Goal: Check status: Check status

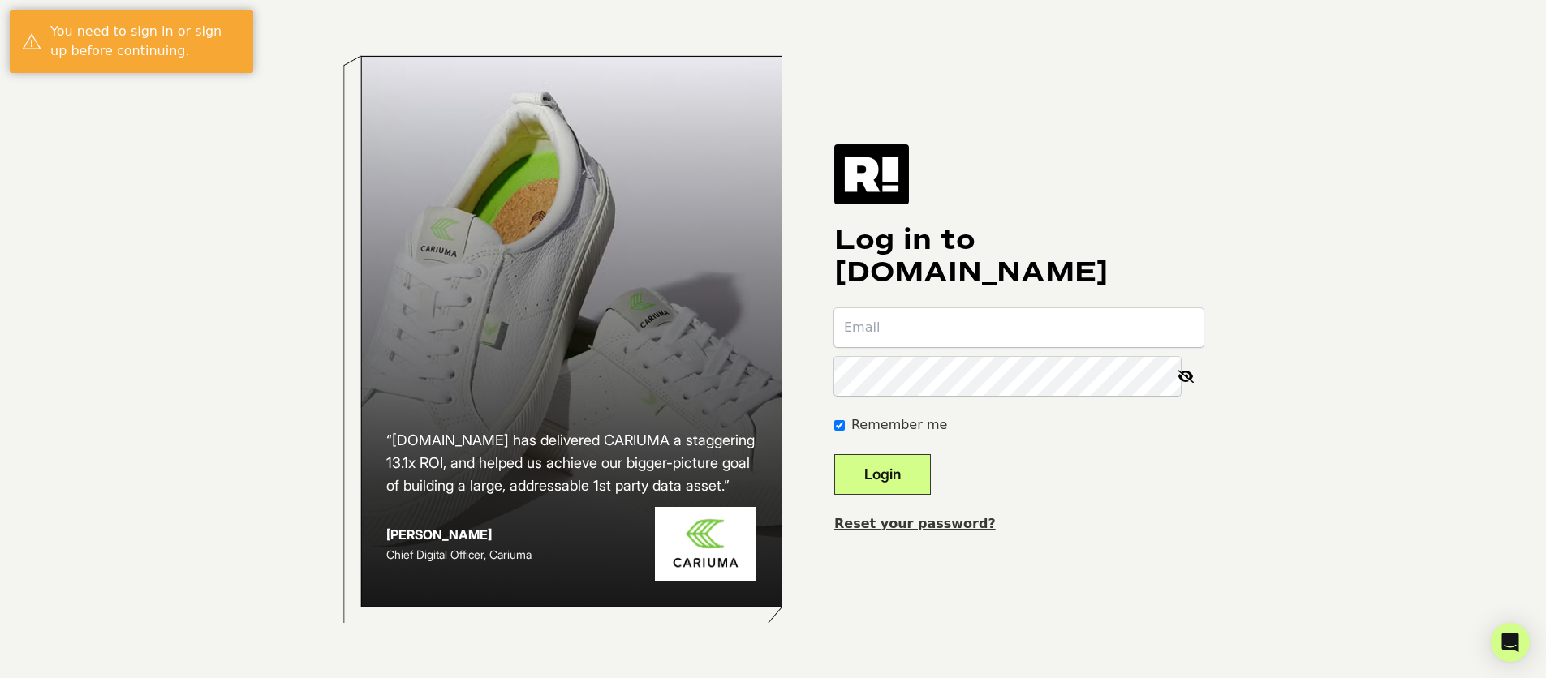
type input "[PERSON_NAME][EMAIL_ADDRESS][DOMAIN_NAME]"
click at [923, 474] on button "Login" at bounding box center [882, 474] width 97 height 41
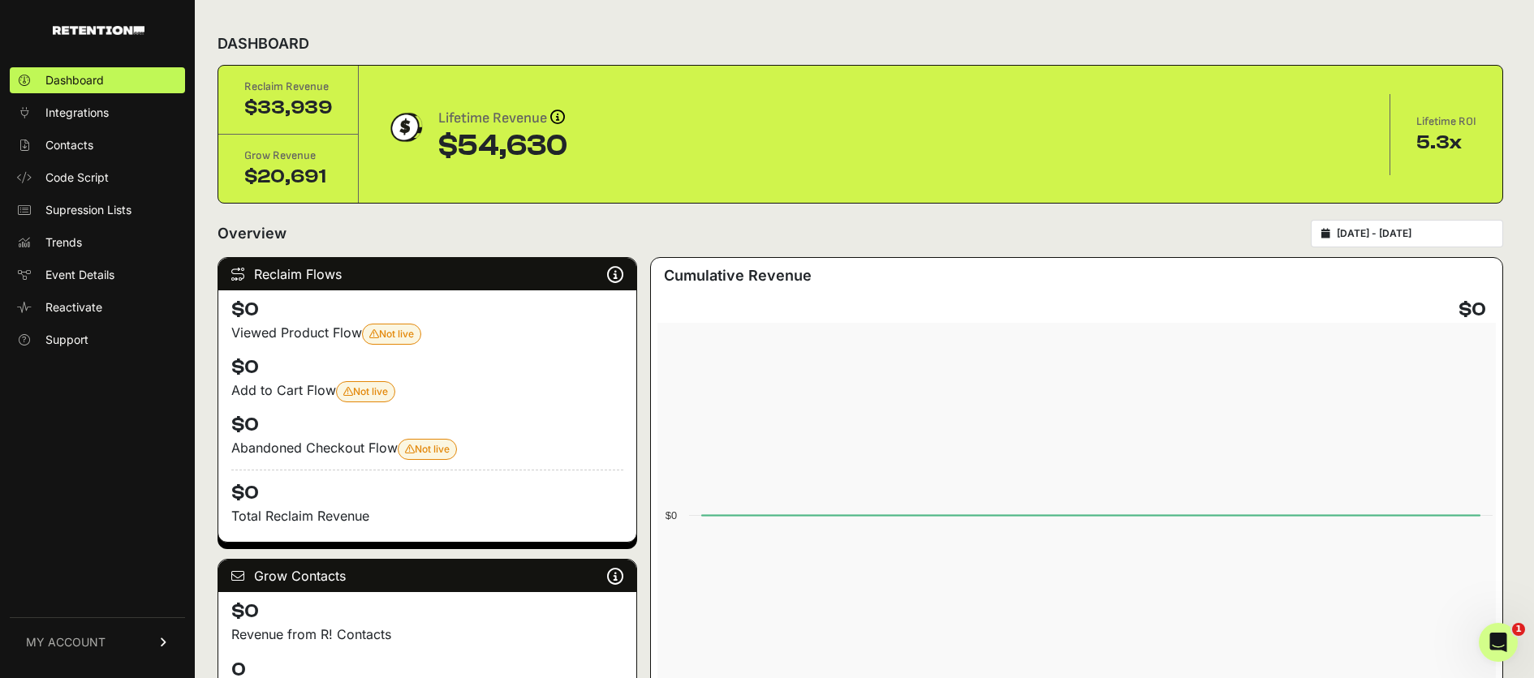
click at [60, 637] on span "MY ACCOUNT" at bounding box center [66, 643] width 80 height 16
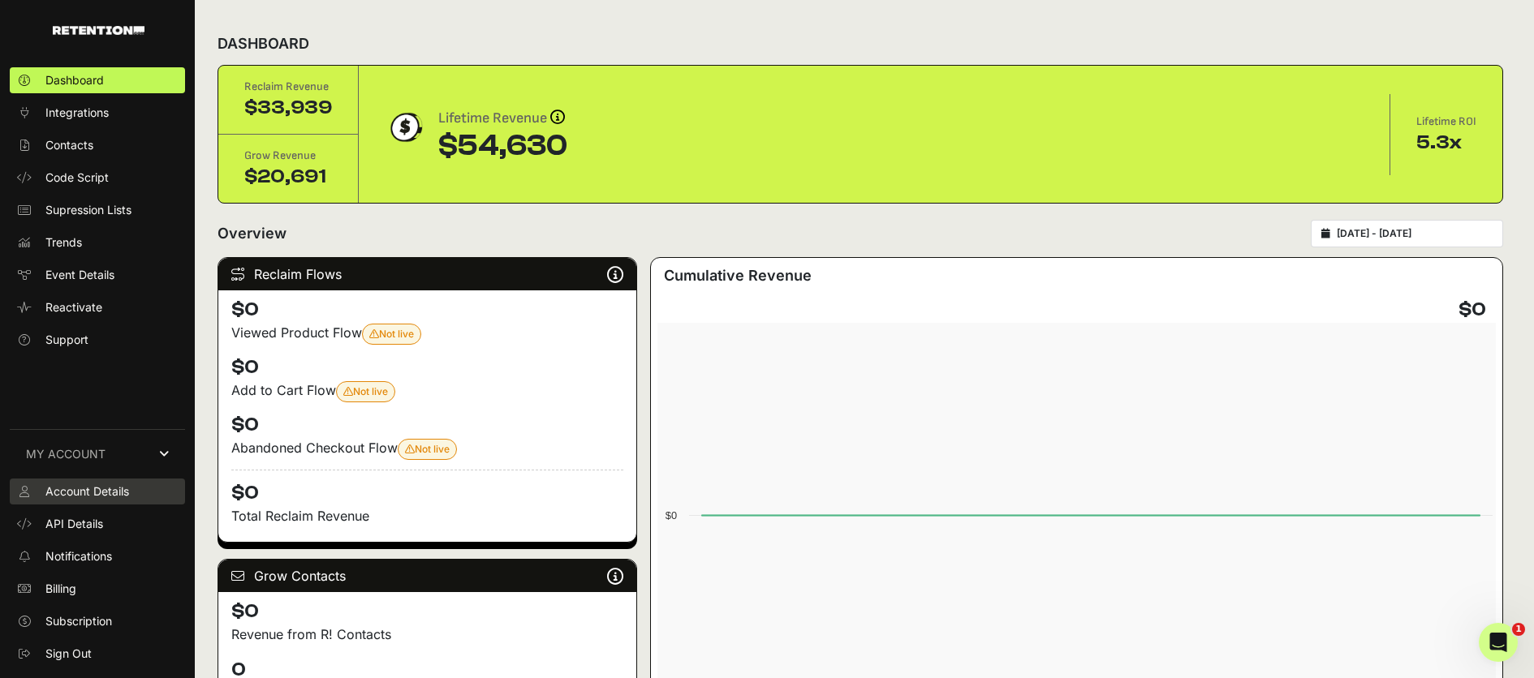
click at [68, 489] on span "Account Details" at bounding box center [87, 492] width 84 height 16
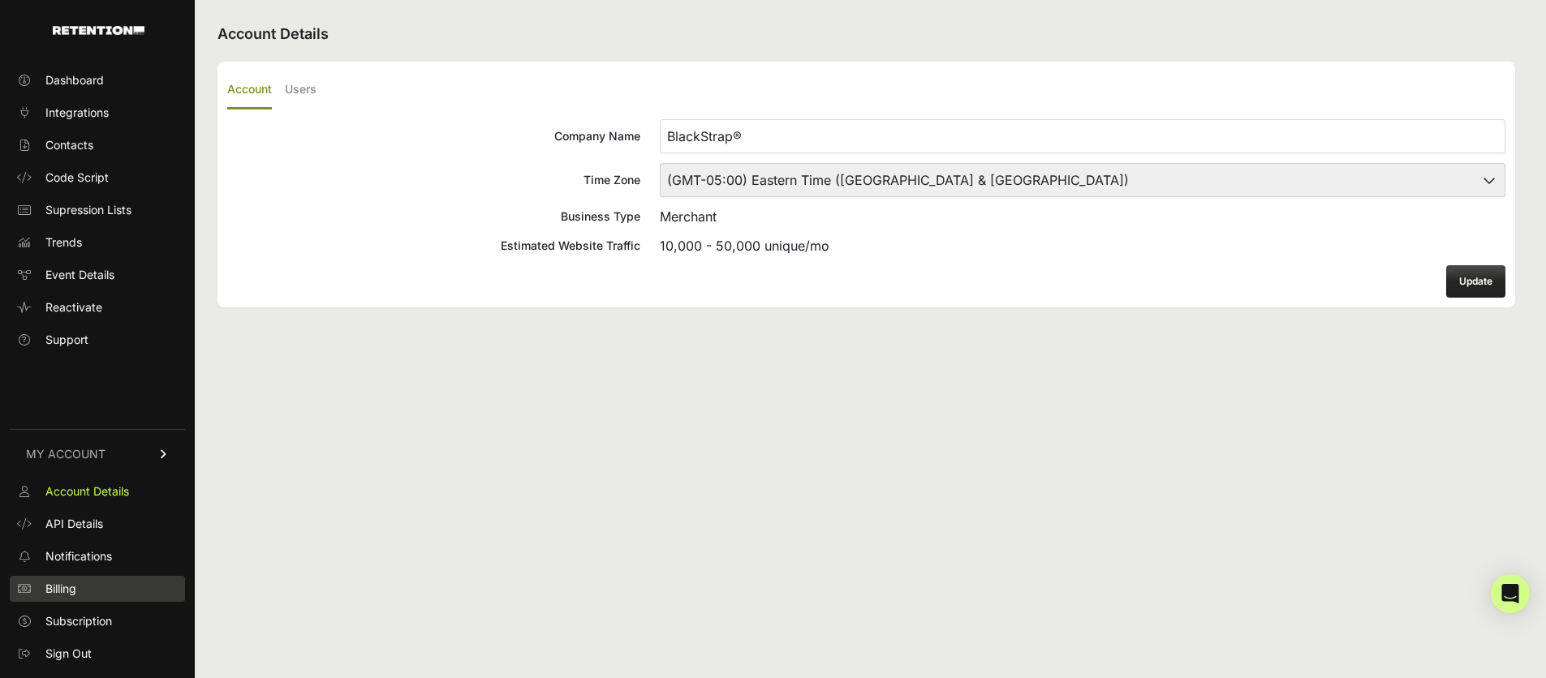
click at [73, 596] on span "Billing" at bounding box center [60, 589] width 31 height 16
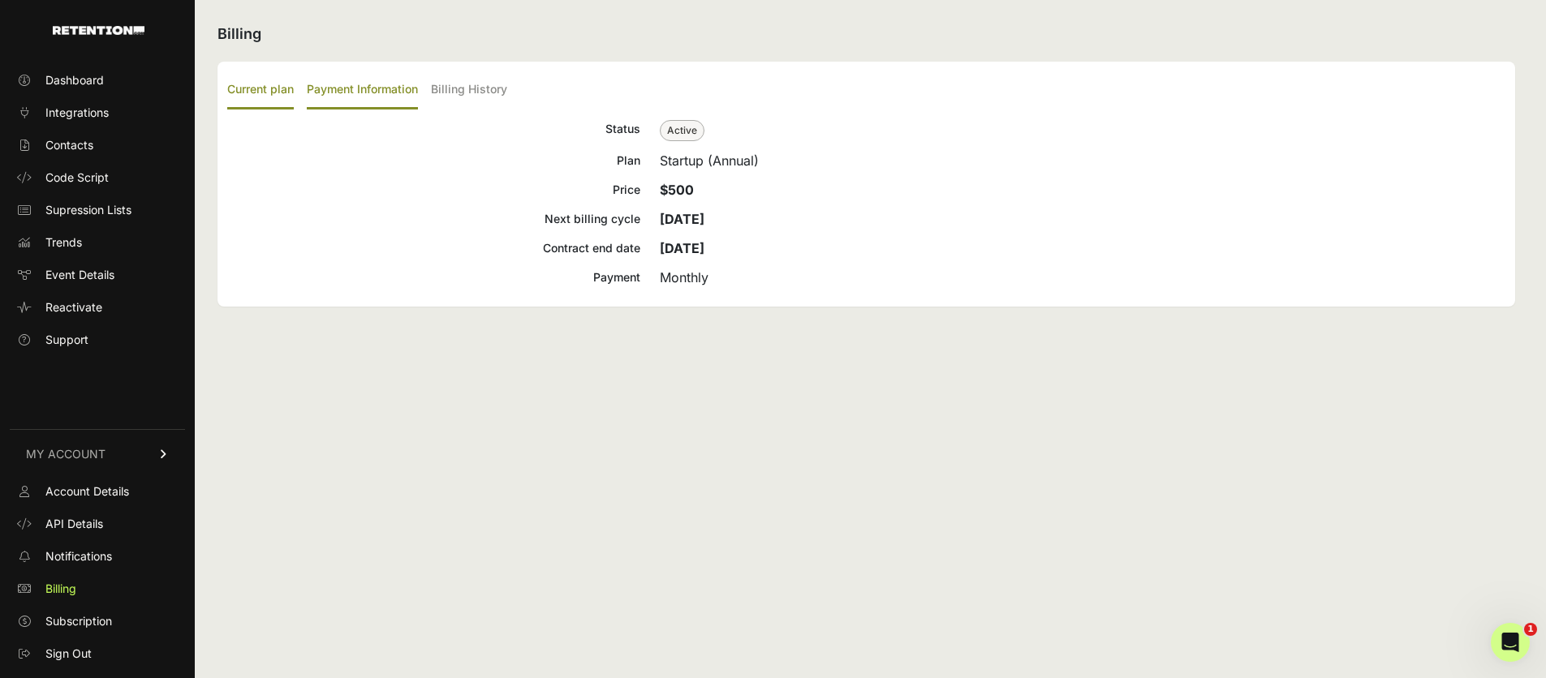
click at [348, 88] on label "Payment Information" at bounding box center [362, 90] width 111 height 38
click at [0, 0] on input "Payment Information" at bounding box center [0, 0] width 0 height 0
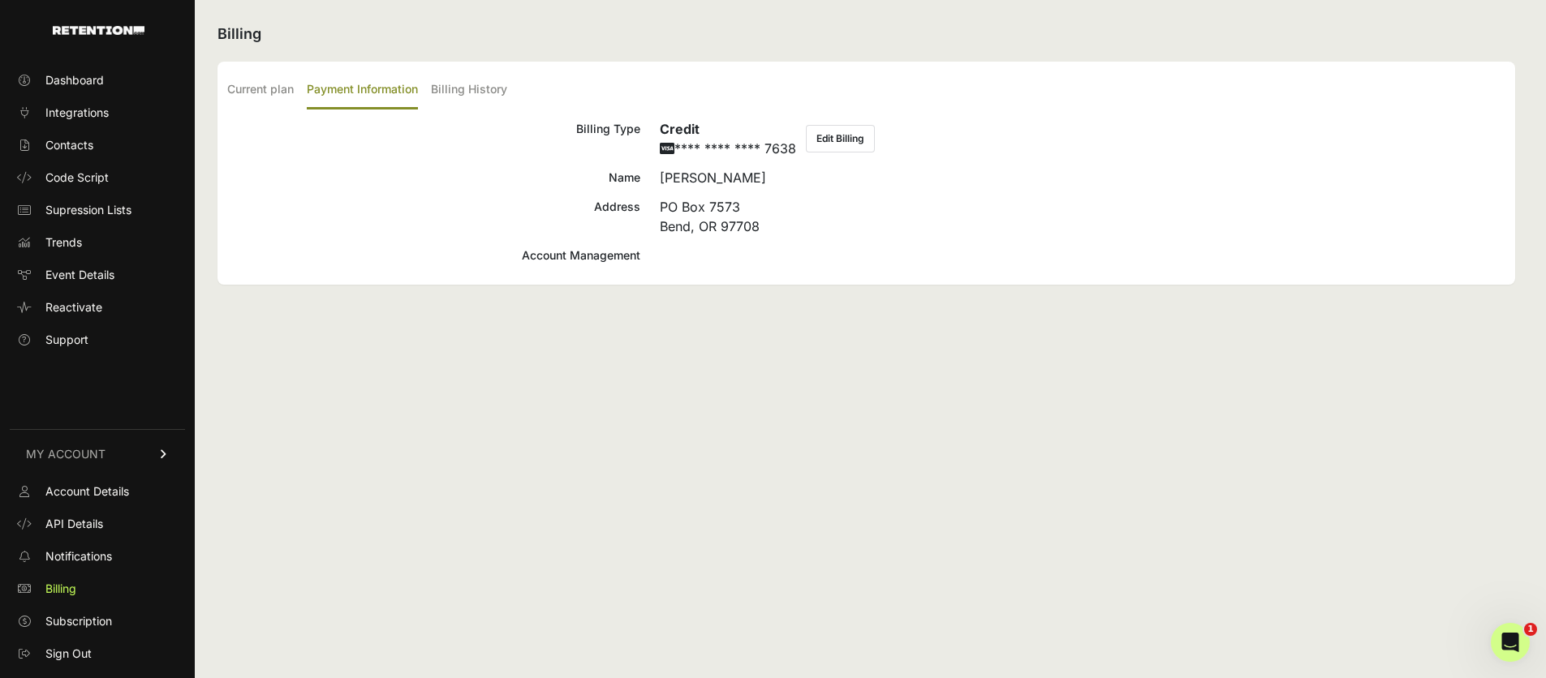
click at [837, 139] on button "Edit Billing" at bounding box center [840, 139] width 69 height 28
click at [570, 255] on div "Account Management" at bounding box center [433, 255] width 413 height 19
click at [276, 86] on label "Current plan" at bounding box center [260, 90] width 67 height 38
click at [0, 0] on input "Current plan" at bounding box center [0, 0] width 0 height 0
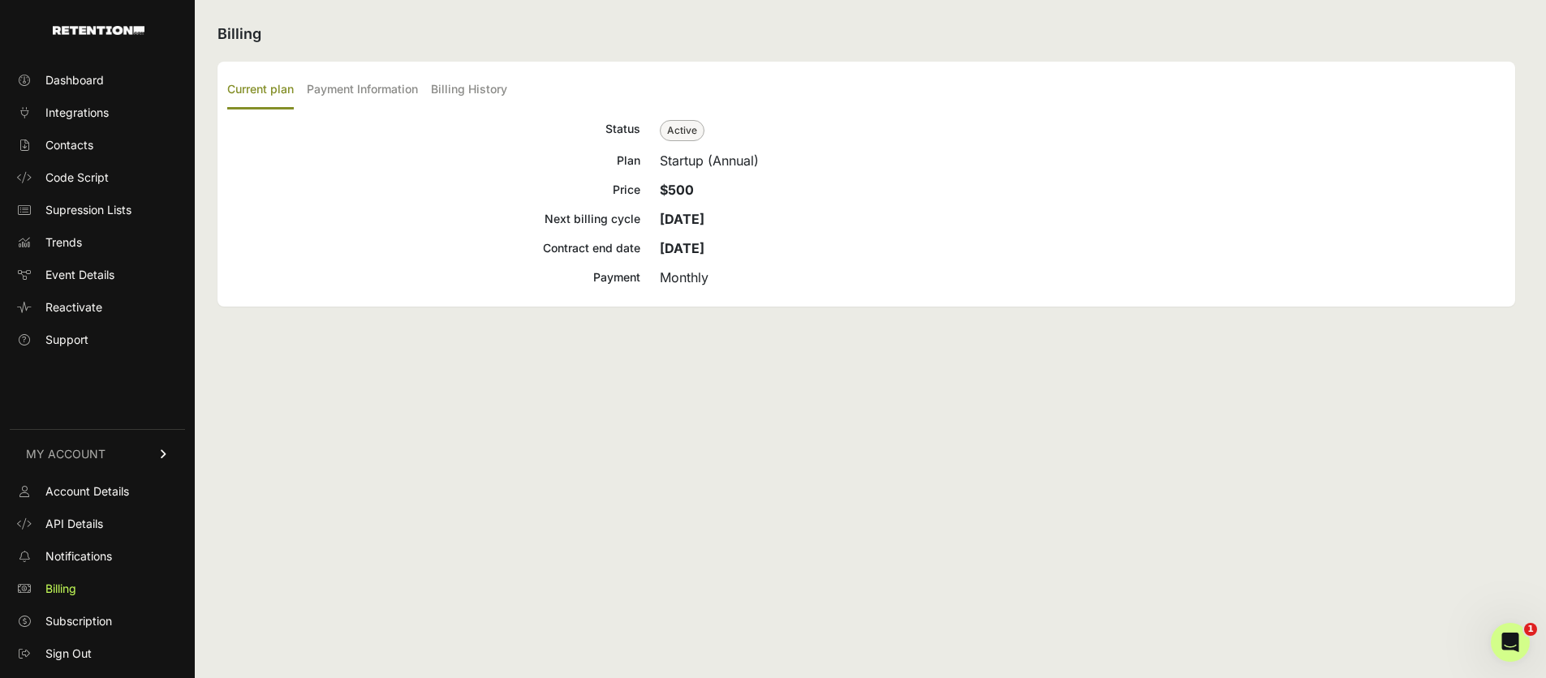
click at [677, 134] on span "Active" at bounding box center [682, 130] width 45 height 21
drag, startPoint x: 661, startPoint y: 225, endPoint x: 756, endPoint y: 247, distance: 97.4
click at [756, 247] on div "Status Active Plan Startup (Annual) Price $500 Next billing cycle Sep 12, 2025 …" at bounding box center [866, 203] width 1278 height 168
click at [635, 222] on div "Next billing cycle" at bounding box center [433, 218] width 413 height 19
drag, startPoint x: 666, startPoint y: 246, endPoint x: 720, endPoint y: 245, distance: 53.6
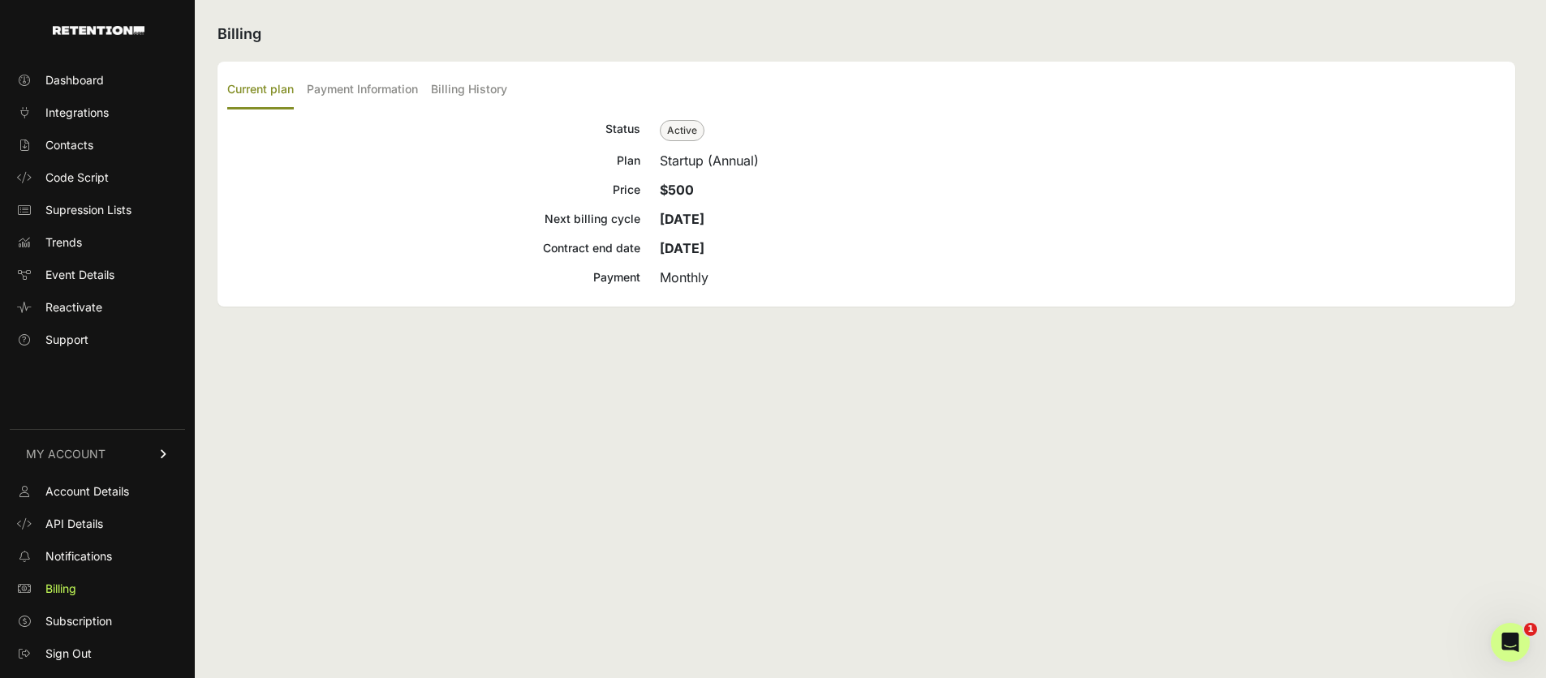
click at [704, 245] on strong "Oct 26, 2024" at bounding box center [682, 248] width 45 height 16
click at [704, 246] on strong "Oct 26, 2024" at bounding box center [682, 248] width 45 height 16
drag, startPoint x: 738, startPoint y: 250, endPoint x: 658, endPoint y: 251, distance: 79.5
click at [658, 251] on div "Contract end date Oct 26, 2024" at bounding box center [866, 248] width 1278 height 19
click at [595, 249] on div "Contract end date" at bounding box center [433, 248] width 413 height 19
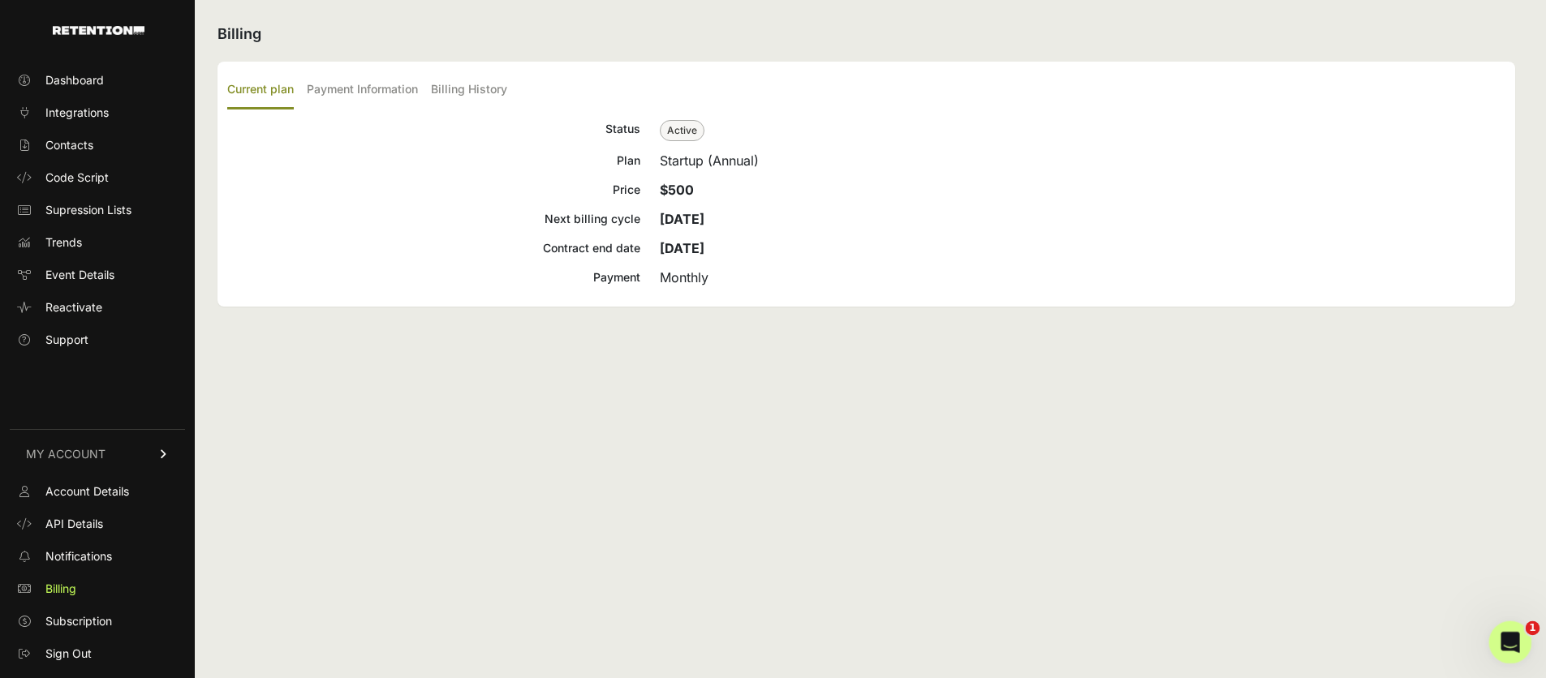
click at [1505, 648] on icon "Open Intercom Messenger" at bounding box center [1508, 640] width 27 height 27
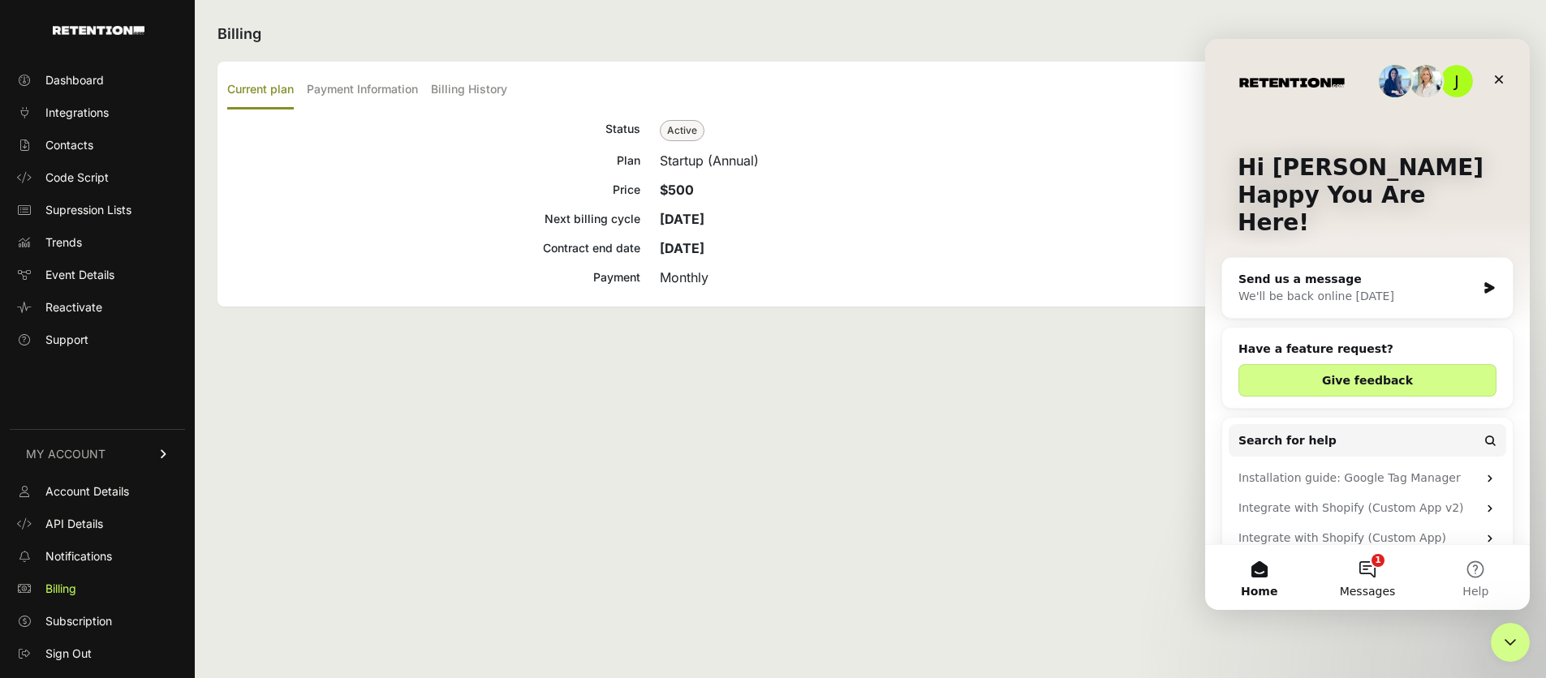
click at [1367, 572] on button "1 Messages" at bounding box center [1367, 577] width 108 height 65
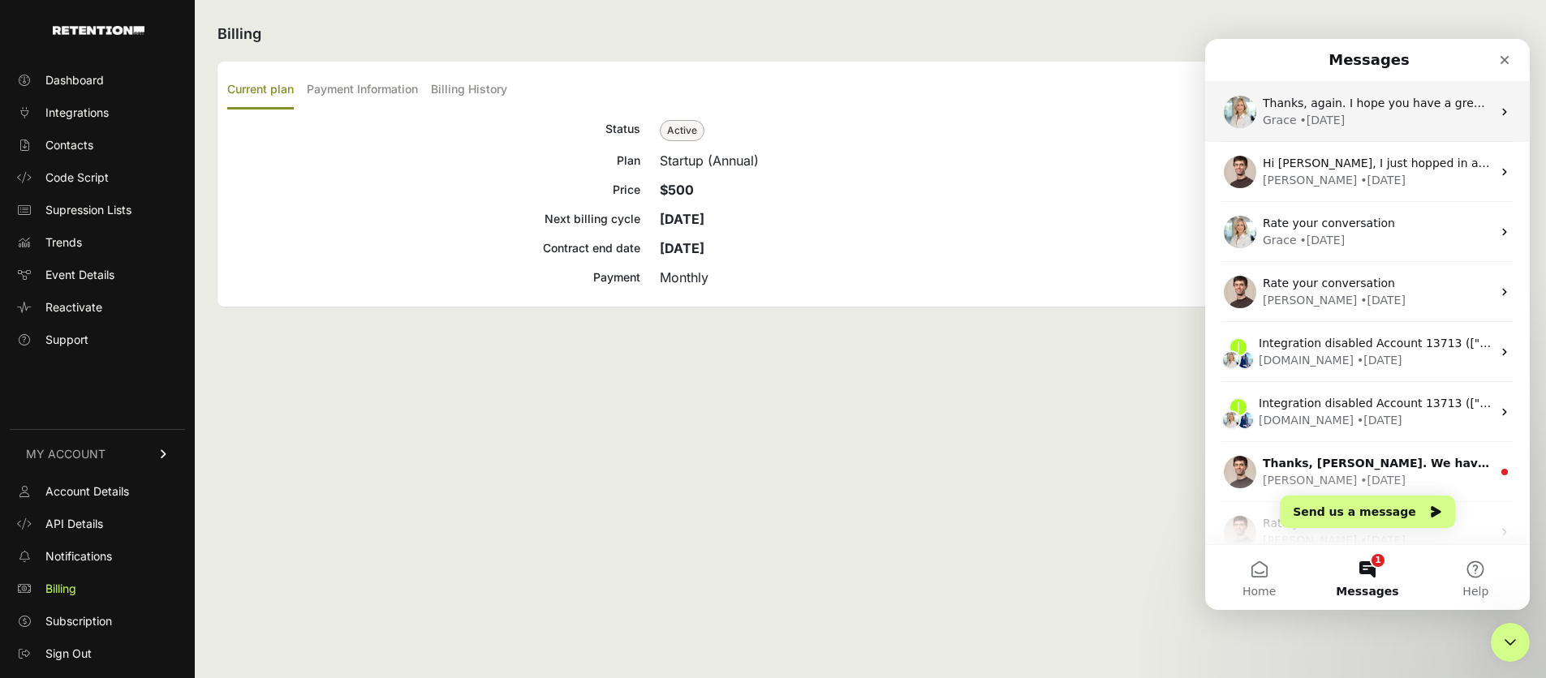
click at [1326, 121] on div "• 15w ago" at bounding box center [1322, 120] width 45 height 17
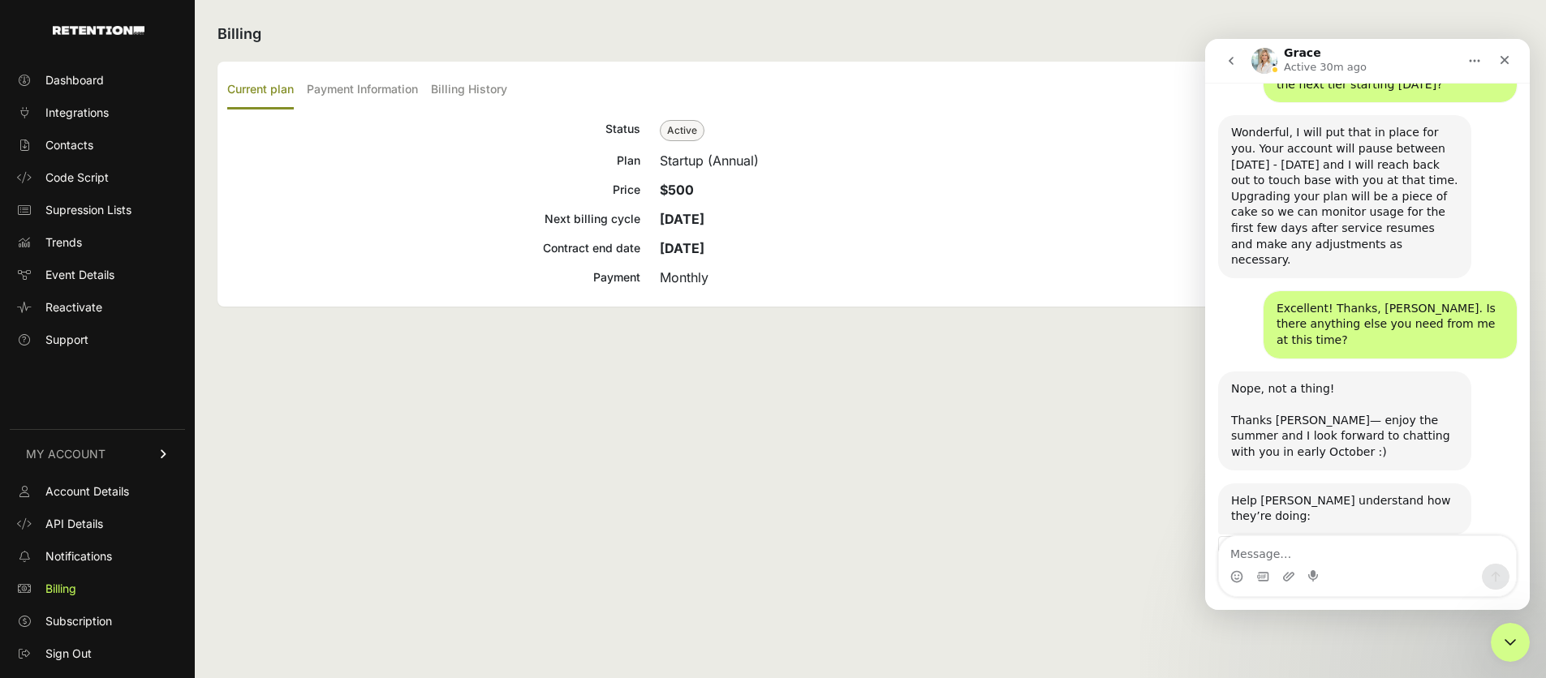
scroll to position [2234, 0]
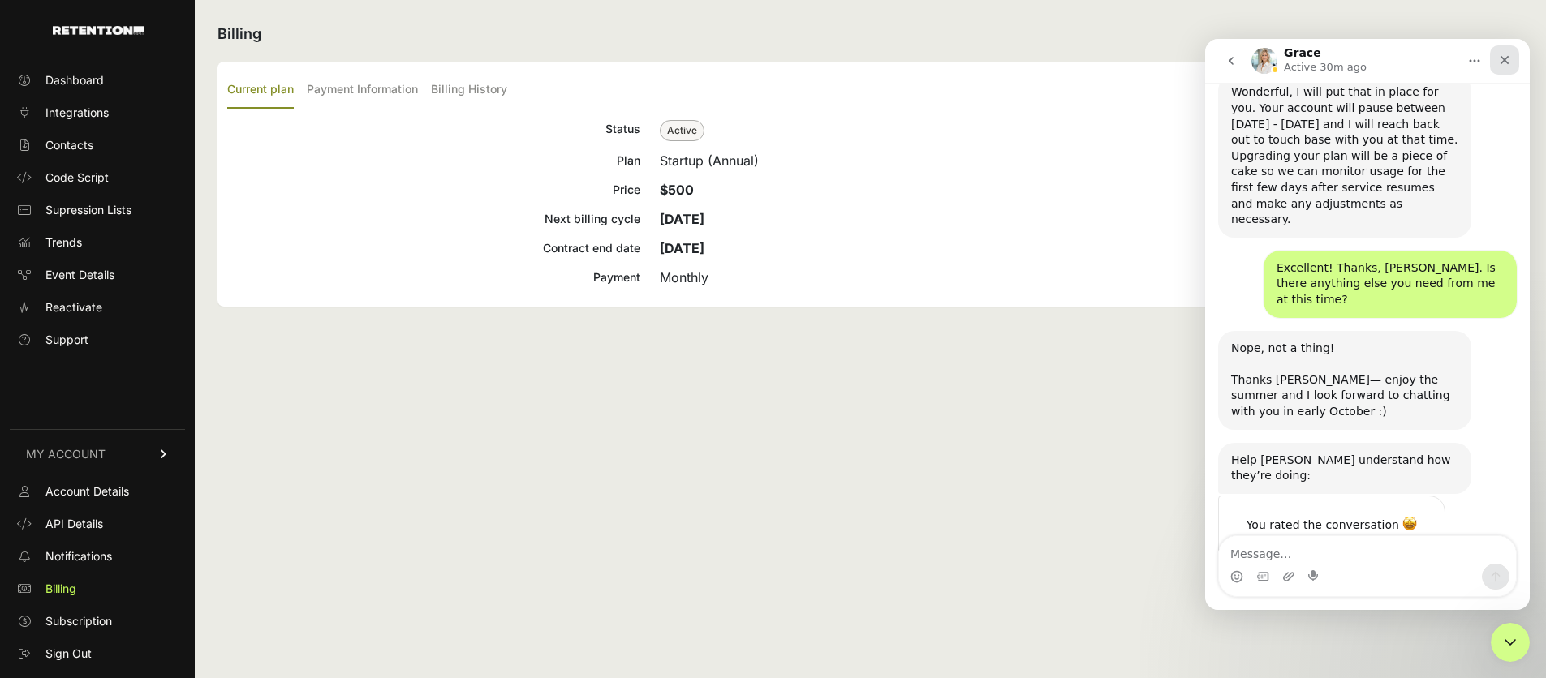
click at [1514, 53] on div "Close" at bounding box center [1504, 59] width 29 height 29
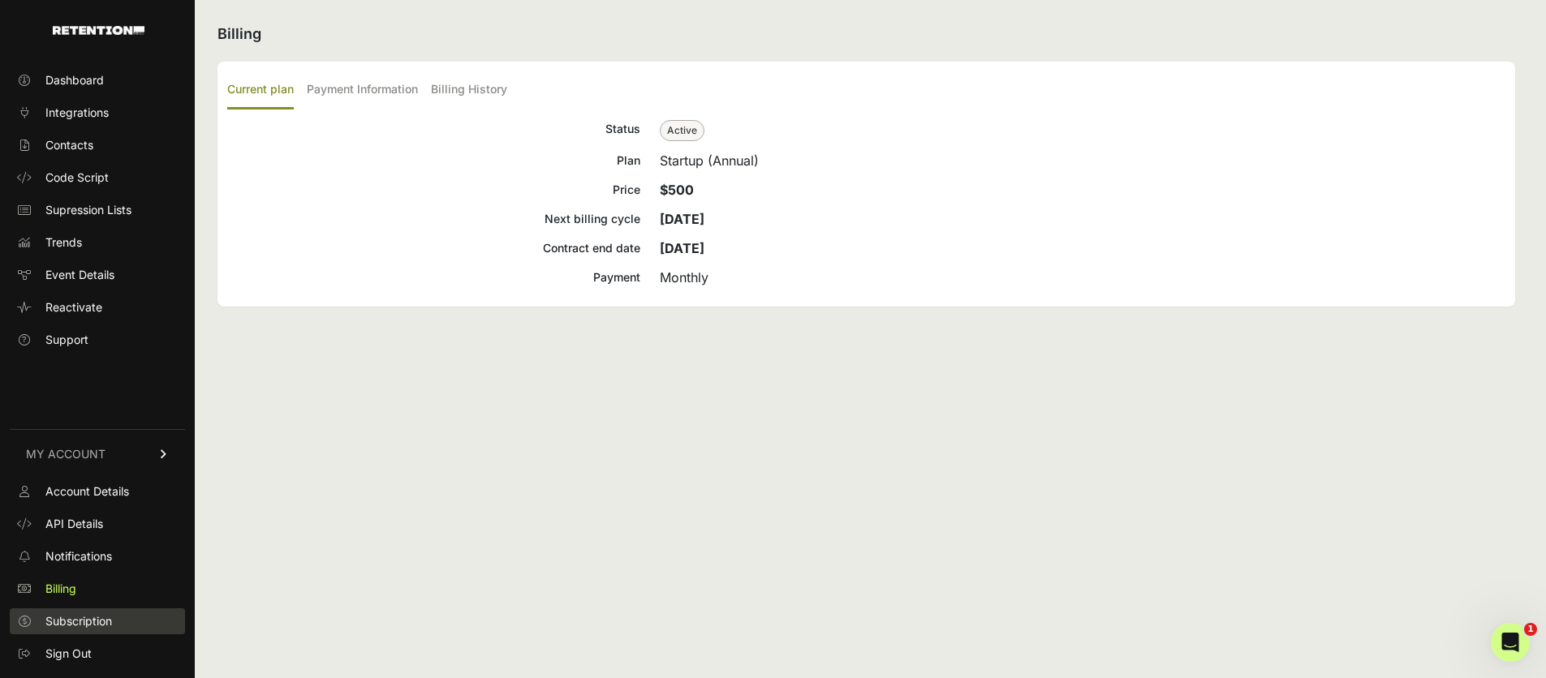
click at [75, 626] on span "Subscription" at bounding box center [78, 621] width 67 height 16
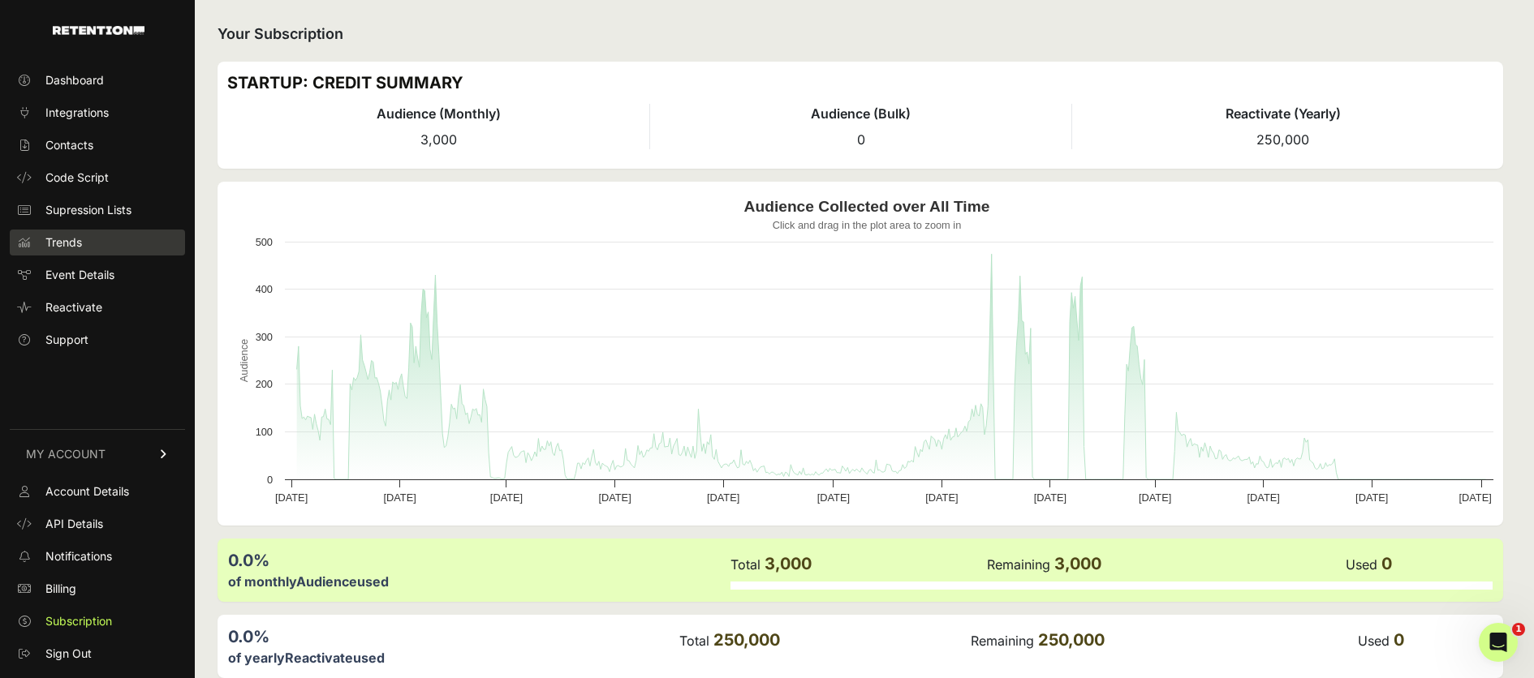
click at [71, 240] on span "Trends" at bounding box center [63, 242] width 37 height 16
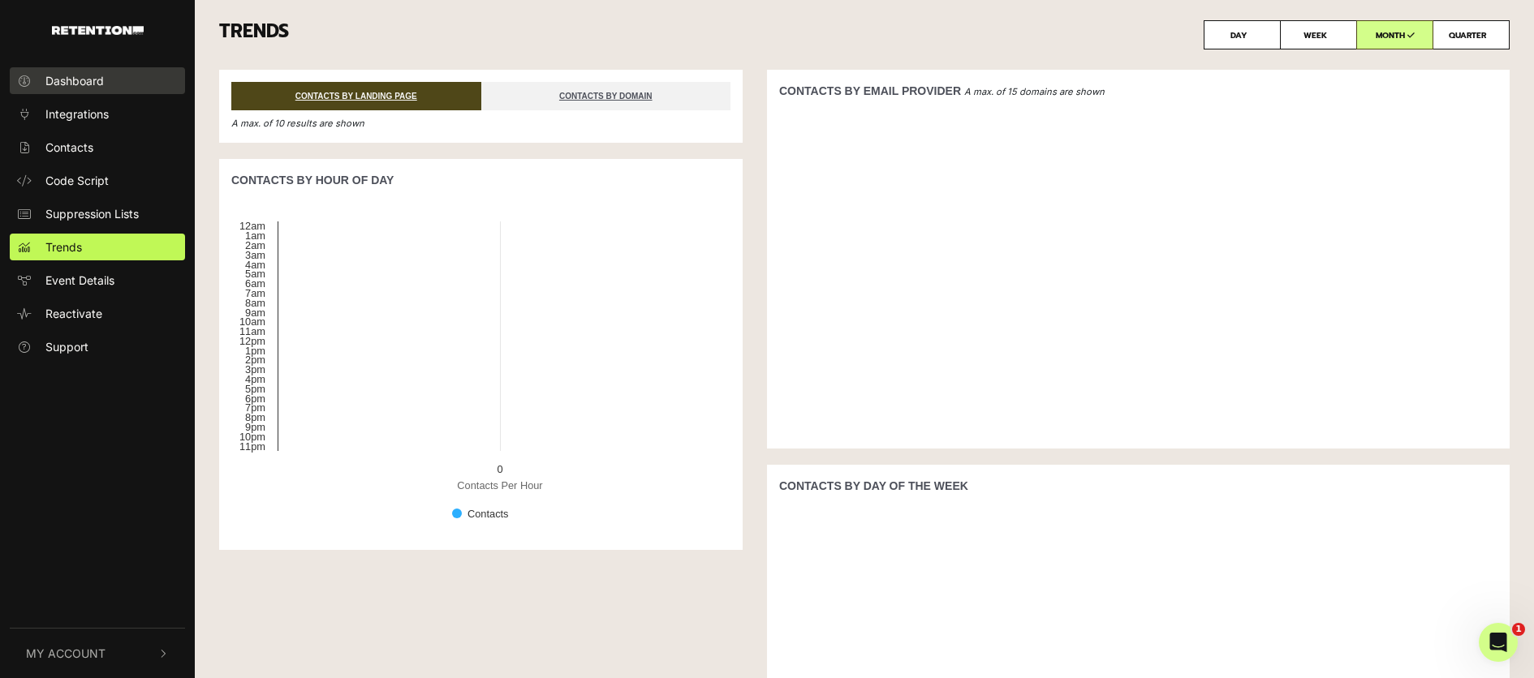
click at [80, 73] on span "Dashboard" at bounding box center [74, 80] width 58 height 17
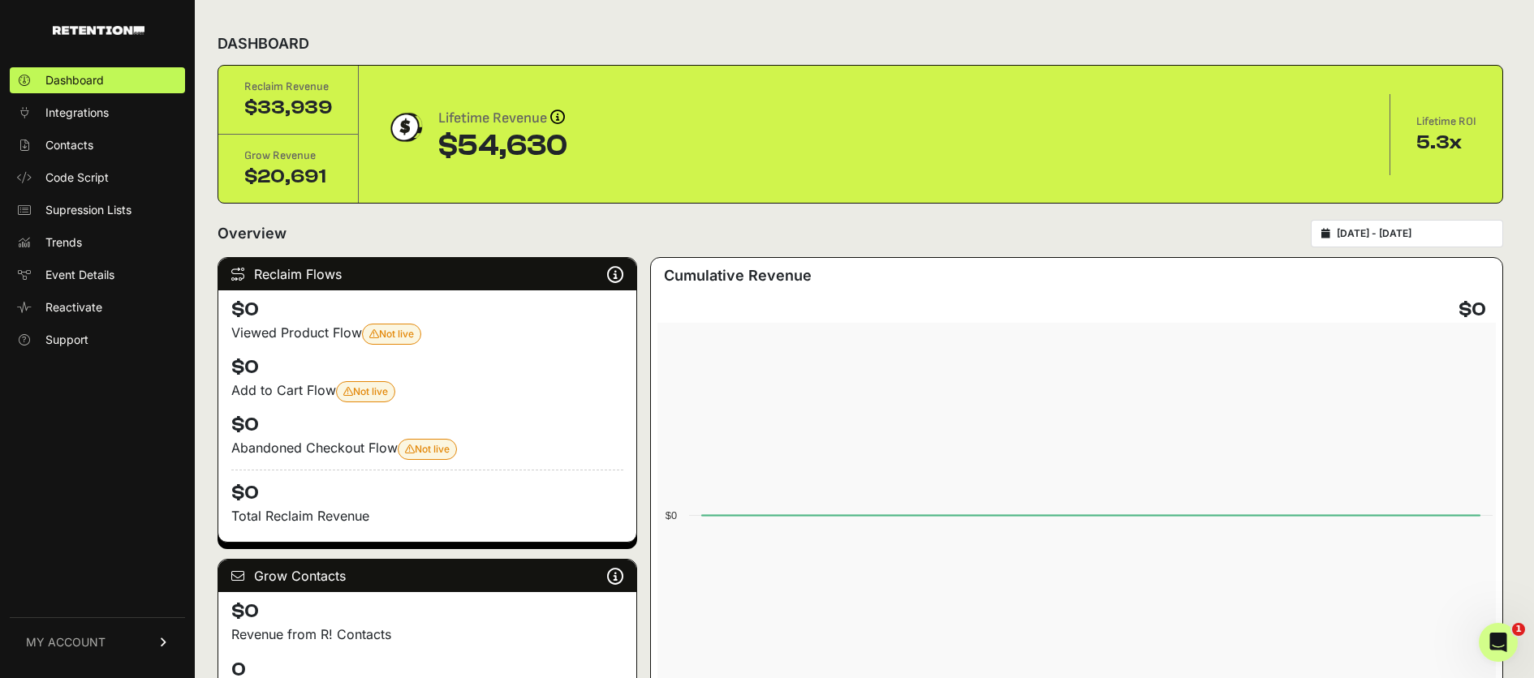
type input "2025-08-05"
type input "[DATE]"
click at [1422, 234] on input "2025-08-05 - 2025-09-04" at bounding box center [1414, 233] width 156 height 13
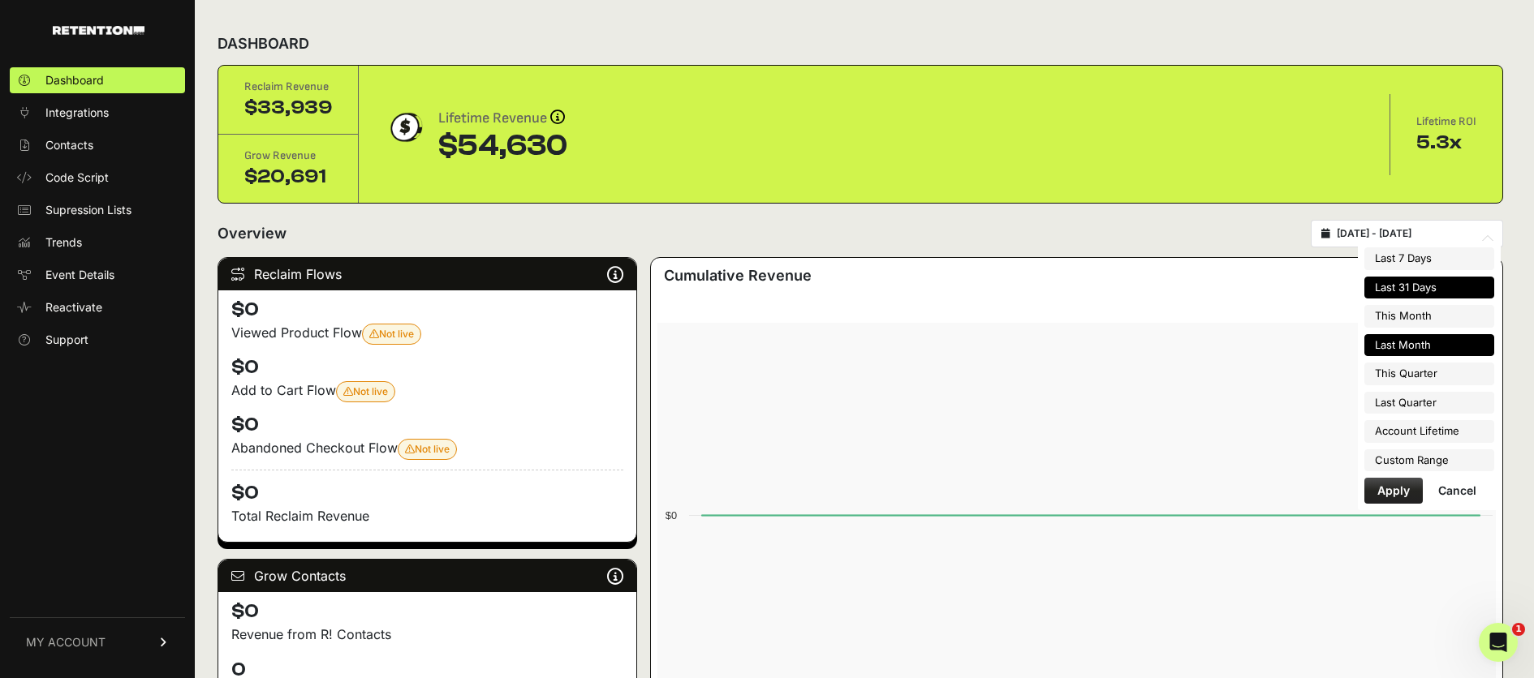
type input "2025-09-01"
type input "2025-09-30"
type input "2025-08-01"
type input "2025-08-31"
type input "2025-07-01"
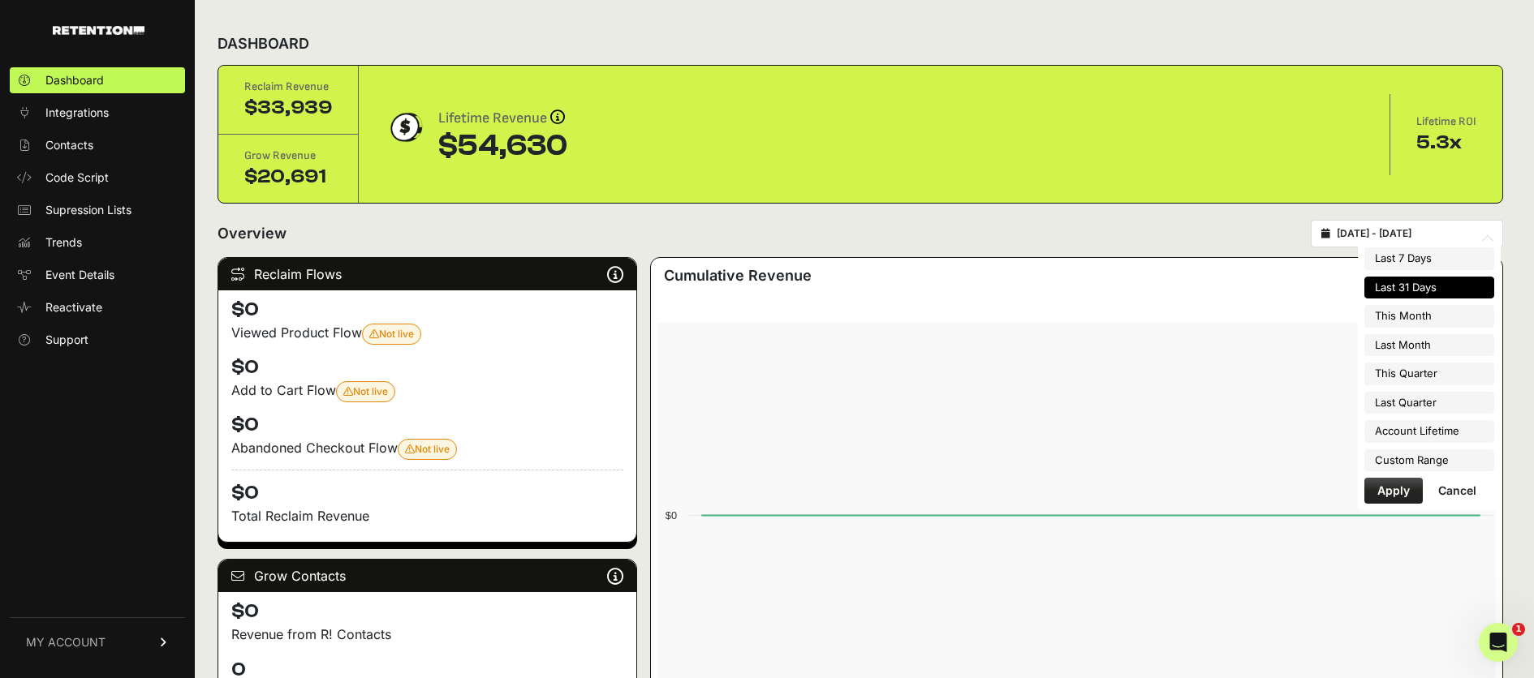
type input "2025-09-30"
type input "2025-08-05"
type input "[DATE]"
type input "2025-04-01"
type input "2025-06-30"
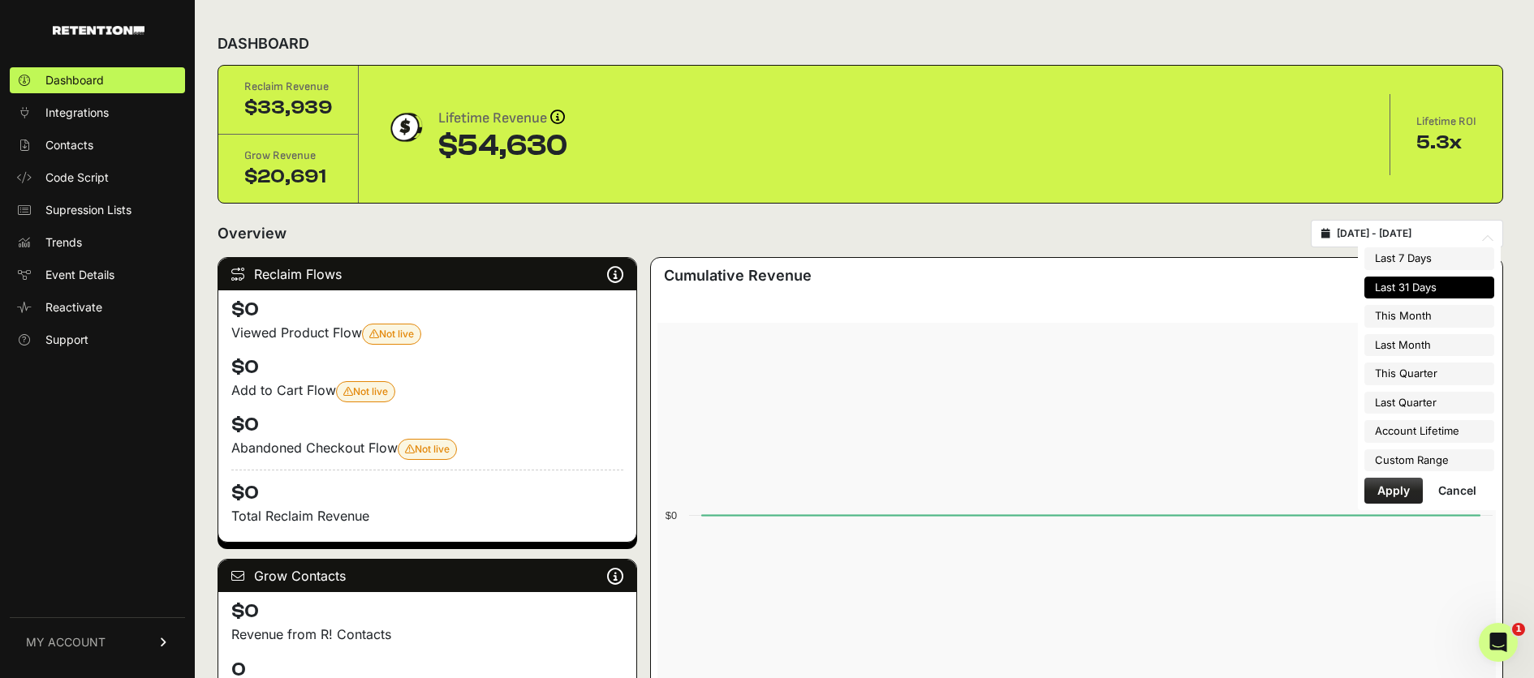
type input "2025-08-05"
type input "[DATE]"
click at [1422, 460] on li "Custom Range" at bounding box center [1429, 461] width 130 height 23
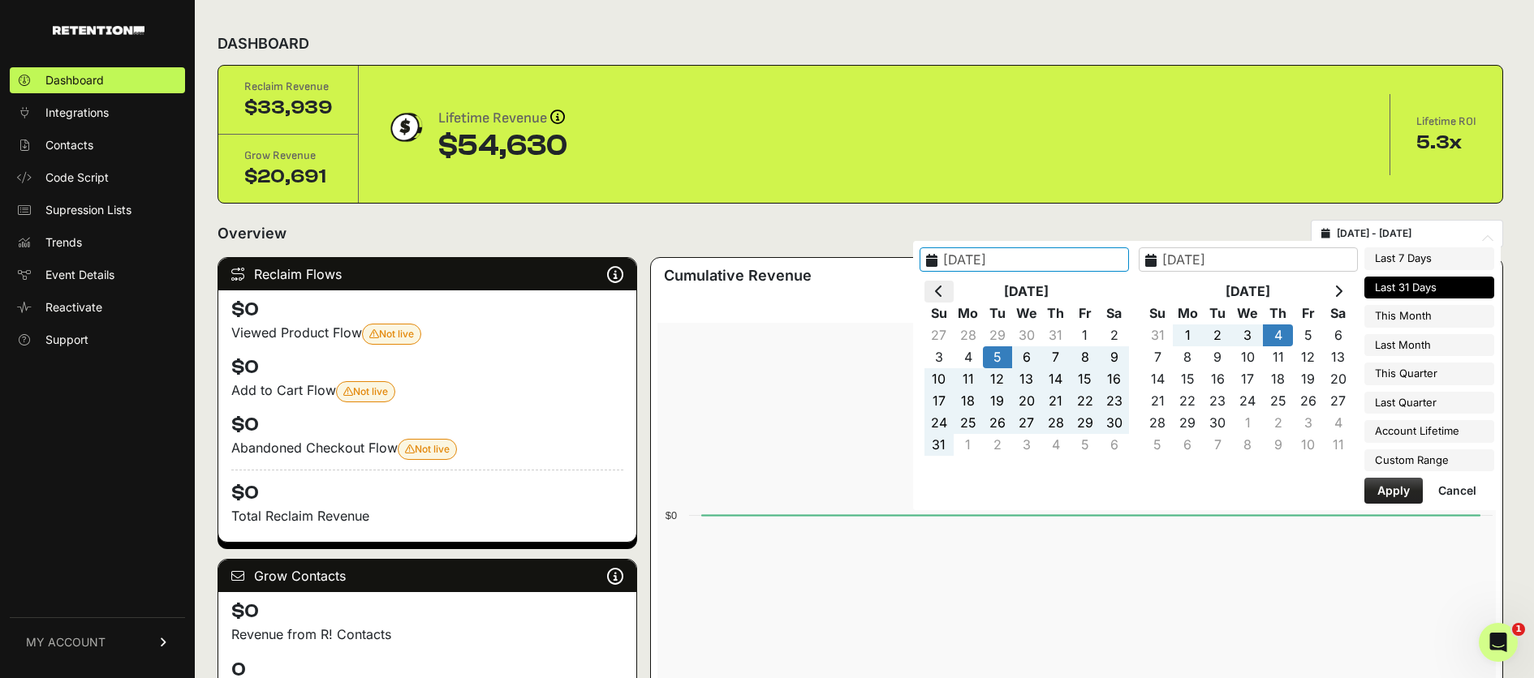
click at [953, 290] on th at bounding box center [938, 292] width 29 height 22
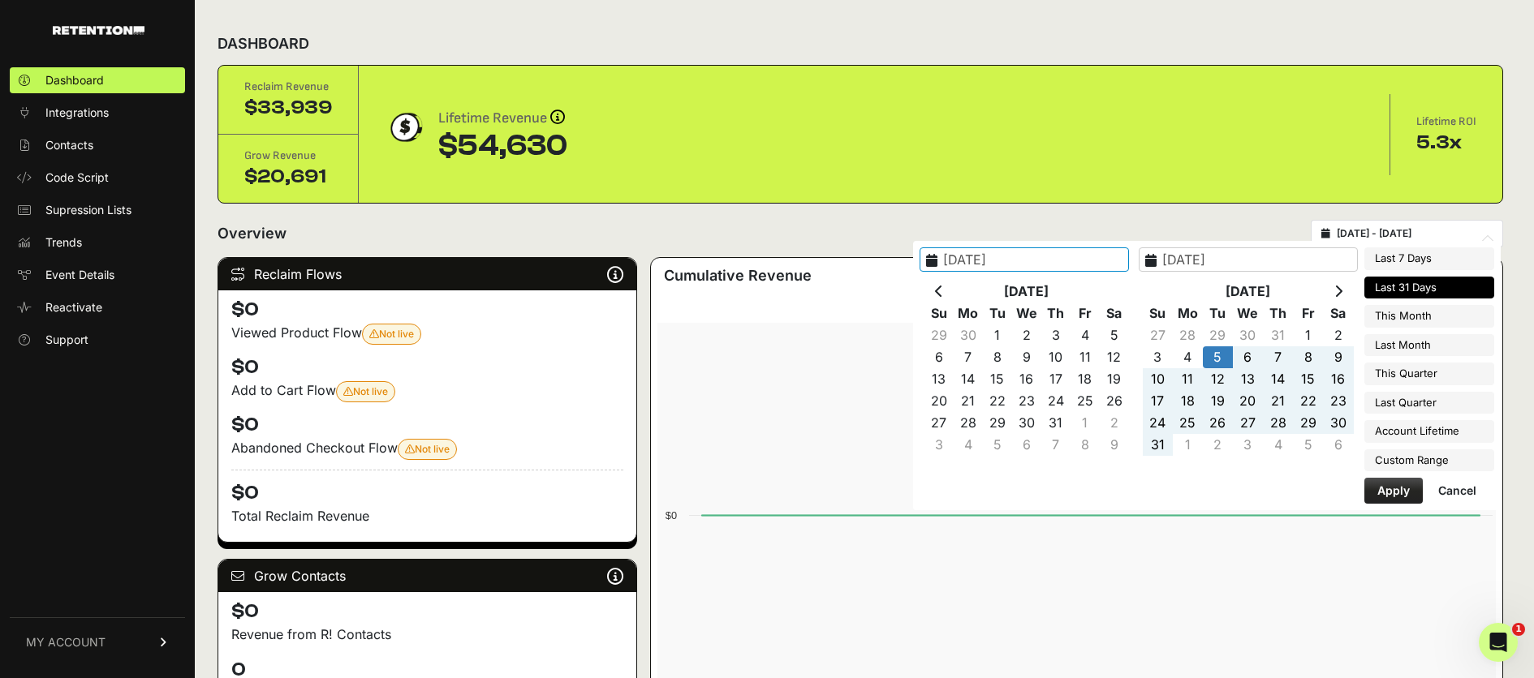
click at [953, 290] on th at bounding box center [938, 292] width 29 height 22
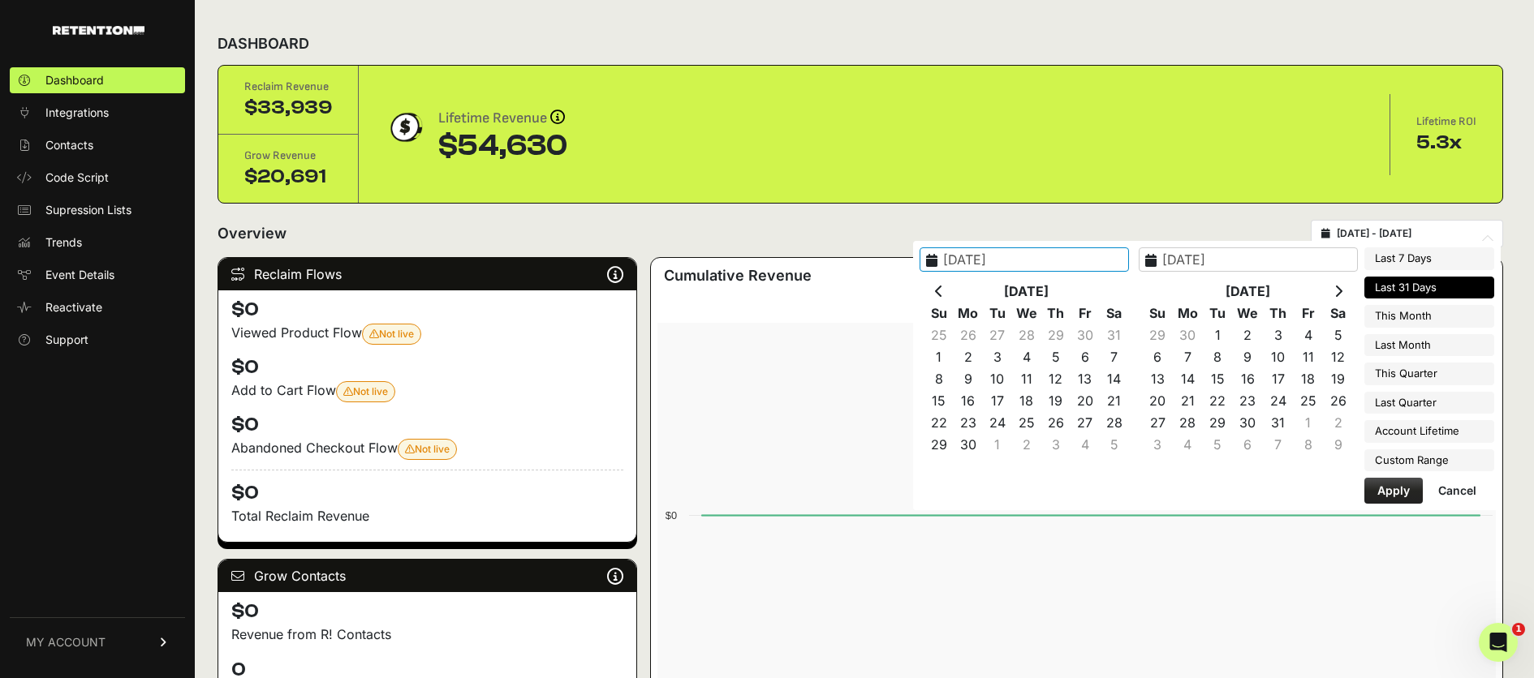
click at [953, 290] on th at bounding box center [938, 292] width 29 height 22
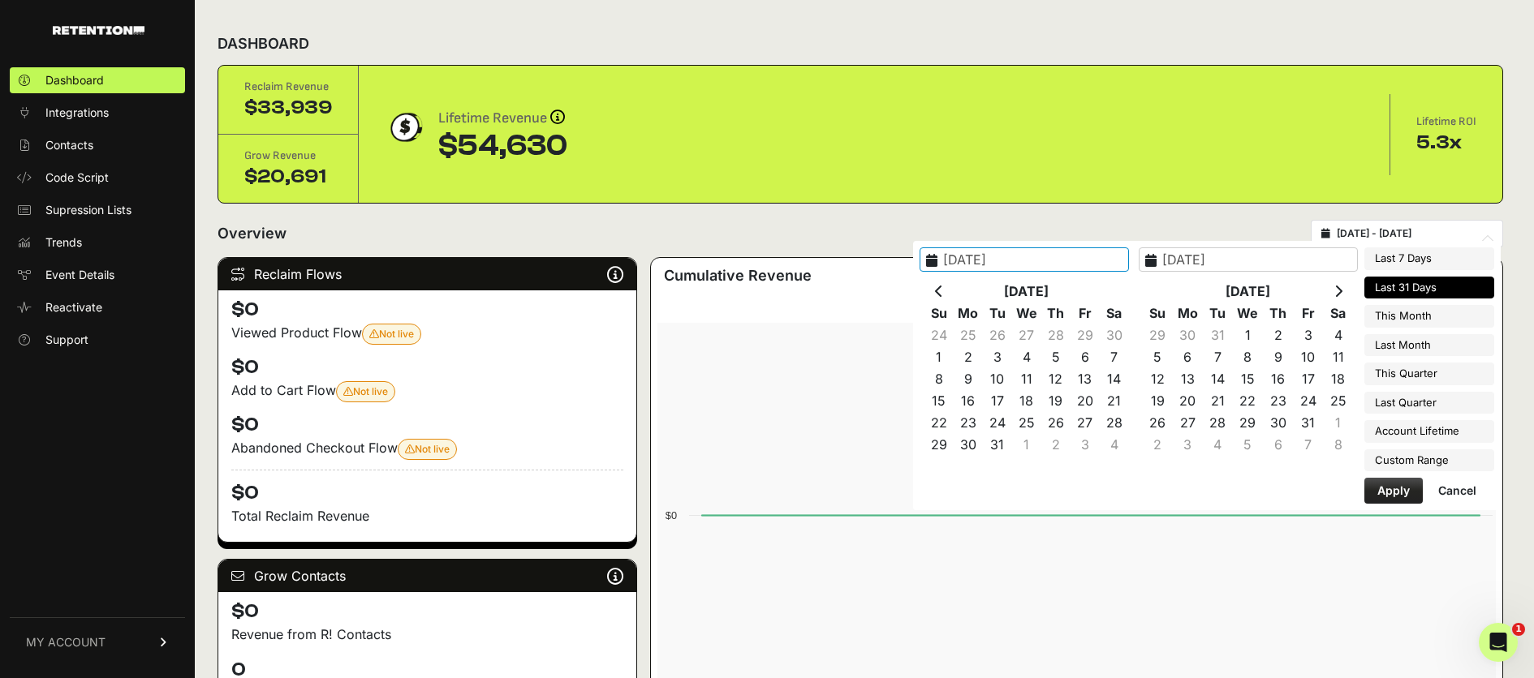
click at [953, 290] on th at bounding box center [938, 292] width 29 height 22
type input "[DATE]"
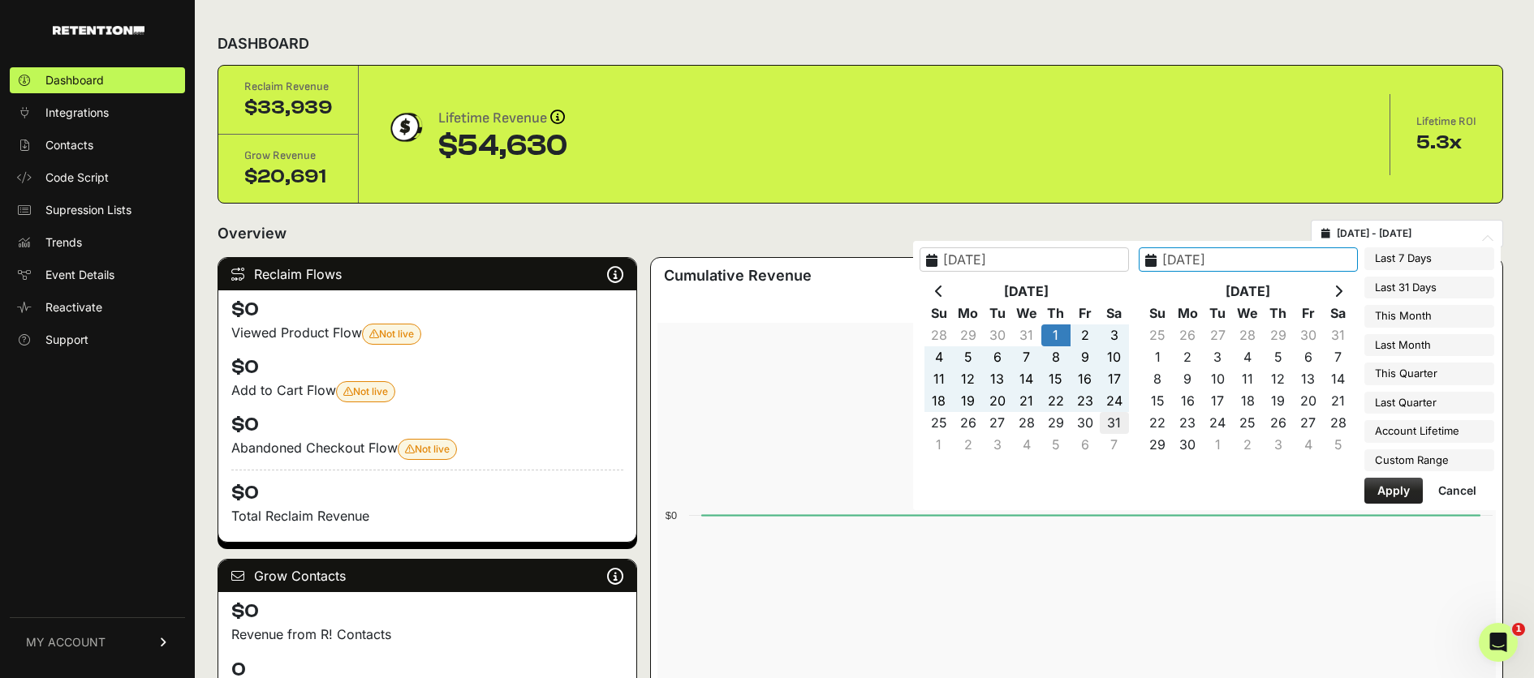
type input "2024-08-31"
type input "2024-08-01"
click at [1396, 483] on button "Apply" at bounding box center [1393, 491] width 58 height 26
type input "2024-08-01 - 2024-08-31"
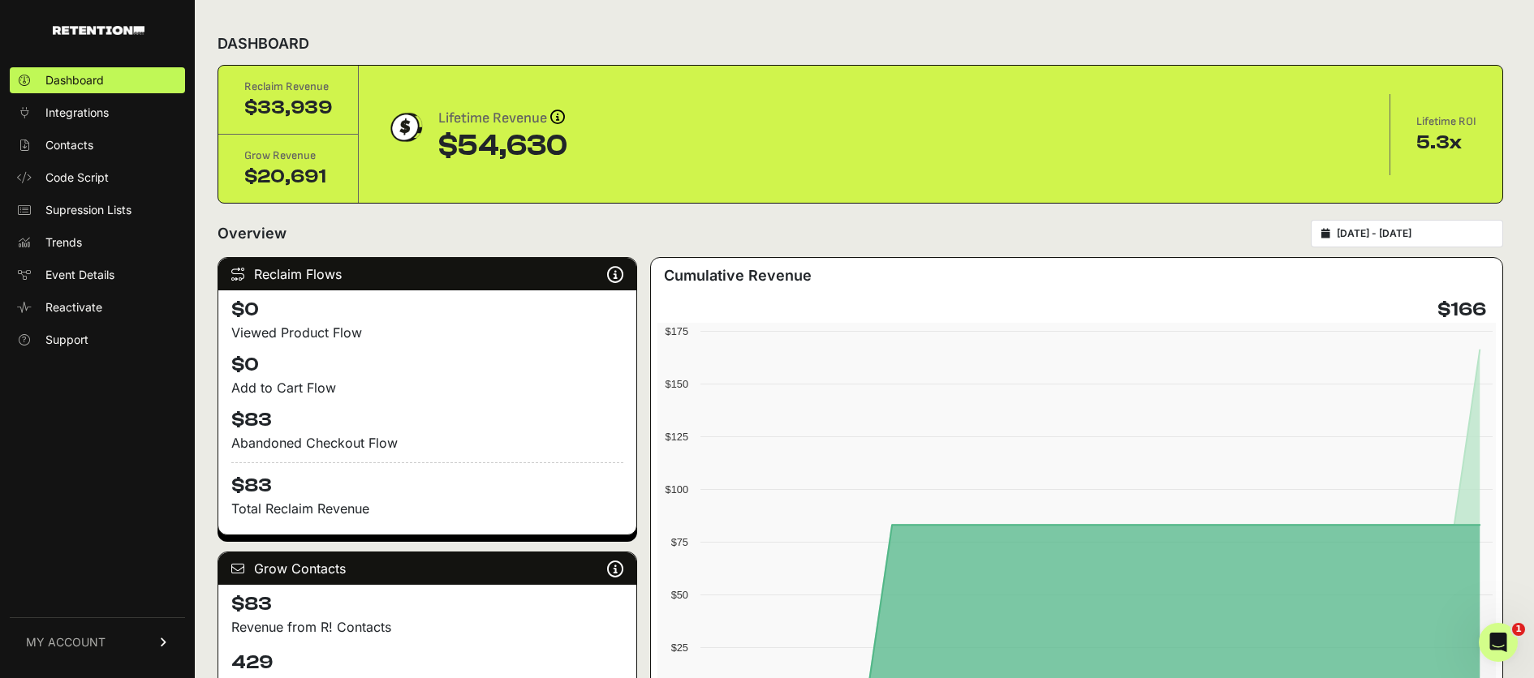
type input "2024-08-01"
type input "2024-08-31"
click at [1431, 228] on input "2024-08-01 - 2024-08-31" at bounding box center [1414, 233] width 156 height 13
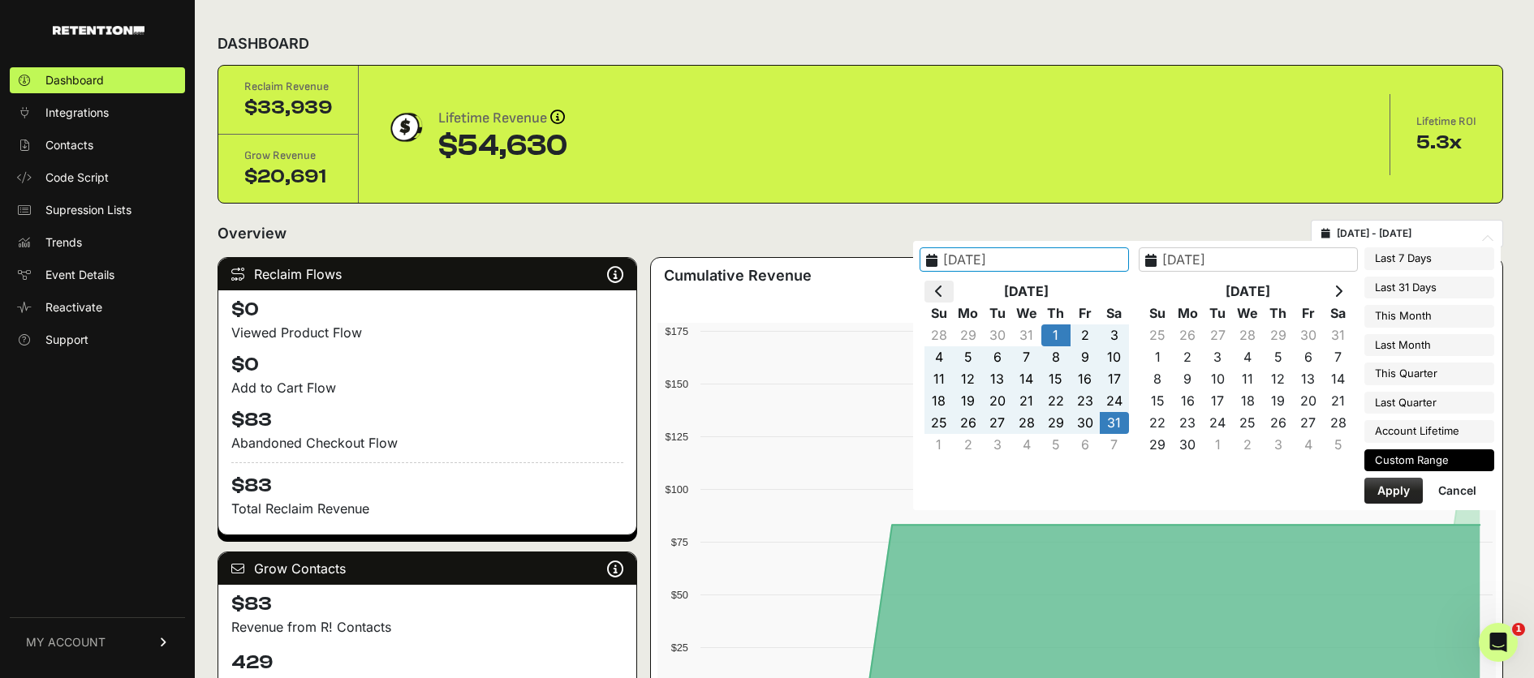
click at [953, 290] on th at bounding box center [938, 292] width 29 height 22
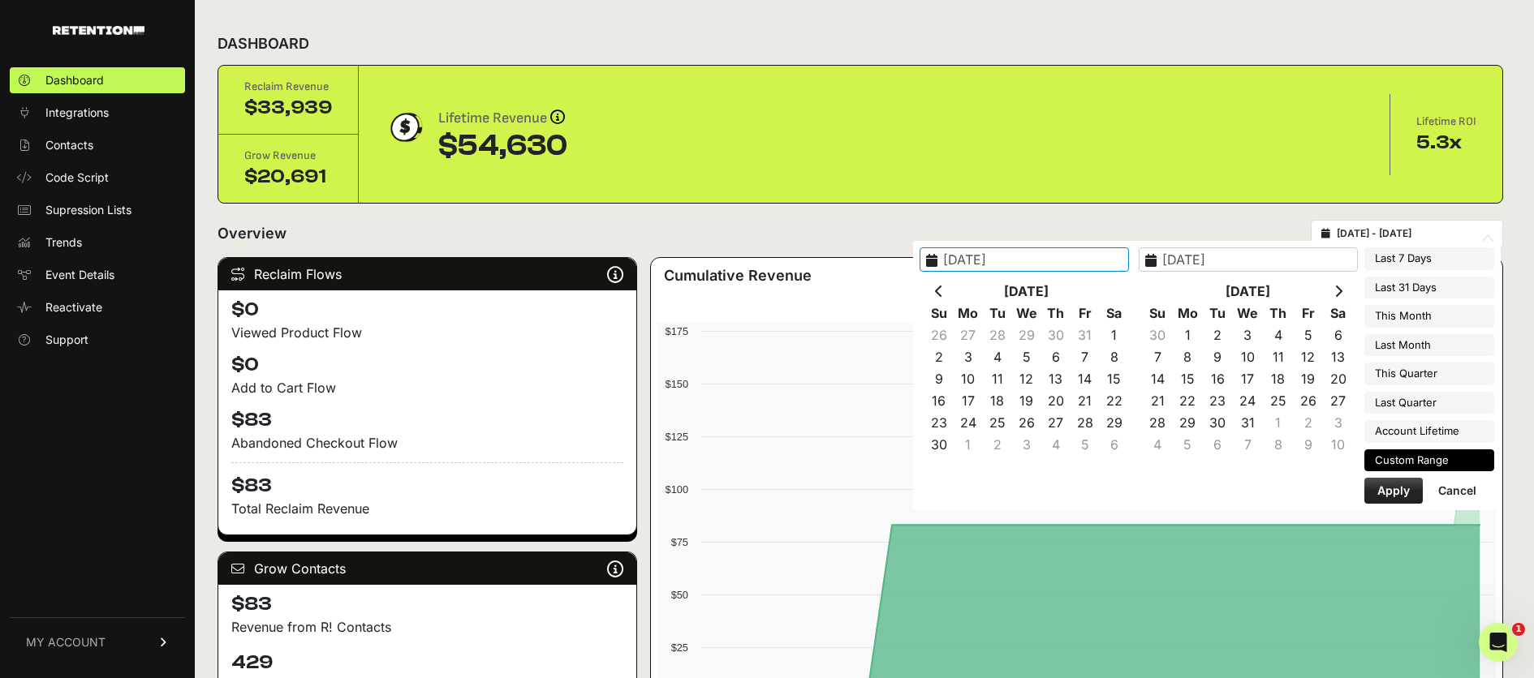
click at [953, 290] on th at bounding box center [938, 292] width 29 height 22
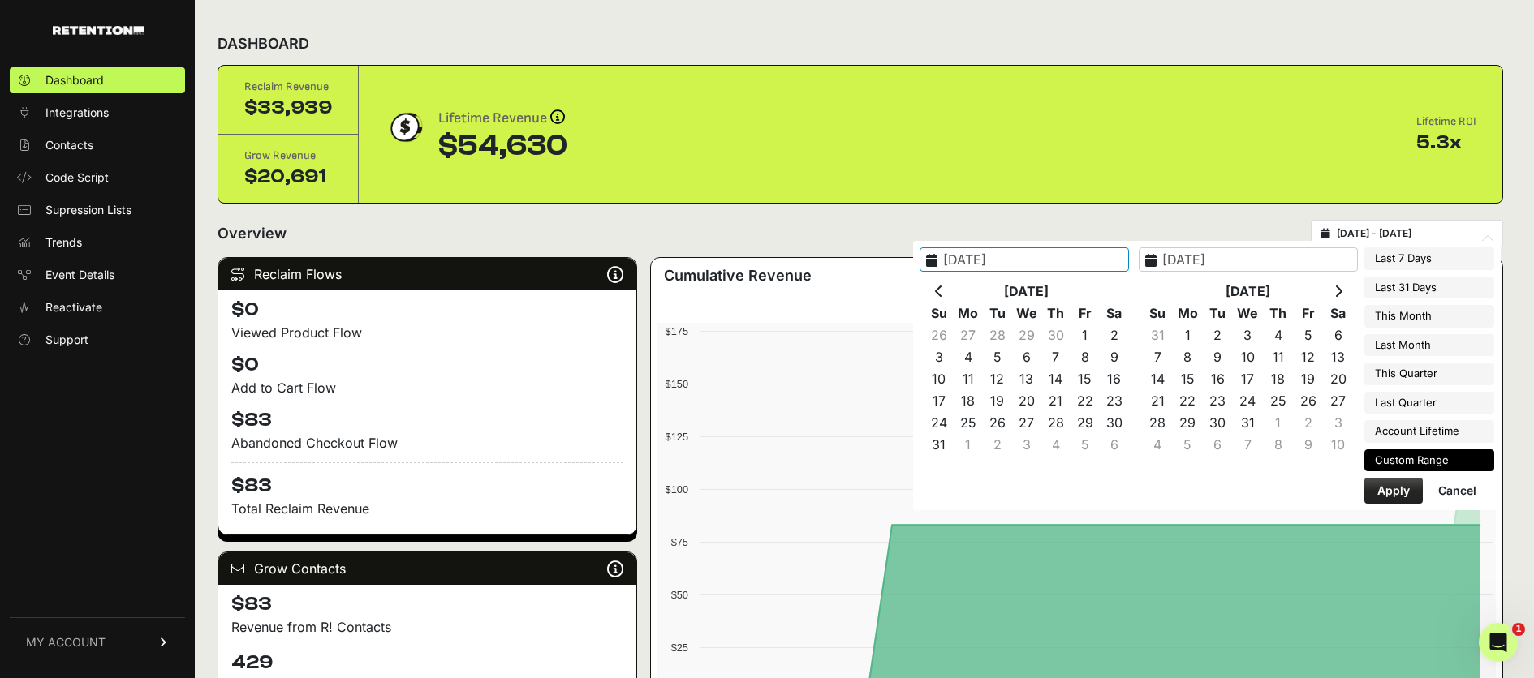
click at [953, 290] on th at bounding box center [938, 292] width 29 height 22
type input "[DATE]"
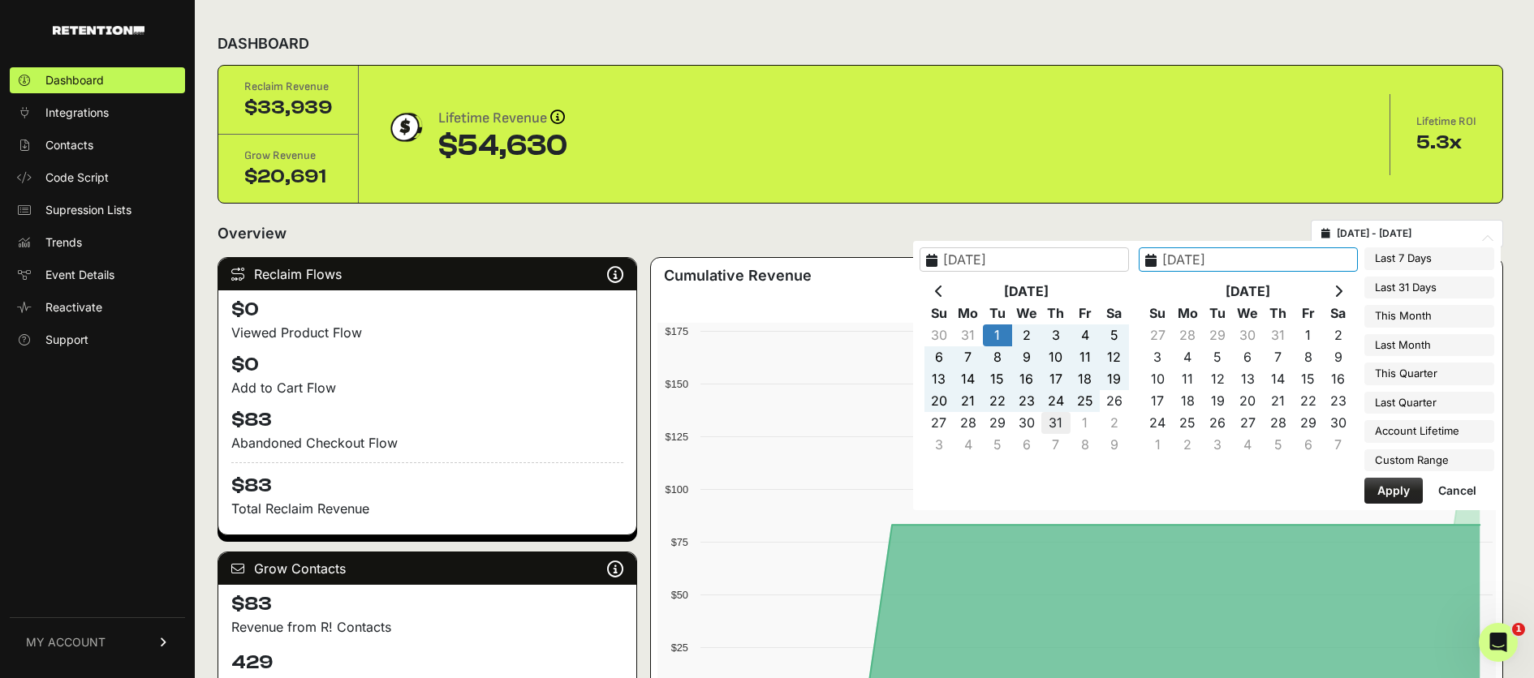
type input "[DATE]"
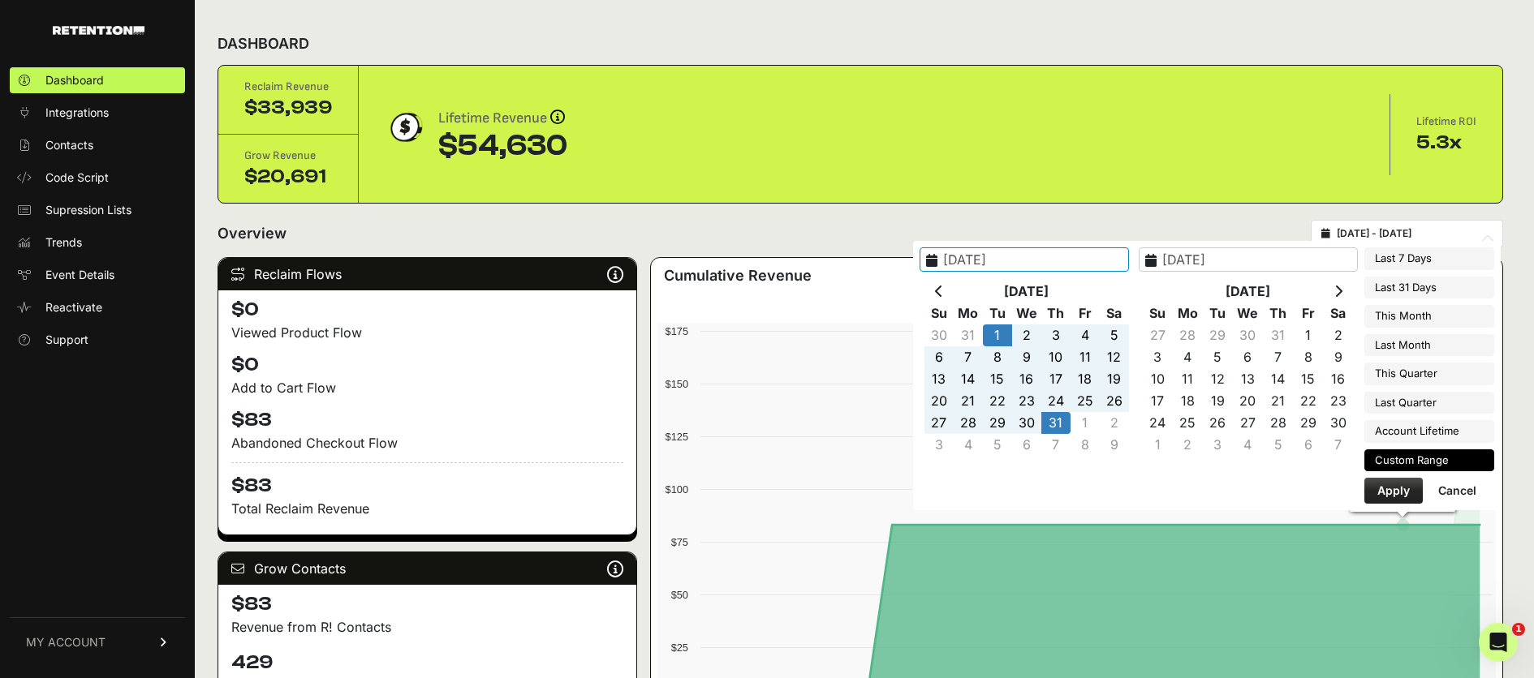
click at [1397, 493] on button "Apply" at bounding box center [1393, 491] width 58 height 26
type input "[DATE] - [DATE]"
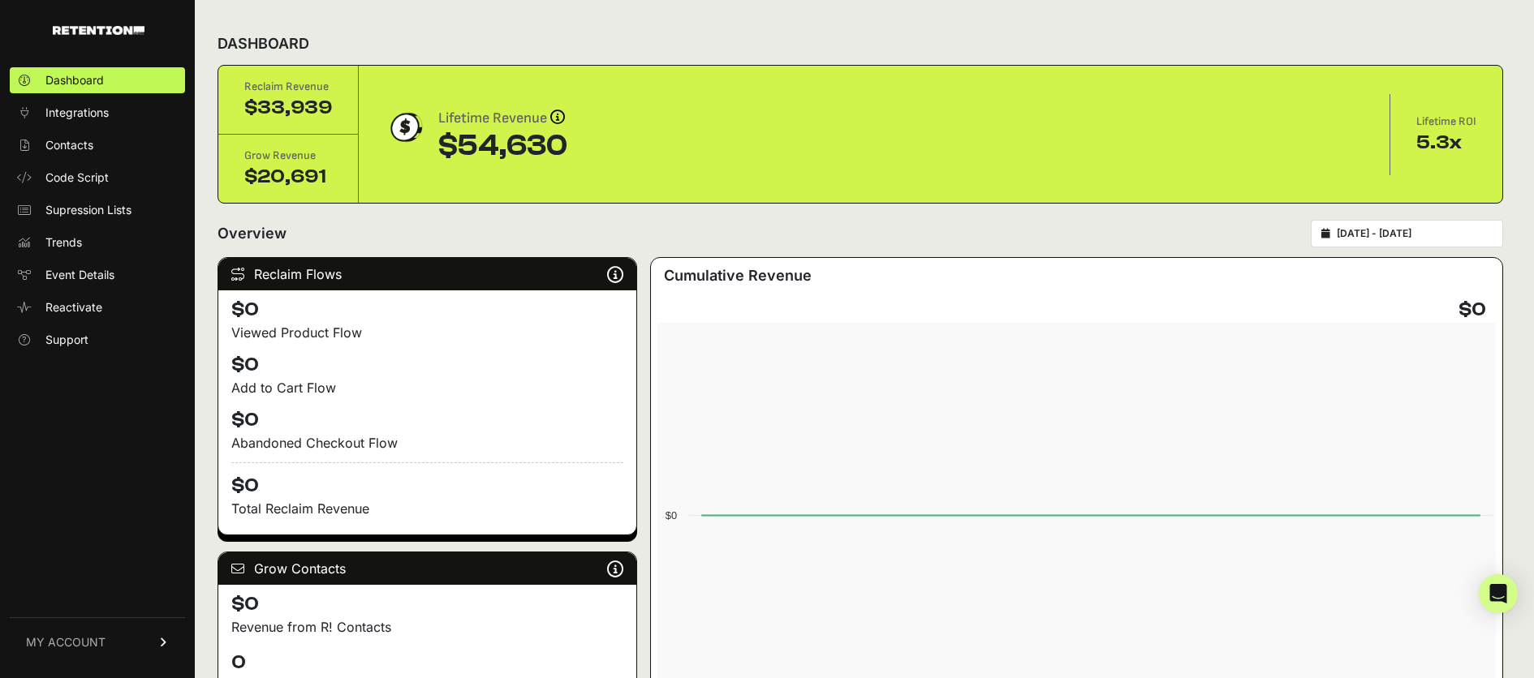
type input "[DATE]"
click at [1397, 239] on input "[DATE] - [DATE]" at bounding box center [1414, 233] width 156 height 13
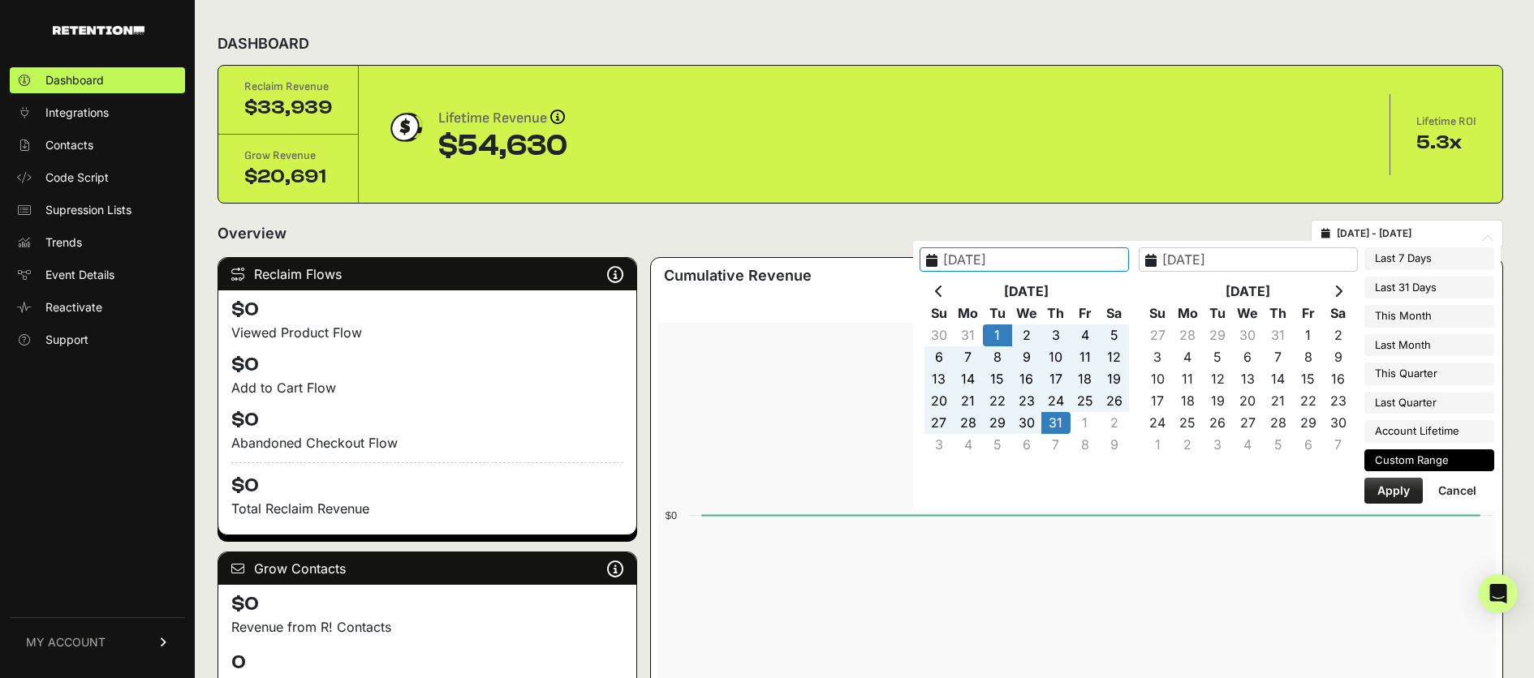
type input "[DATE]"
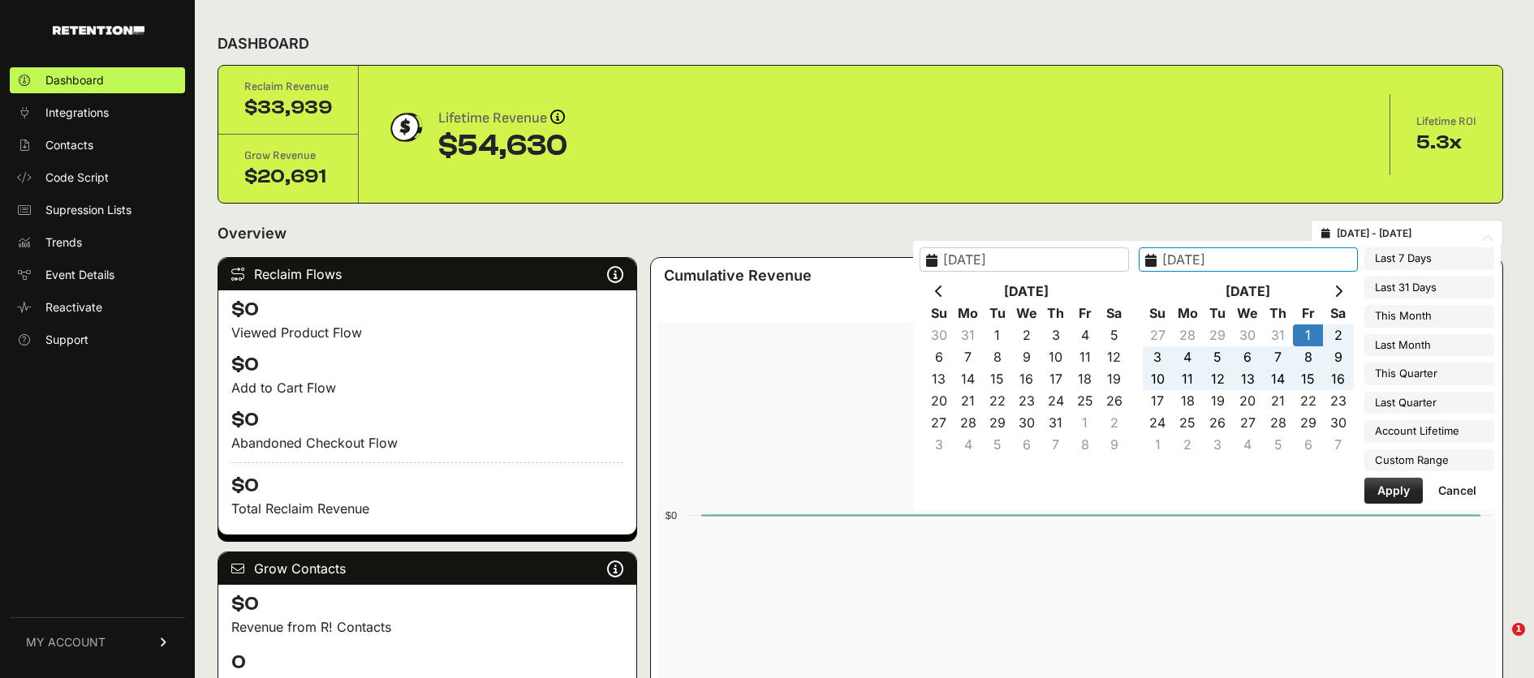
type input "[DATE]"
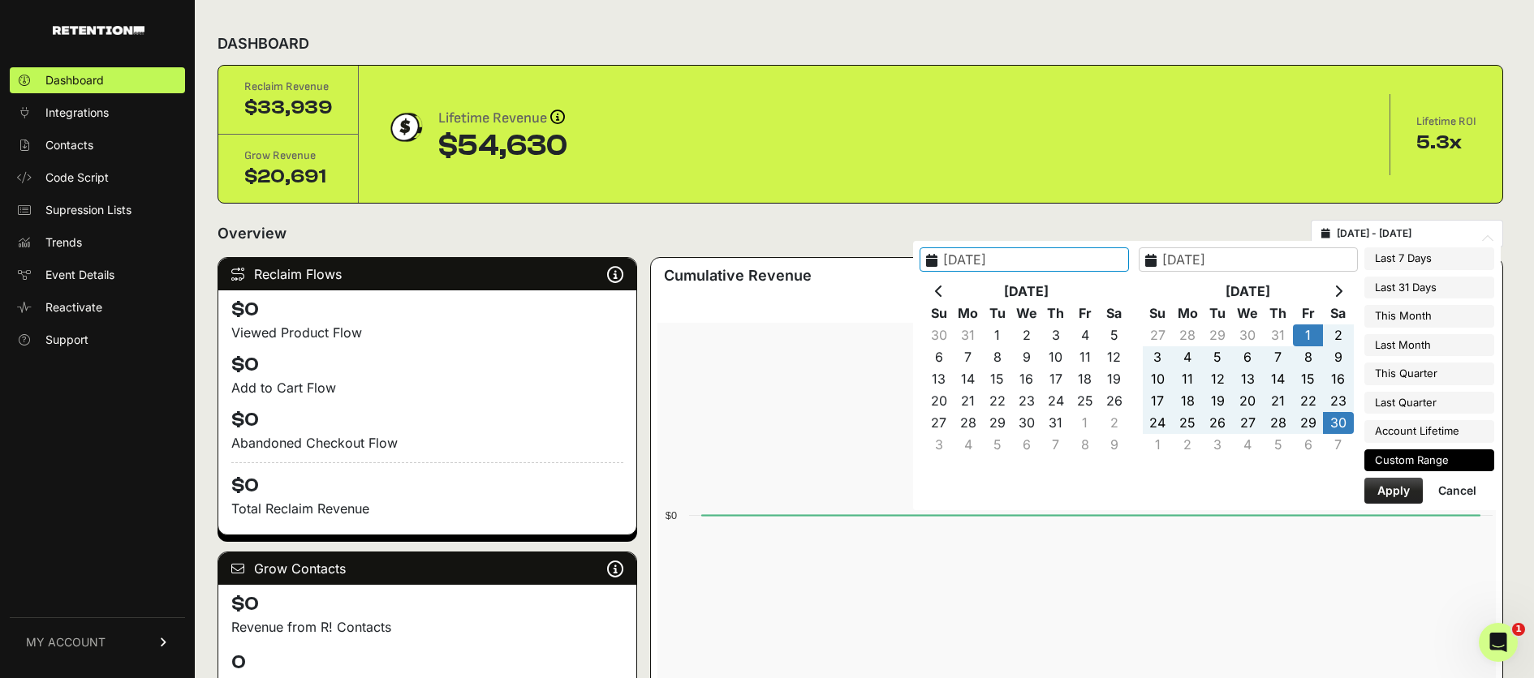
type input "[DATE]"
click at [1392, 499] on button "Apply" at bounding box center [1393, 491] width 58 height 26
type input "[DATE] - [DATE]"
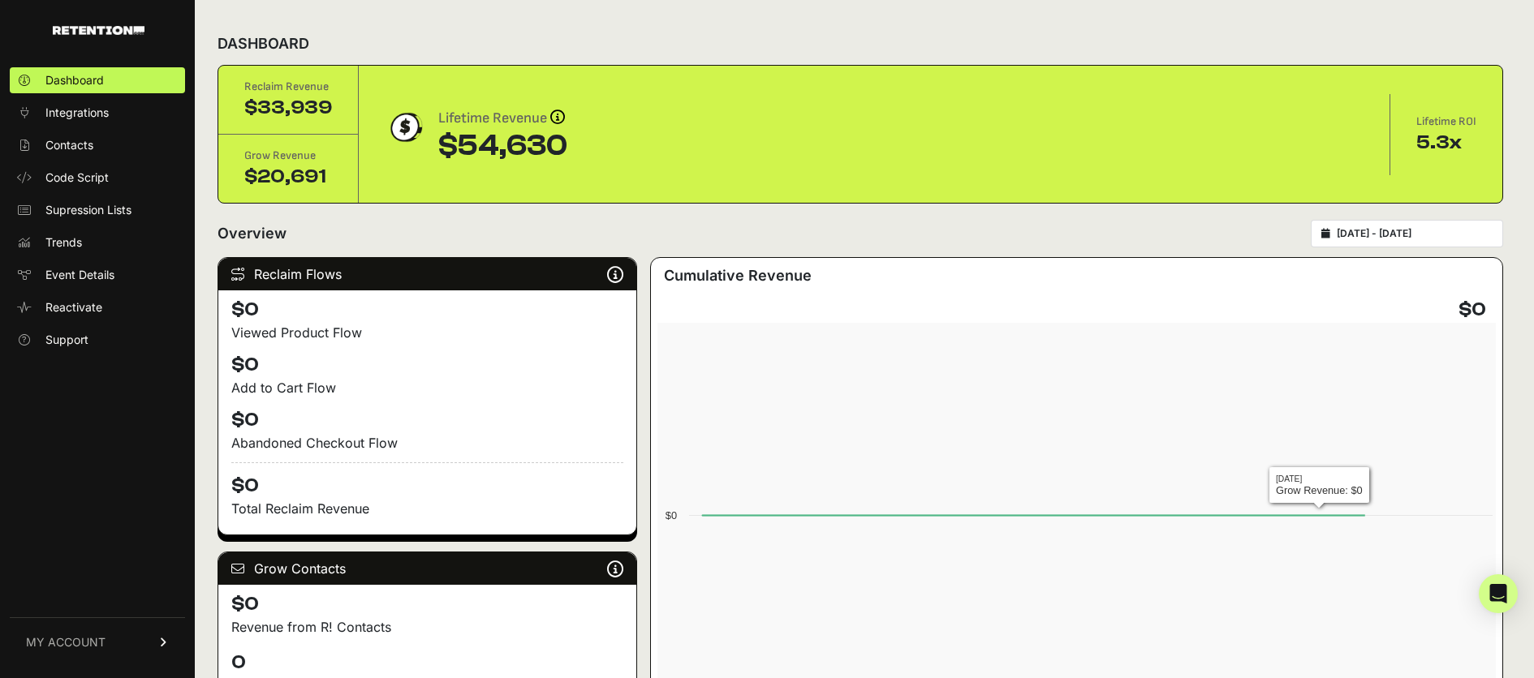
type input "[DATE]"
click at [1365, 239] on input "[DATE] - [DATE]" at bounding box center [1414, 233] width 156 height 13
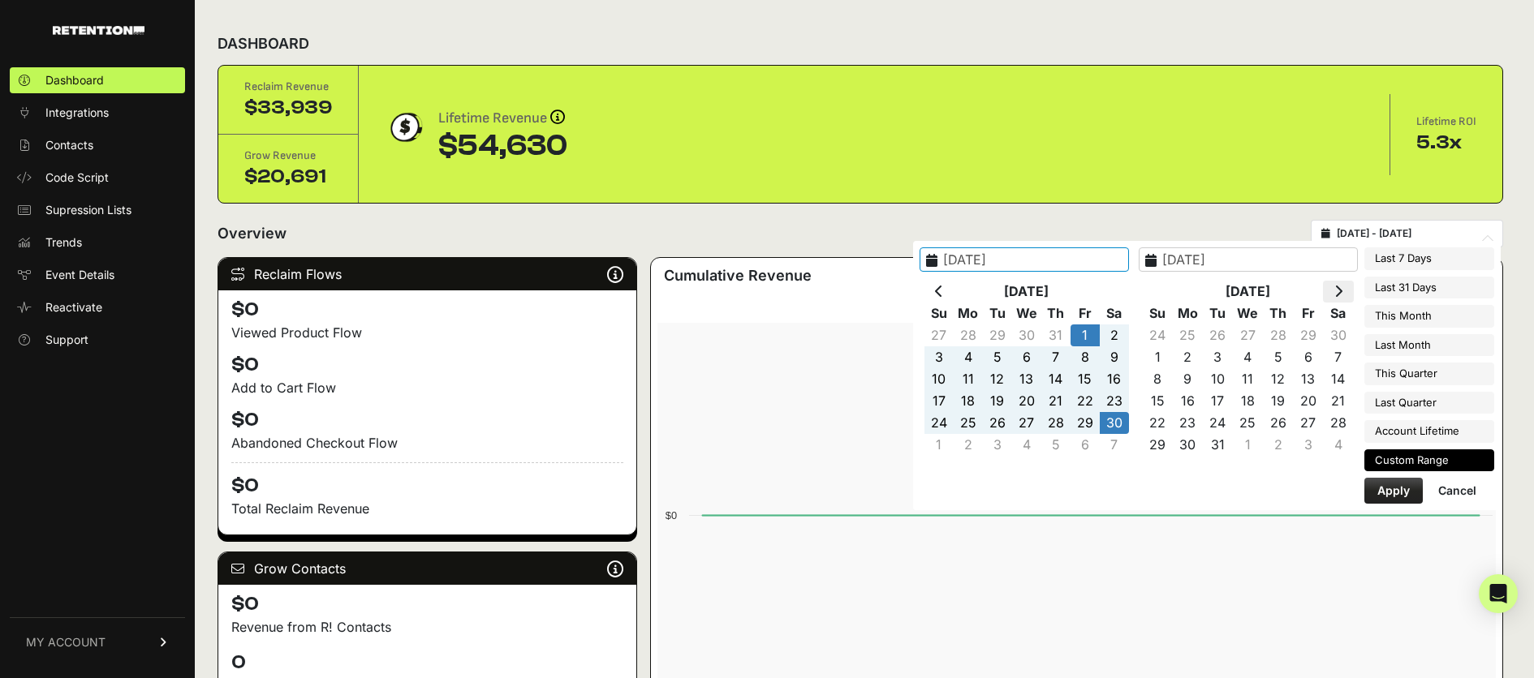
click at [1344, 290] on th at bounding box center [1338, 292] width 30 height 22
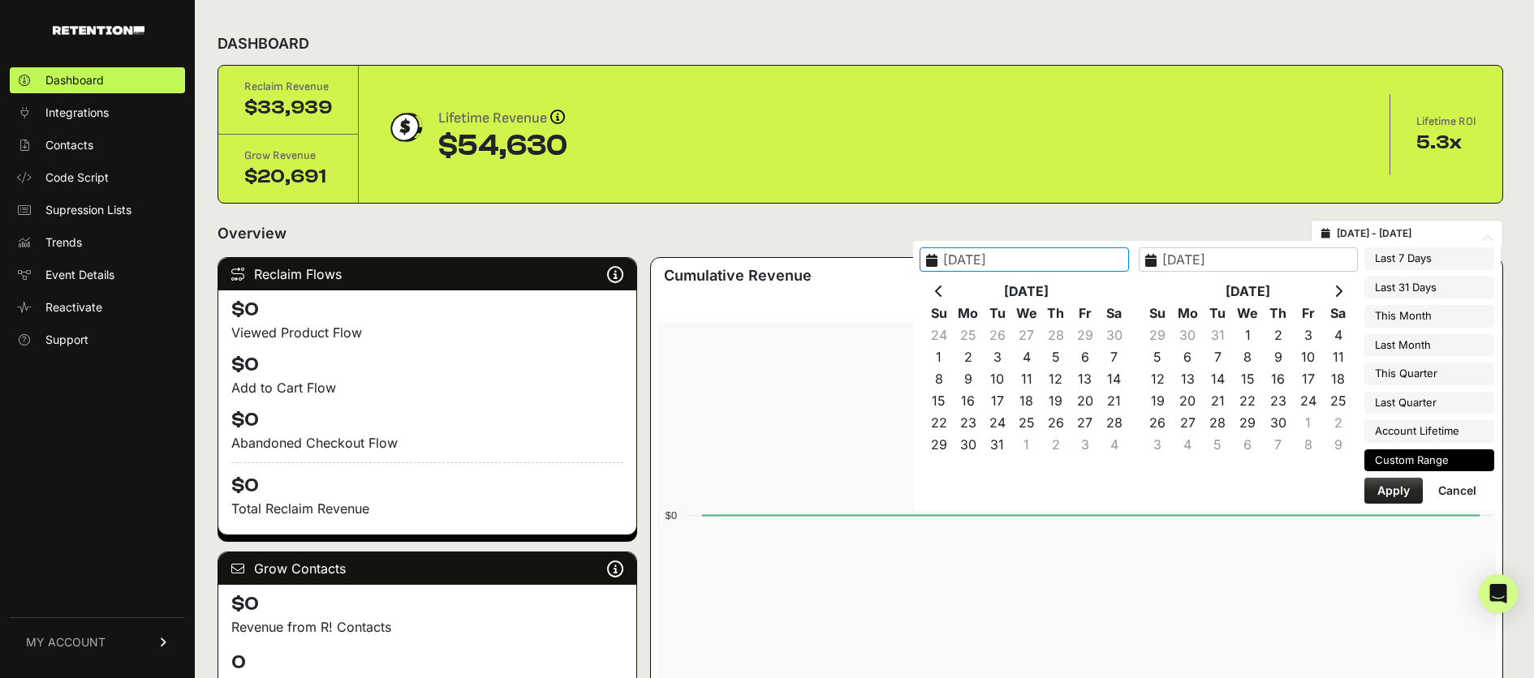
click at [1344, 290] on th at bounding box center [1338, 292] width 30 height 22
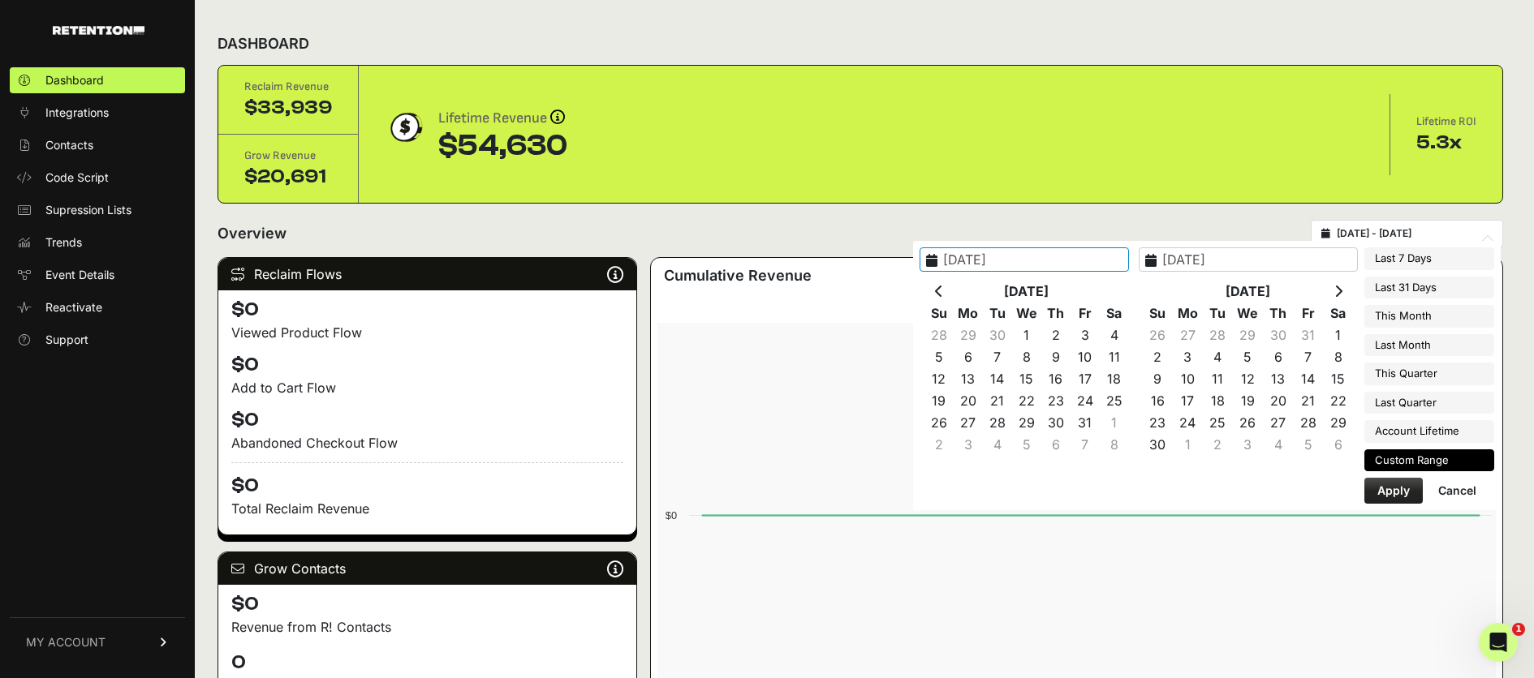
click at [1344, 290] on th at bounding box center [1338, 292] width 30 height 22
type input "2024-09-01"
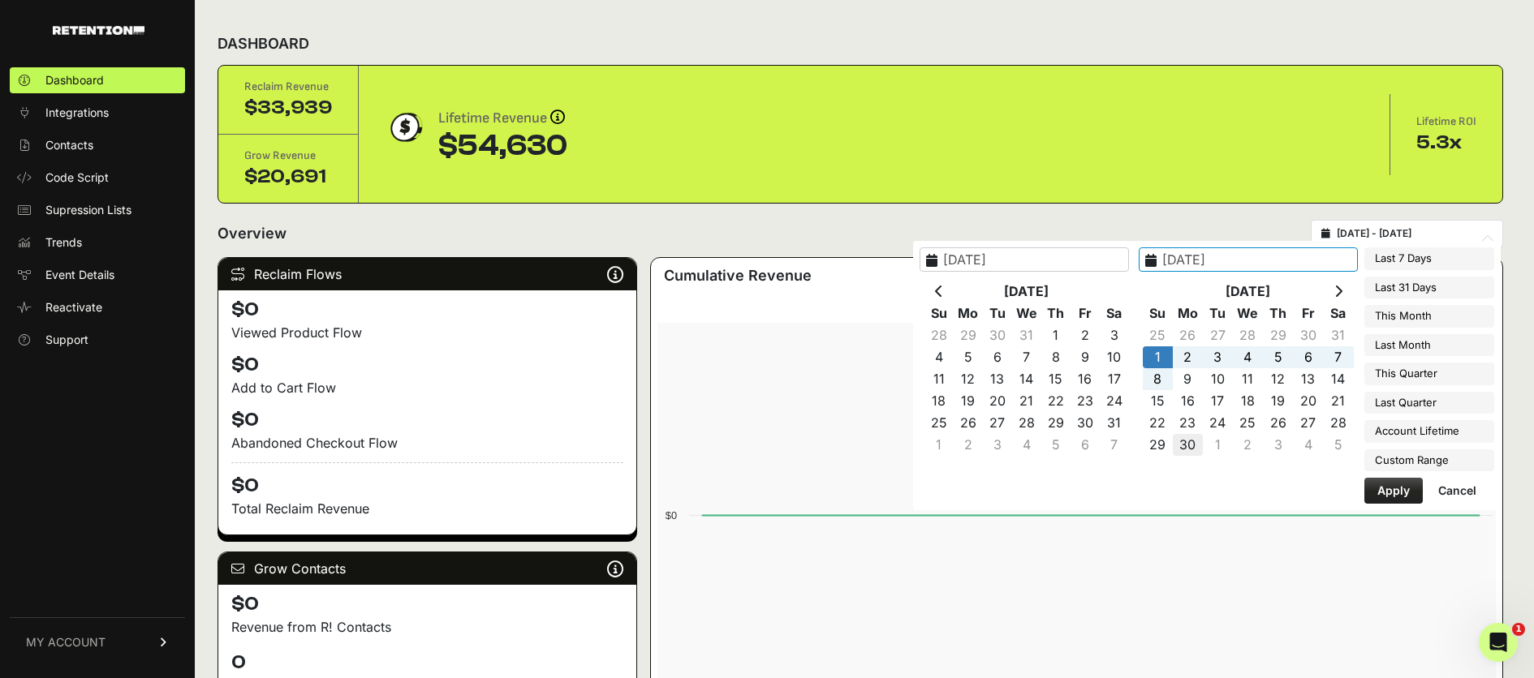
type input "2024-09-30"
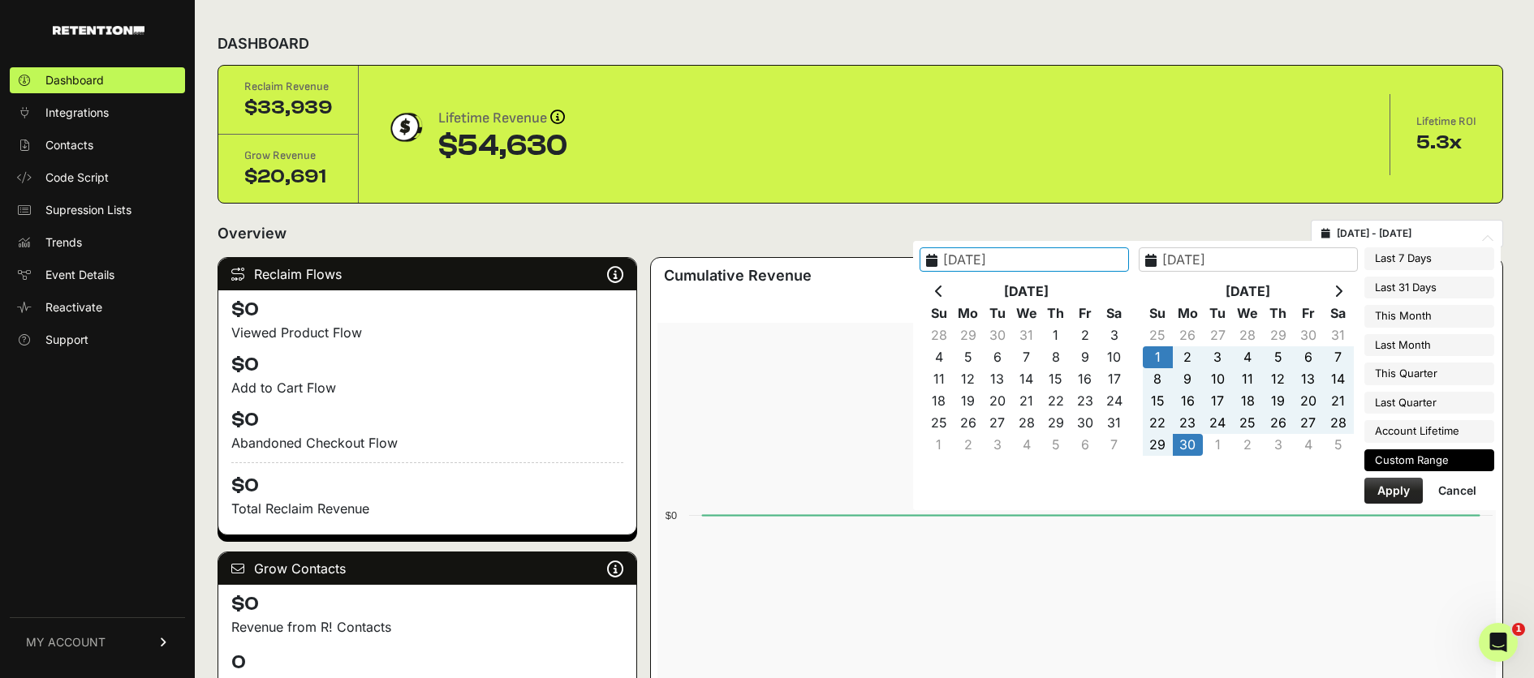
type input "2024-09-01"
click at [1387, 490] on button "Apply" at bounding box center [1393, 491] width 58 height 26
type input "2024-09-01 - 2024-09-30"
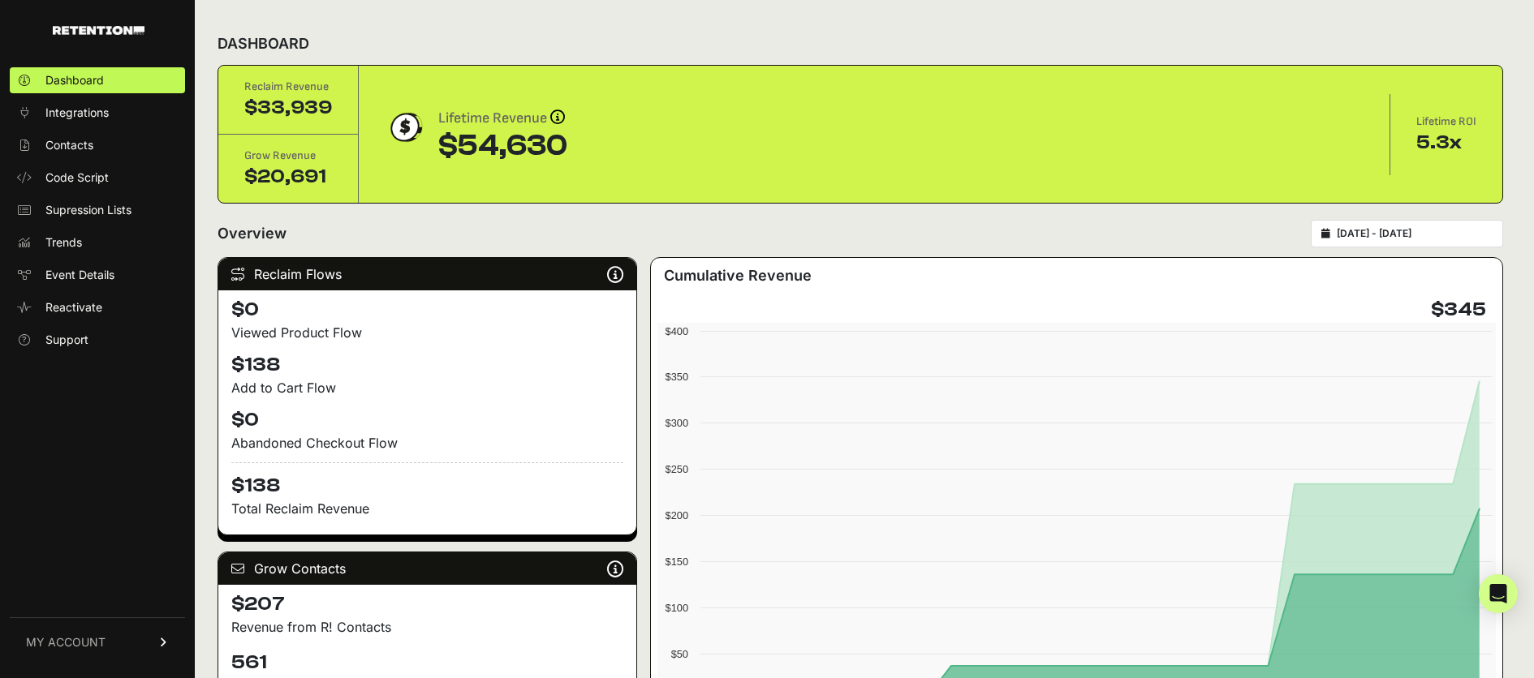
type input "[DATE]"
click at [1370, 231] on input "[DATE] - [DATE]" at bounding box center [1414, 233] width 156 height 13
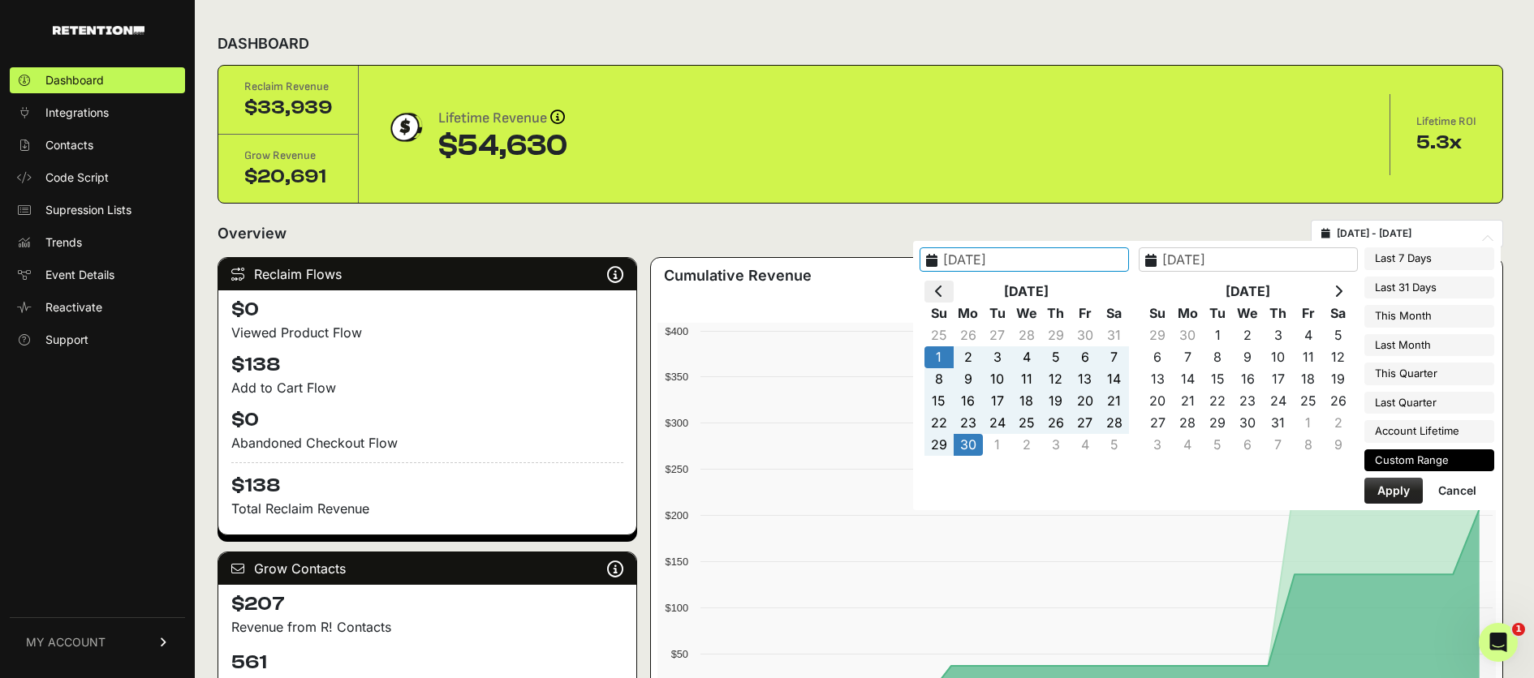
click at [953, 289] on th at bounding box center [938, 292] width 29 height 22
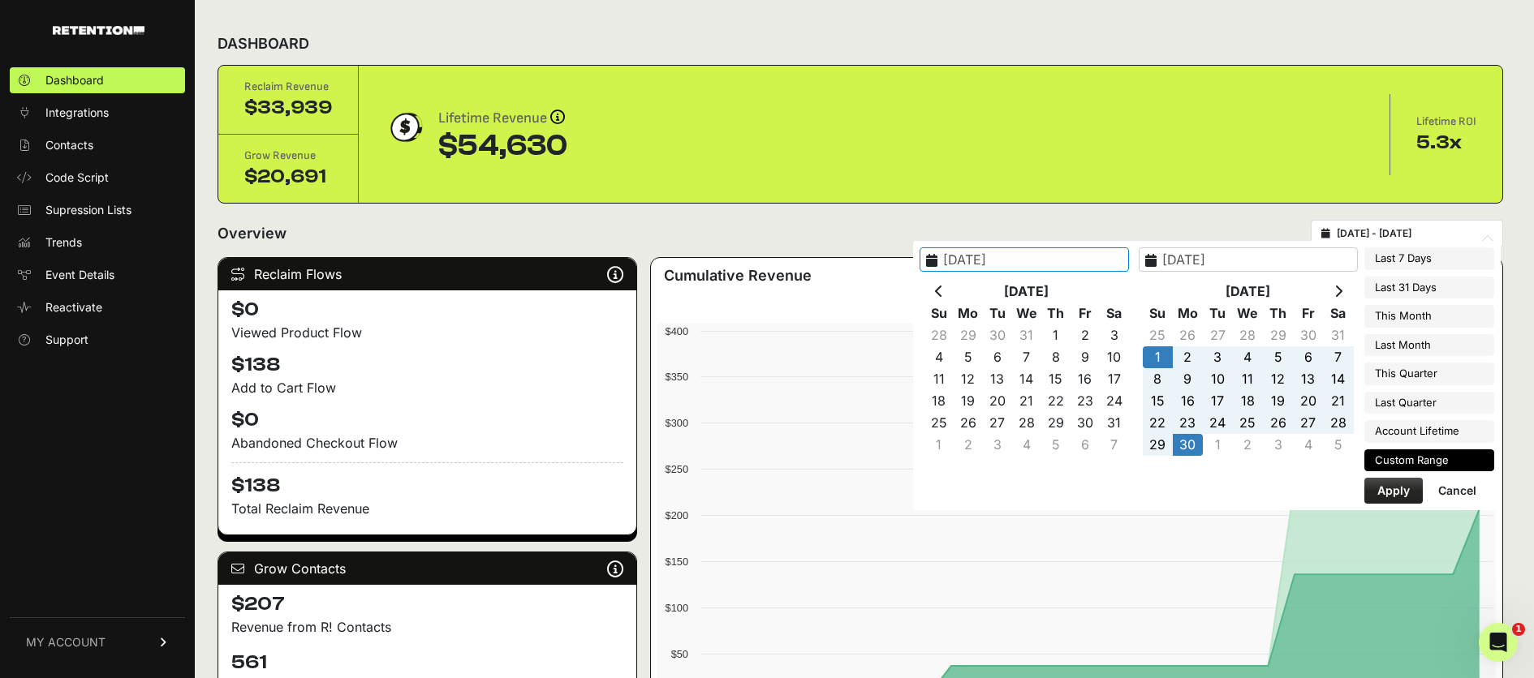
click at [953, 289] on th at bounding box center [938, 292] width 29 height 22
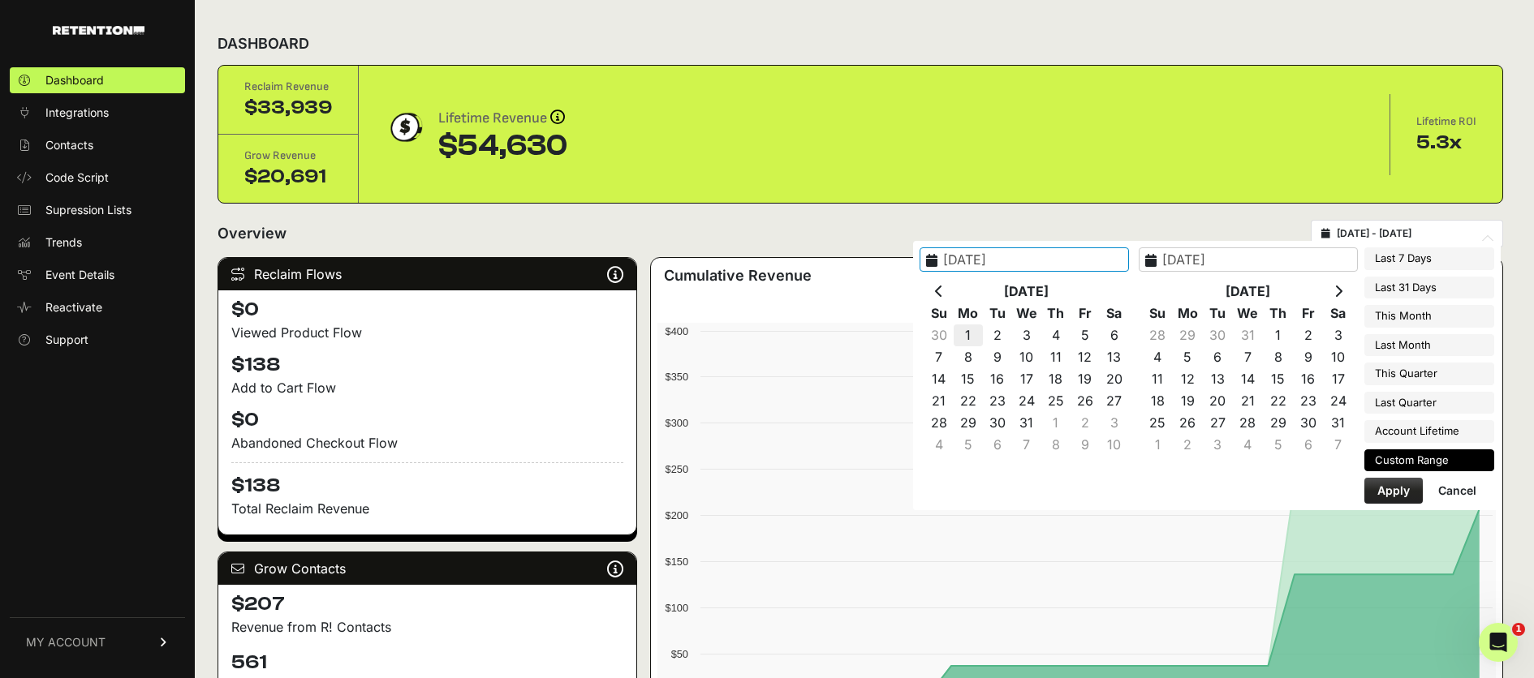
type input "[DATE]"
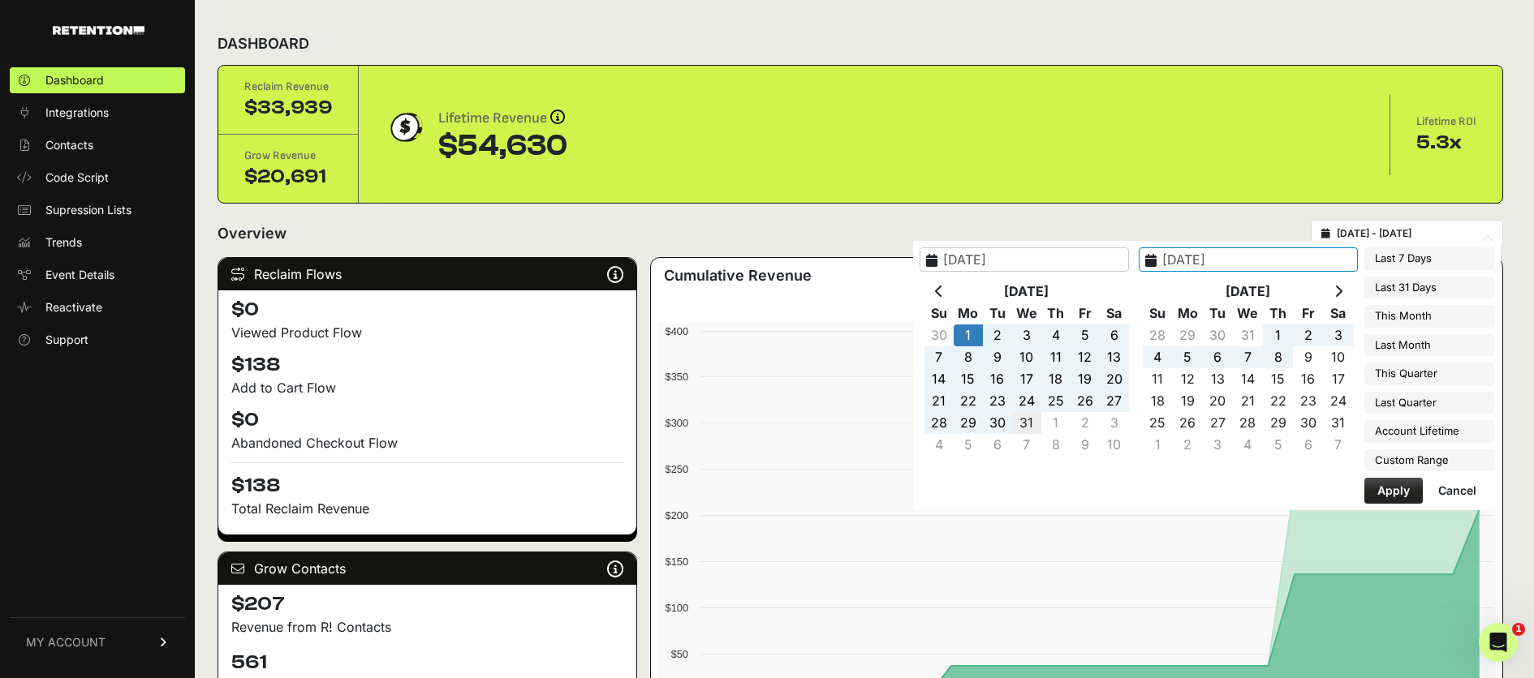
type input "[DATE]"
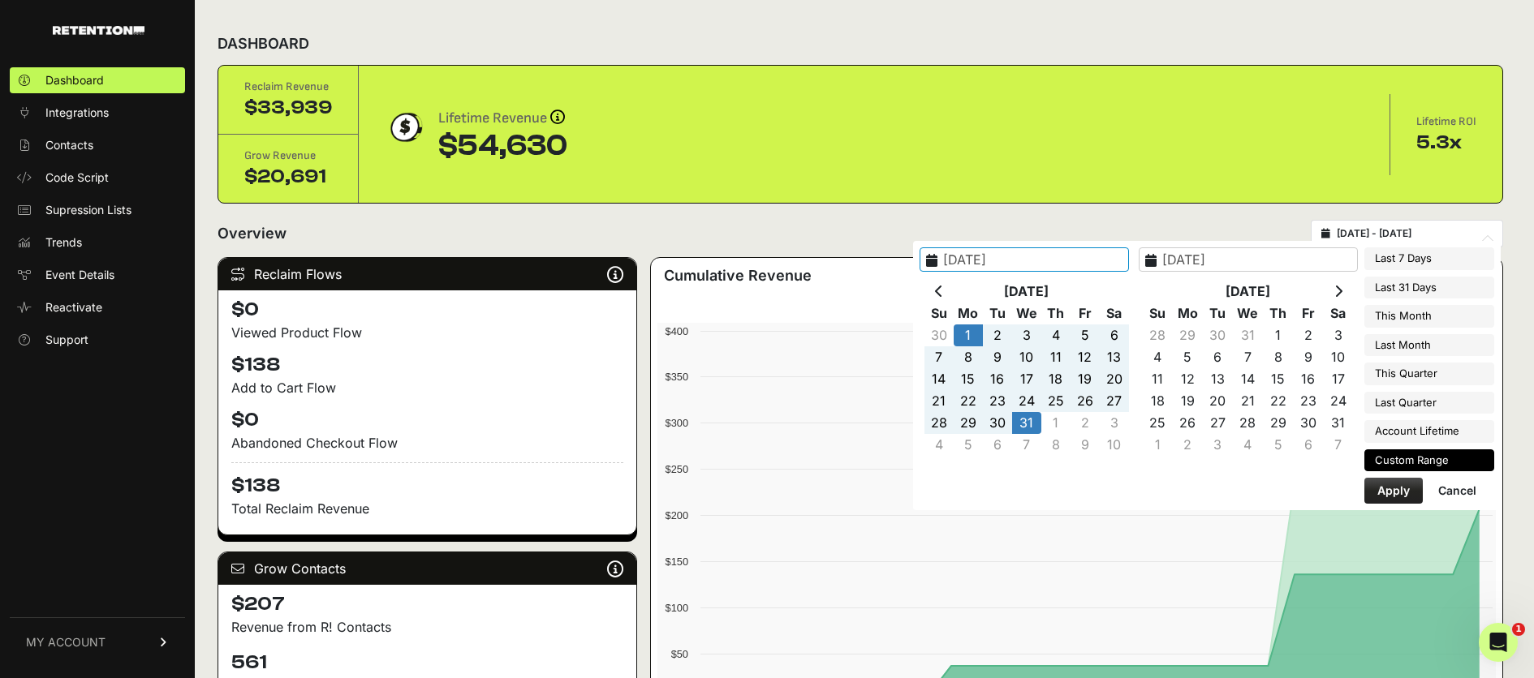
type input "[DATE]"
click at [1383, 493] on button "Apply" at bounding box center [1393, 491] width 58 height 26
type input "[DATE] - [DATE]"
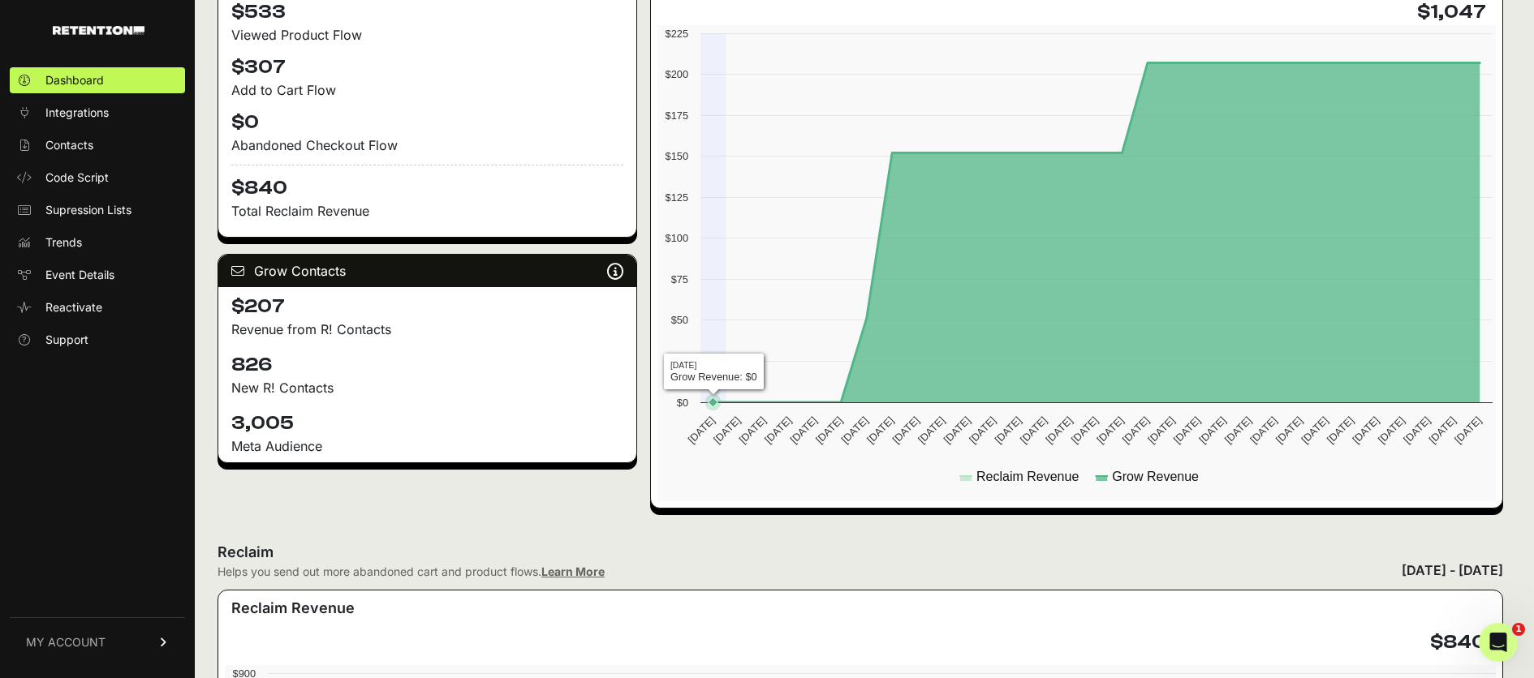
scroll to position [198, 0]
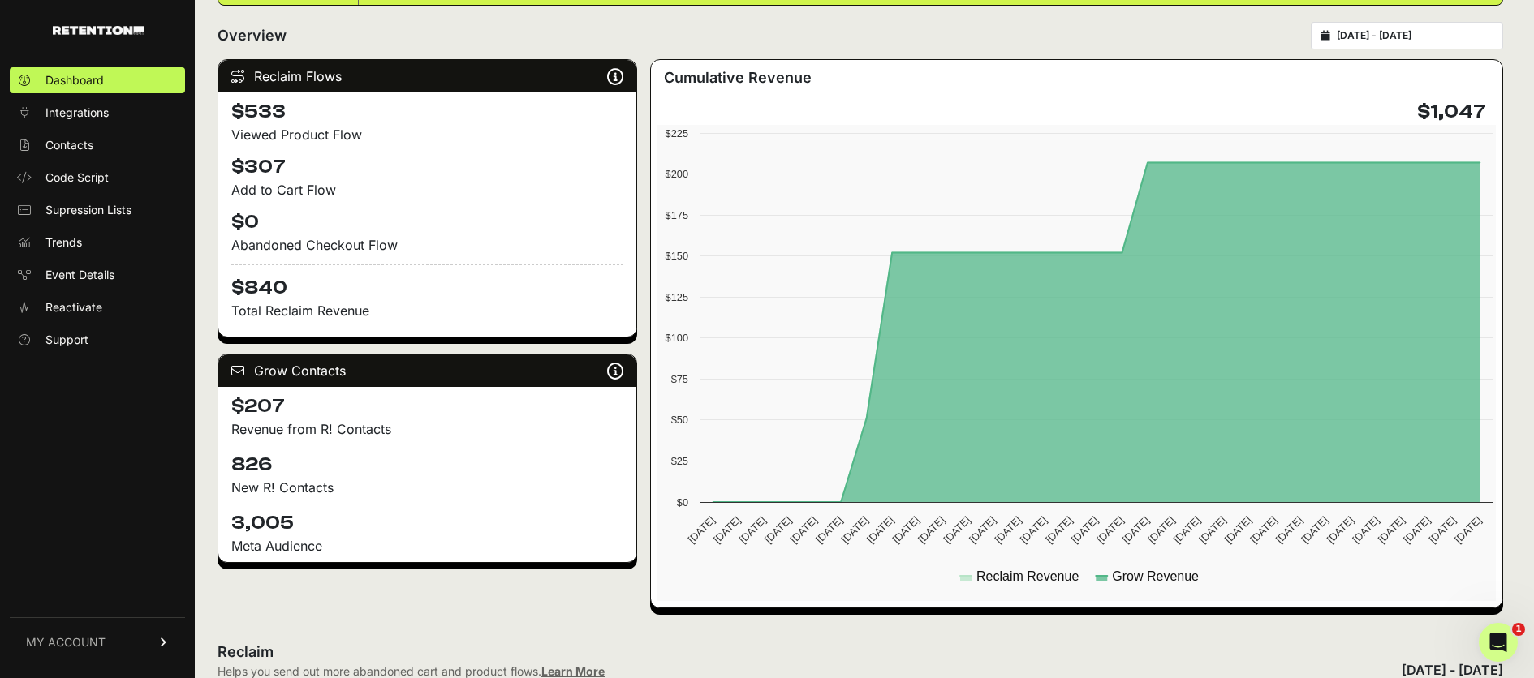
drag, startPoint x: 233, startPoint y: 467, endPoint x: 273, endPoint y: 468, distance: 39.8
click at [273, 468] on h4 "826" at bounding box center [427, 465] width 392 height 26
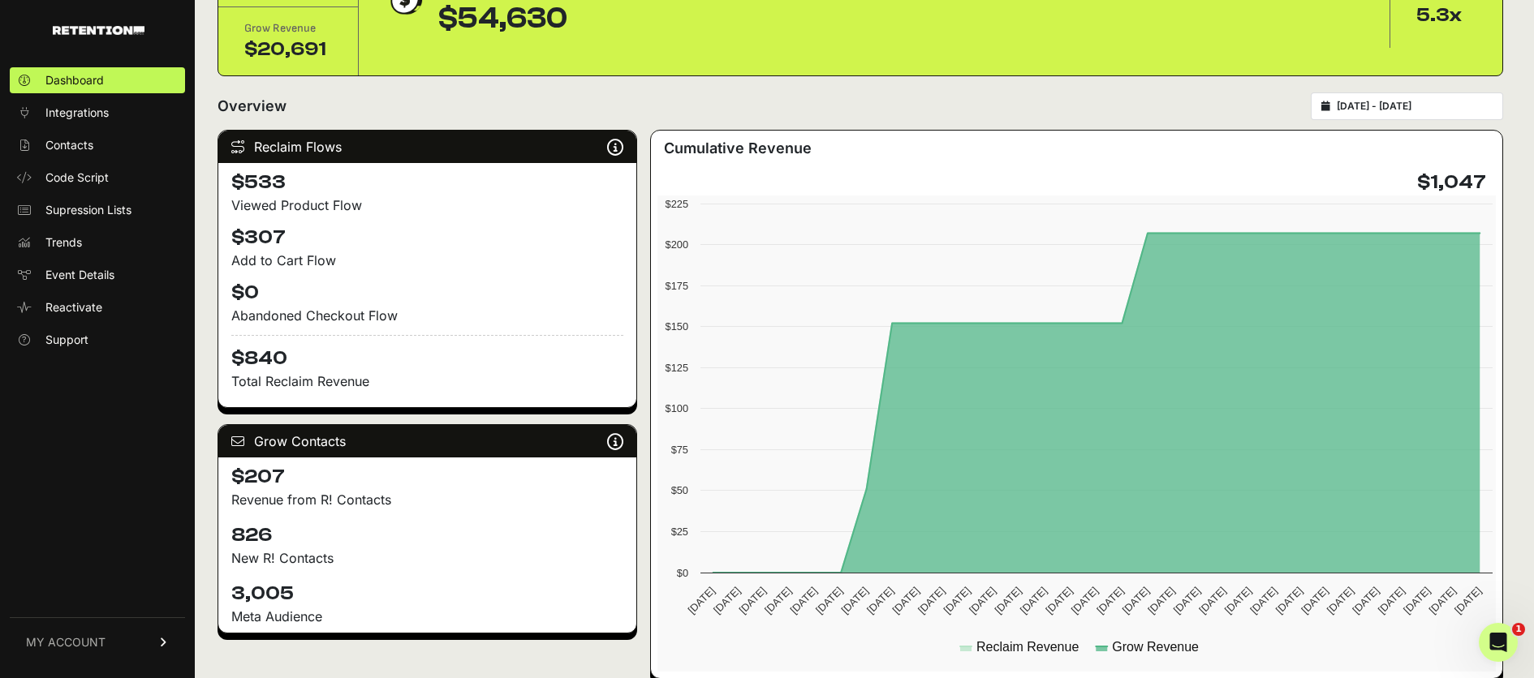
scroll to position [0, 0]
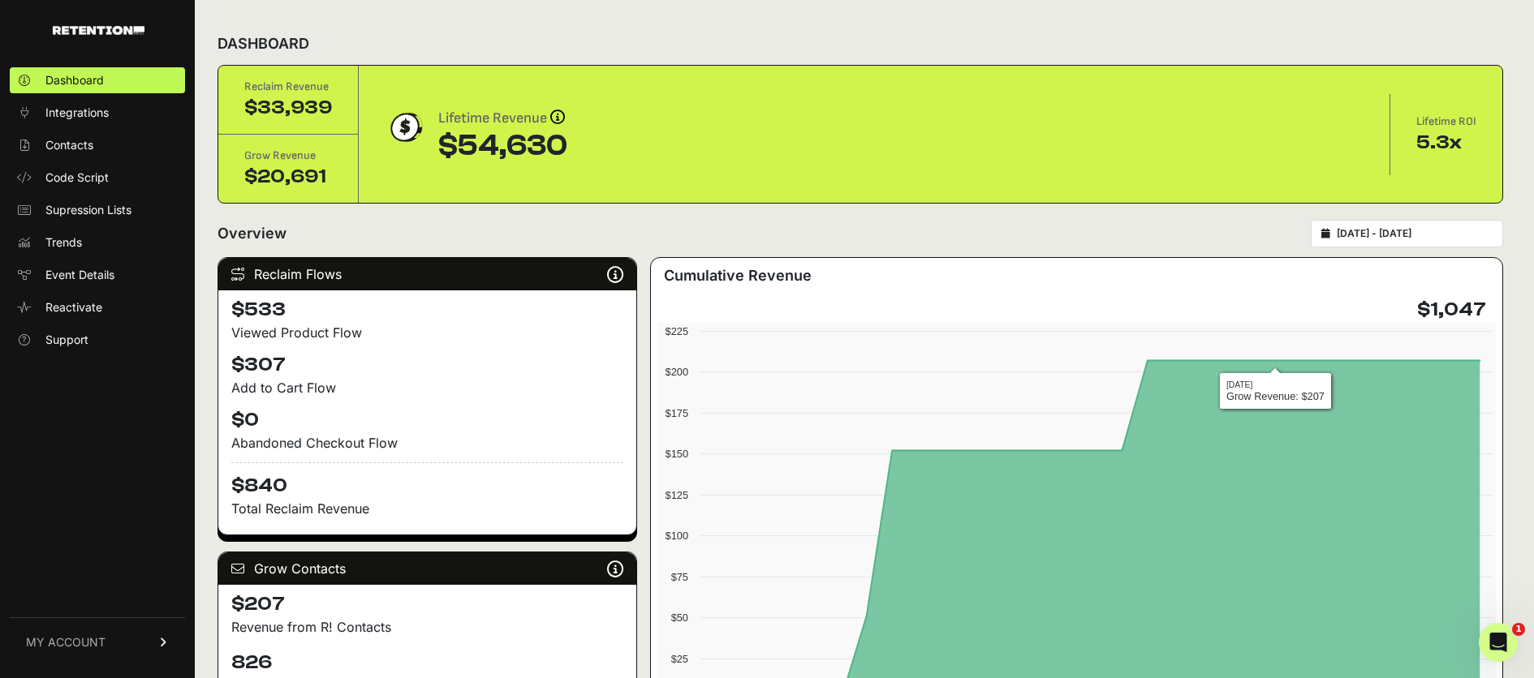
type input "[DATE]"
click at [1411, 231] on input "[DATE] - [DATE]" at bounding box center [1414, 233] width 156 height 13
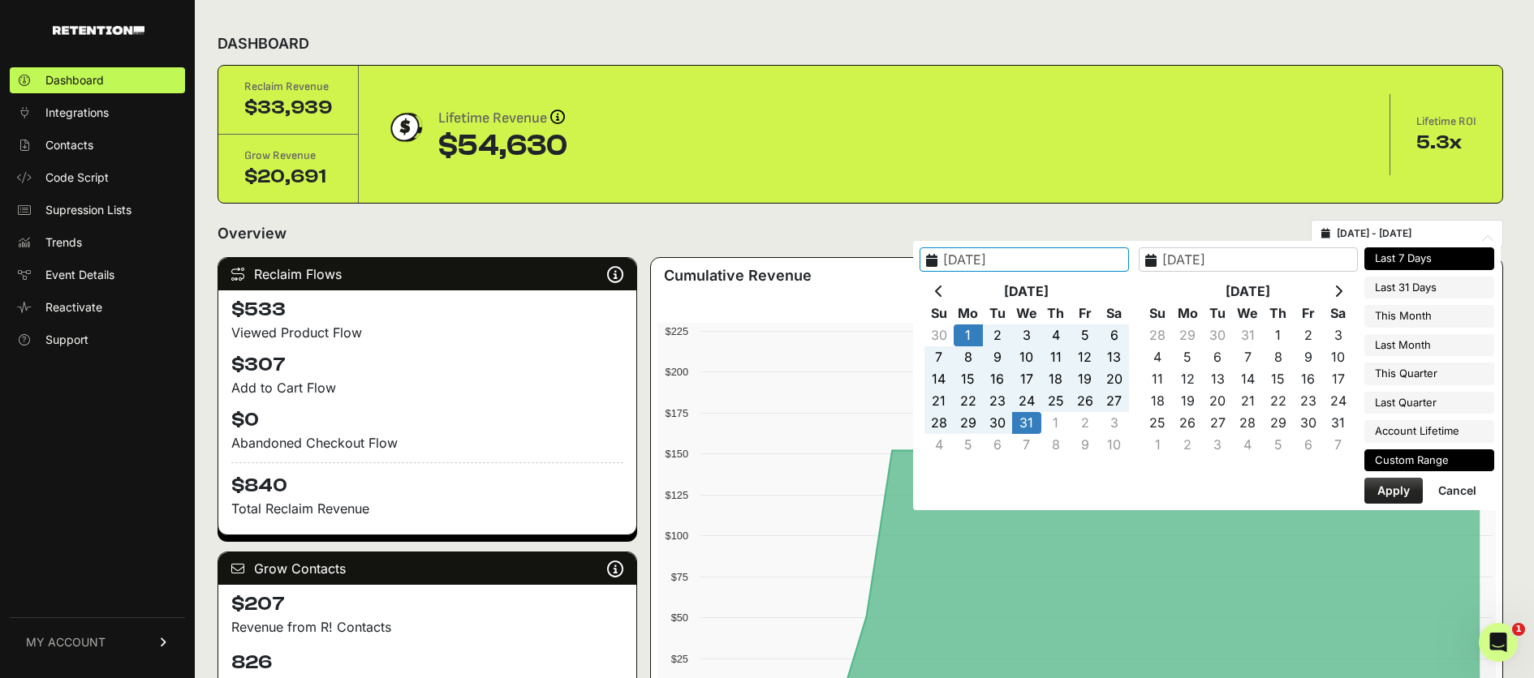
type input "[DATE]"
click at [953, 287] on th at bounding box center [938, 292] width 29 height 22
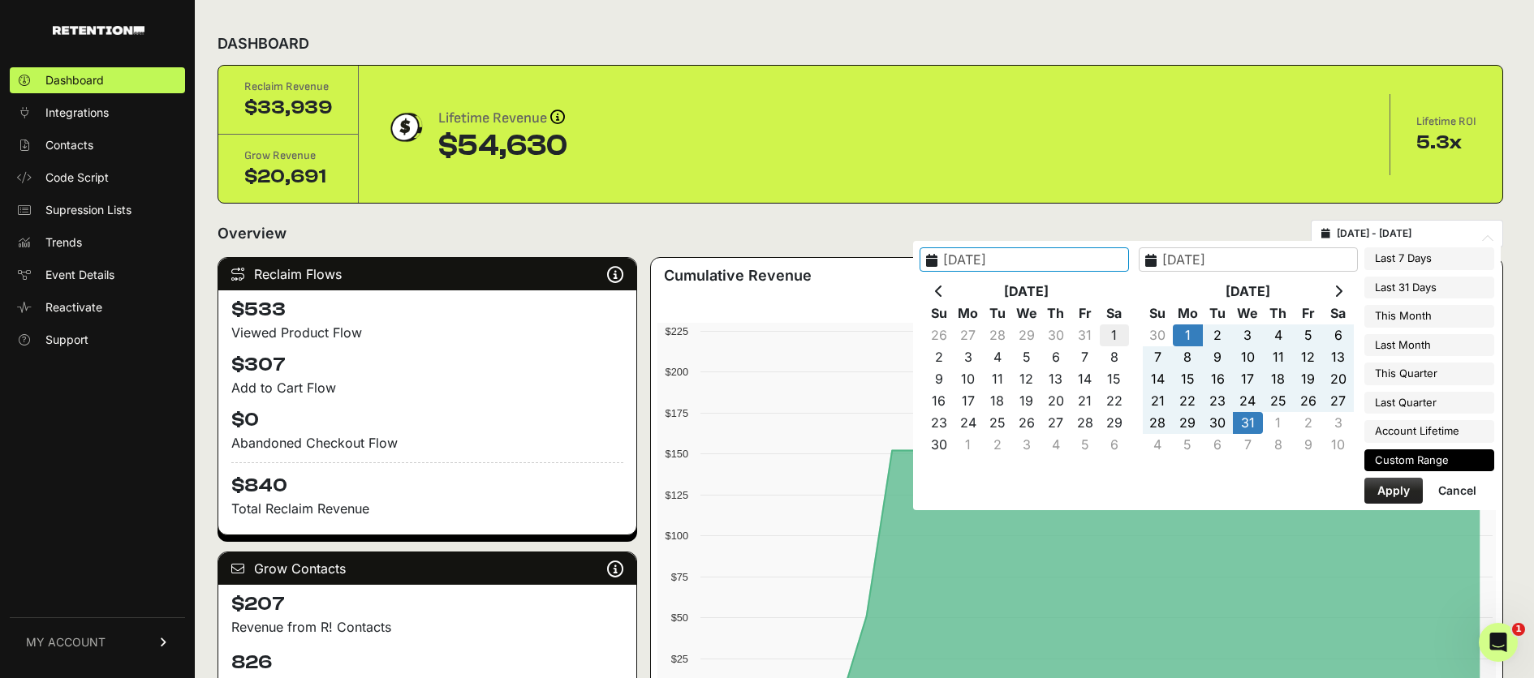
type input "[DATE]"
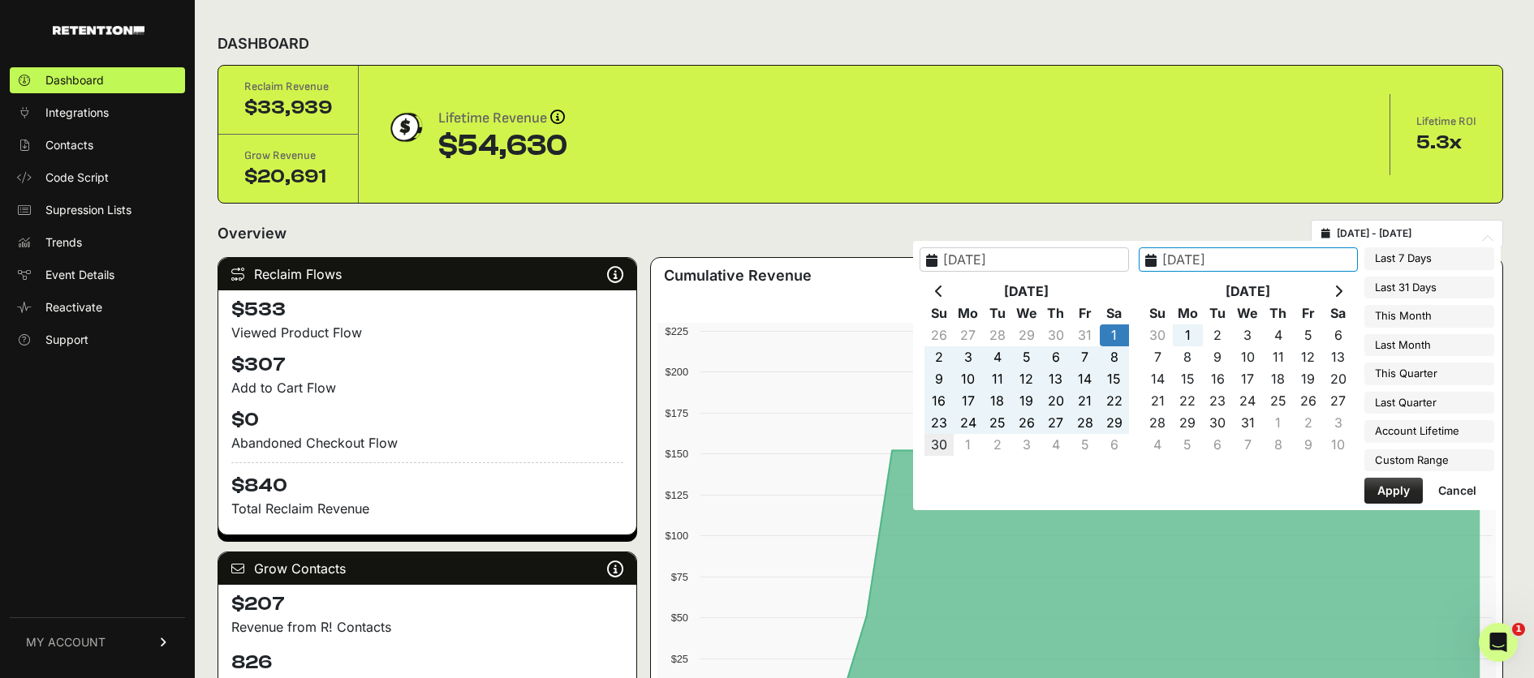
type input "[DATE]"
click at [1399, 493] on button "Apply" at bounding box center [1393, 491] width 58 height 26
type input "[DATE] - [DATE]"
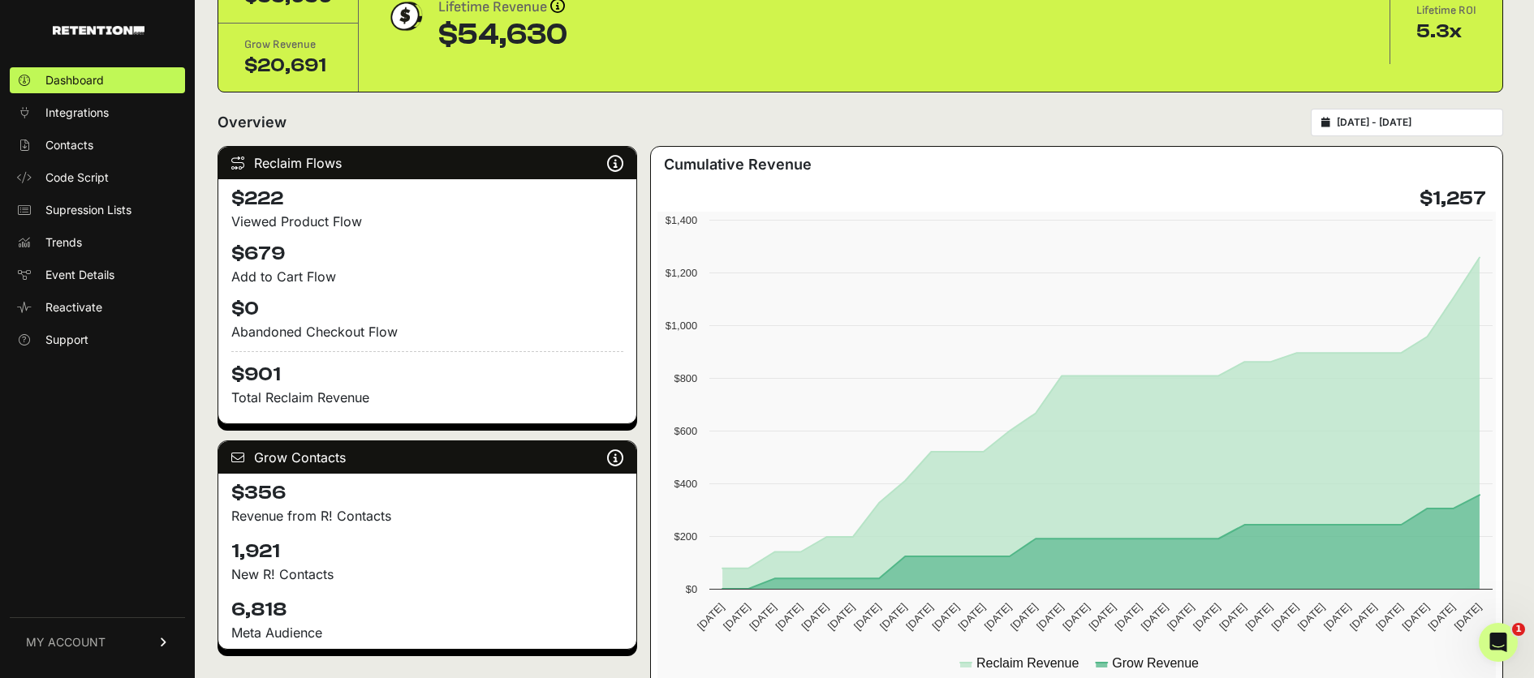
scroll to position [21, 0]
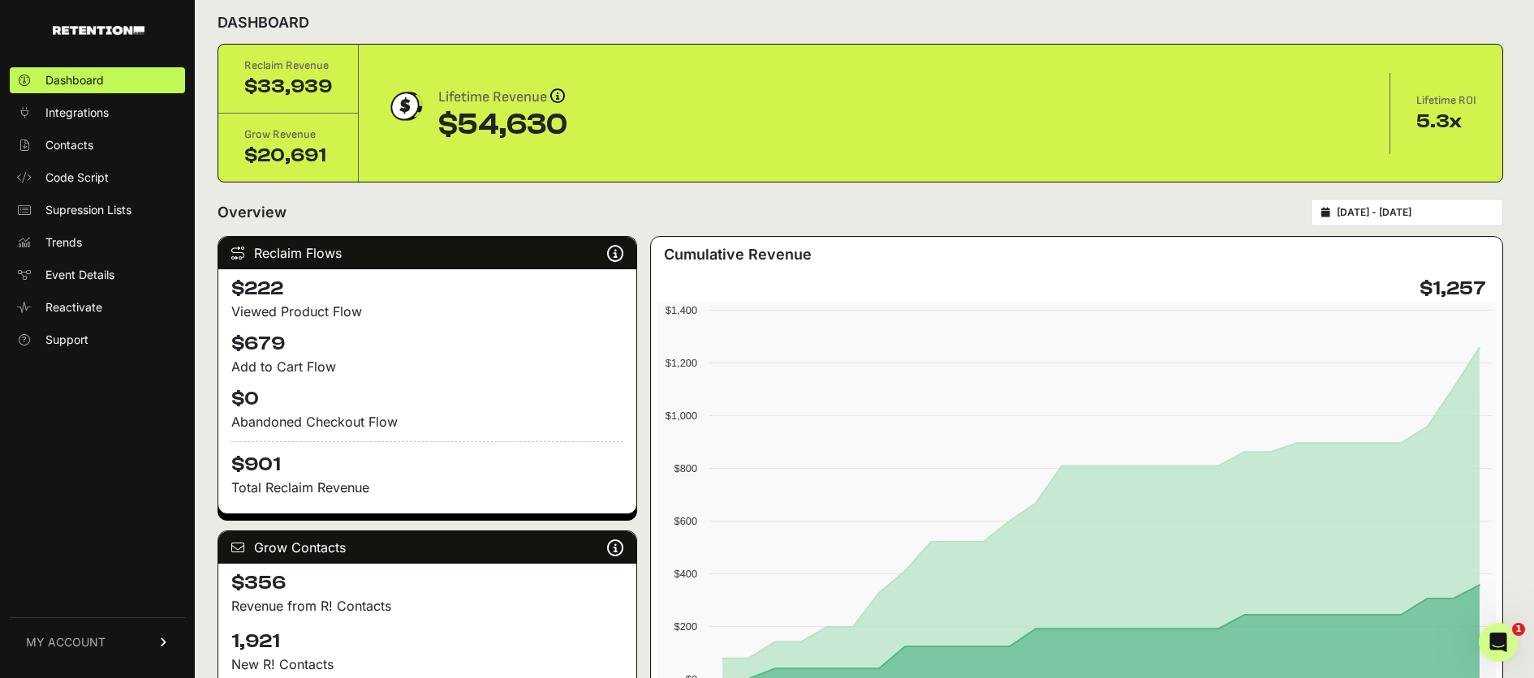
type input "[DATE]"
type input "2024-06-30"
click at [1377, 213] on input "2024-06-01 - 2024-06-30" at bounding box center [1414, 212] width 156 height 13
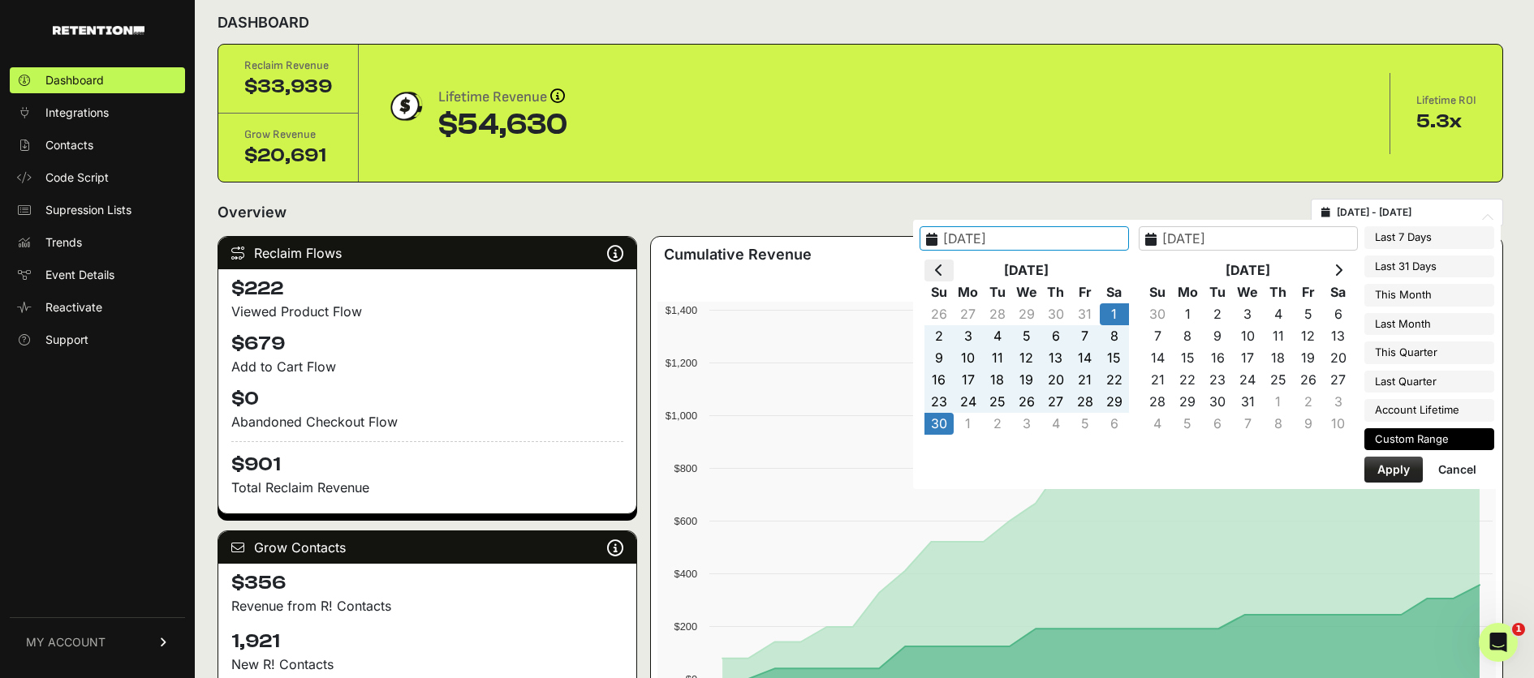
click at [953, 269] on th at bounding box center [938, 271] width 29 height 22
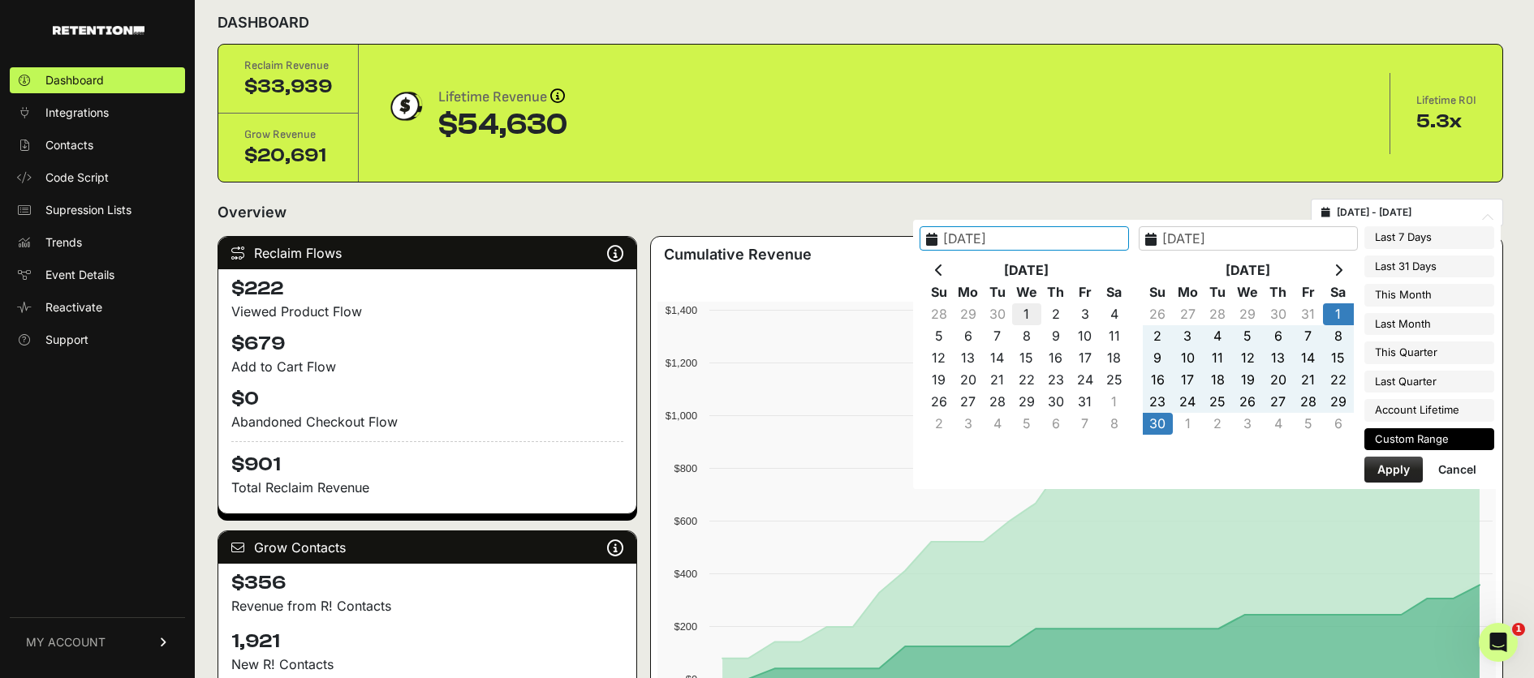
type input "2024-05-01"
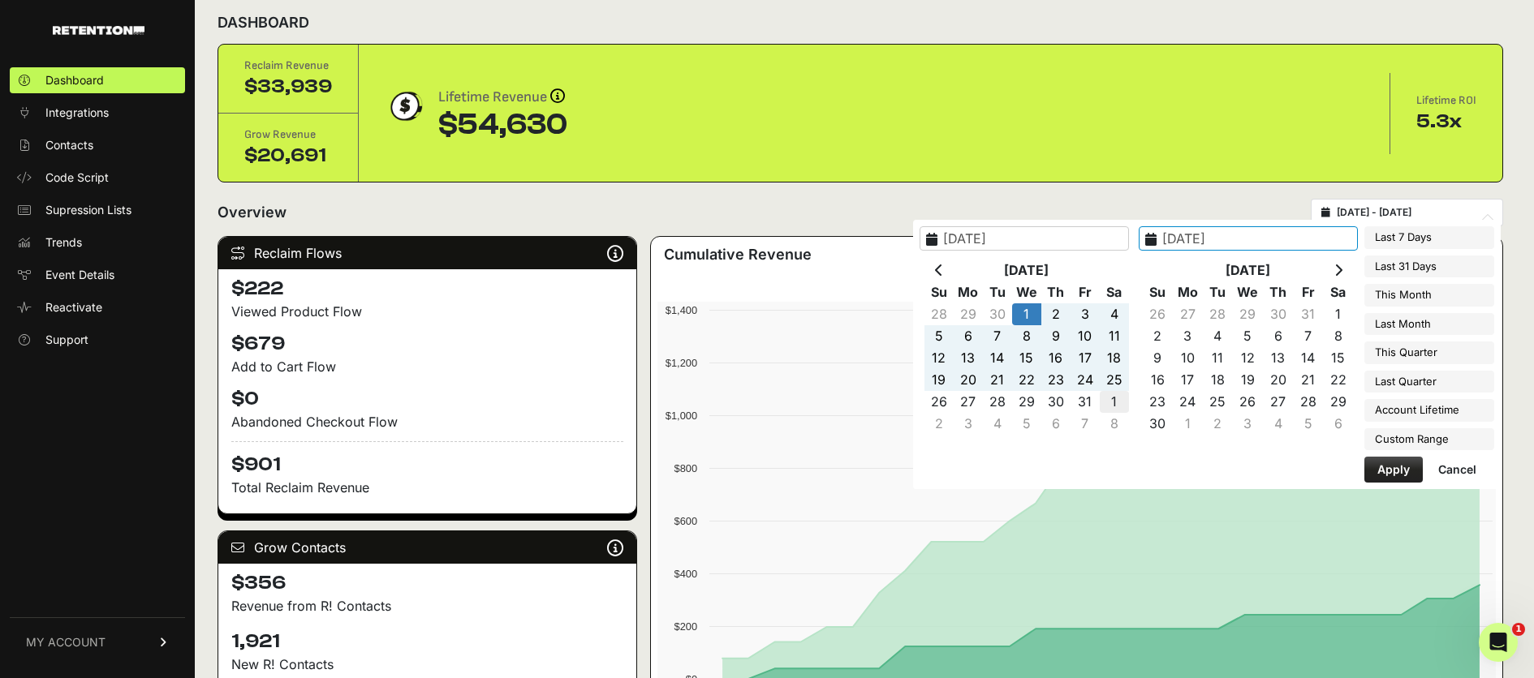
type input "2024-06-01"
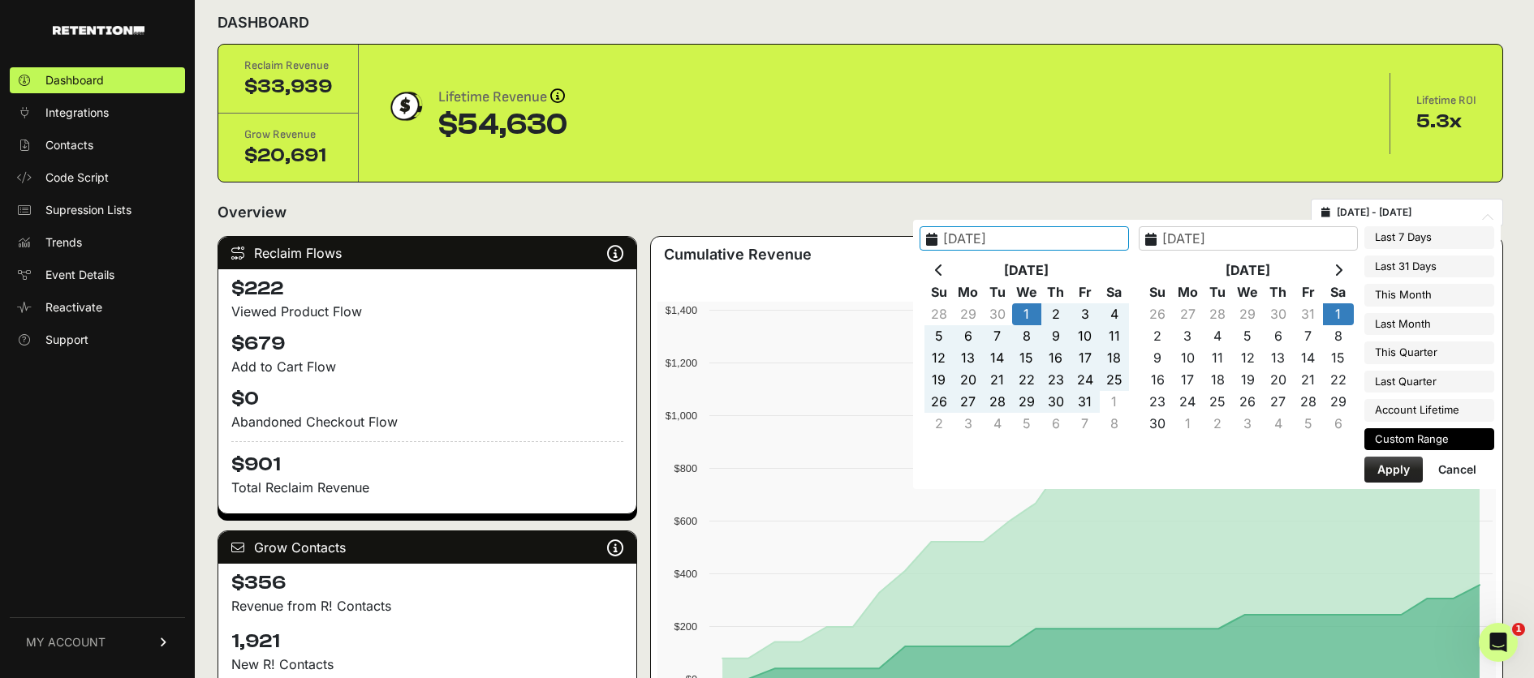
type input "2024-05-01"
click at [1398, 471] on button "Apply" at bounding box center [1393, 470] width 58 height 26
type input "2024-05-01 - 2024-06-01"
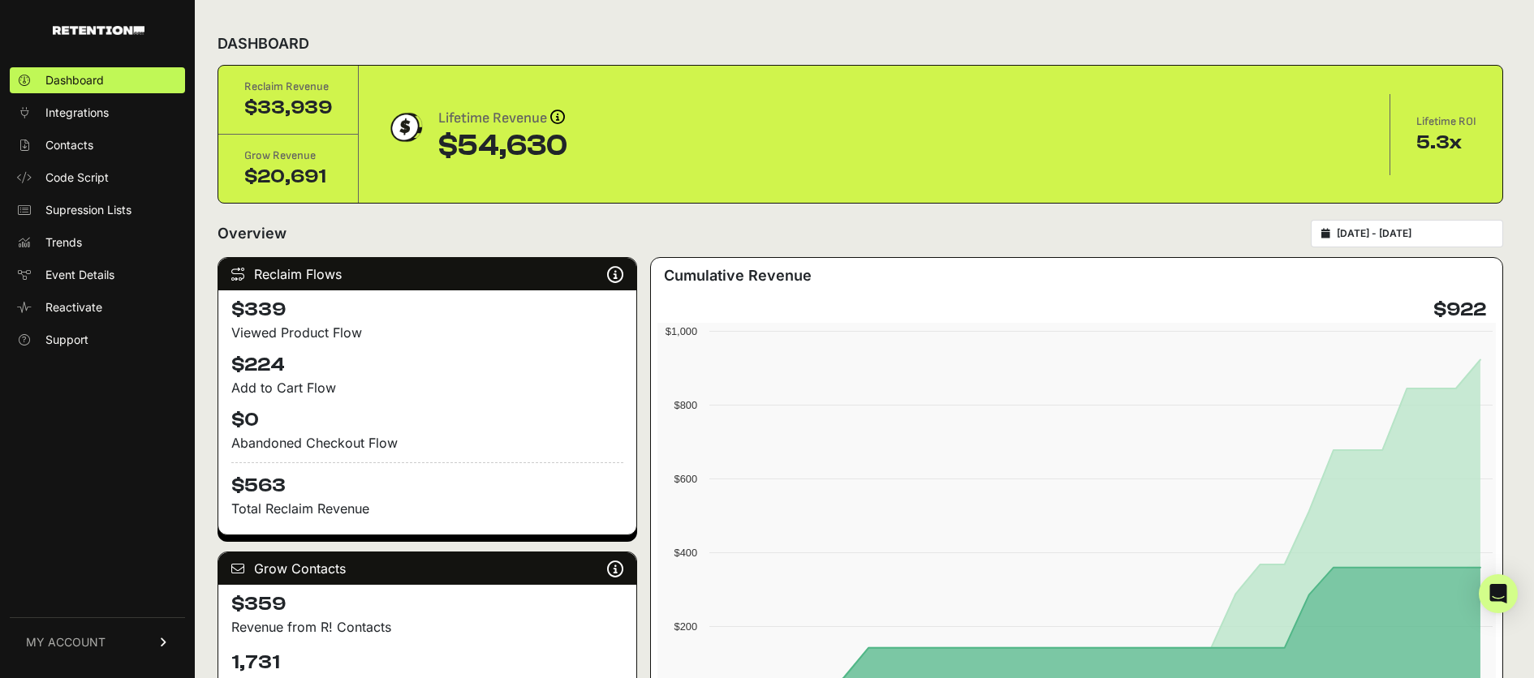
type input "2024-05-01"
type input "2024-06-01"
click at [1360, 230] on input "2024-05-01 - 2024-06-01" at bounding box center [1414, 233] width 156 height 13
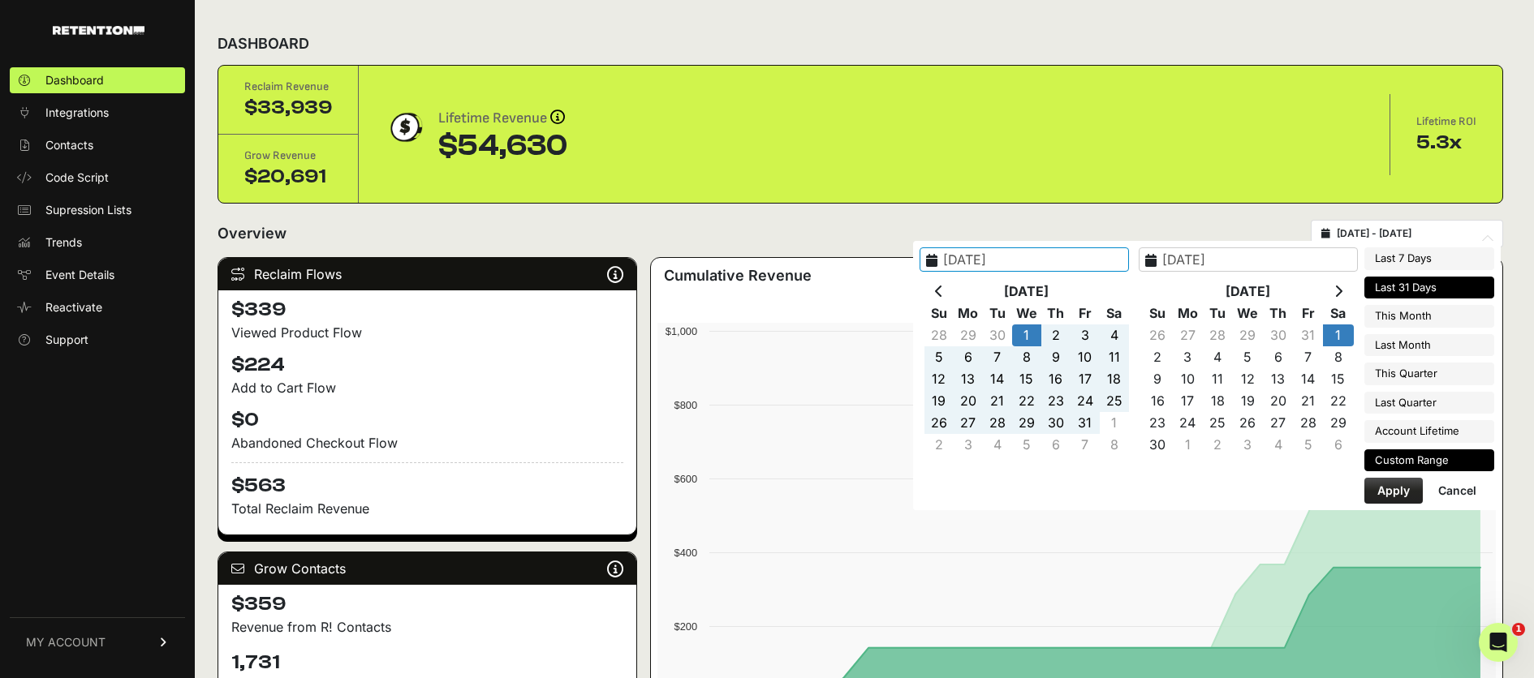
type input "[DATE]"
type input "2024-05-01"
type input "2024-06-01"
click at [1345, 291] on th at bounding box center [1338, 292] width 30 height 22
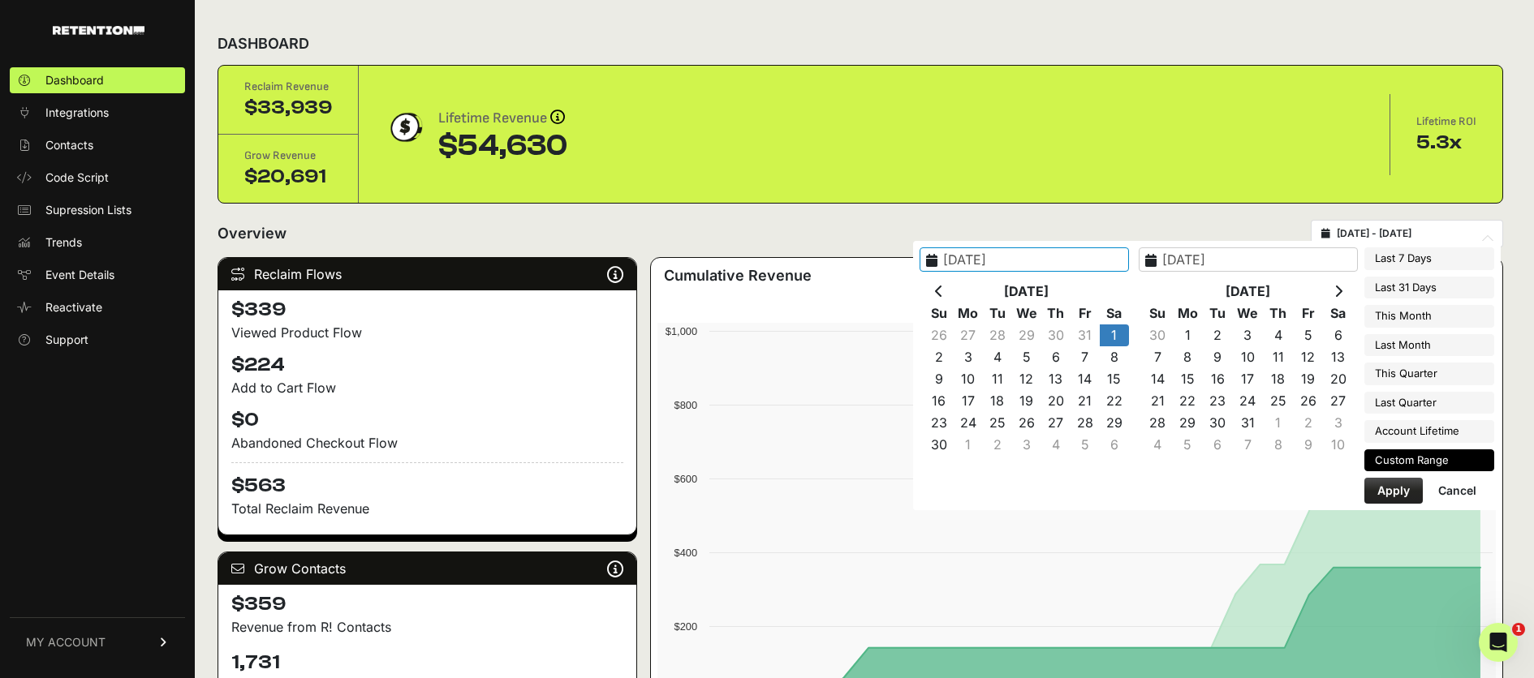
click at [1345, 291] on th at bounding box center [1338, 292] width 30 height 22
type input "[DATE]"
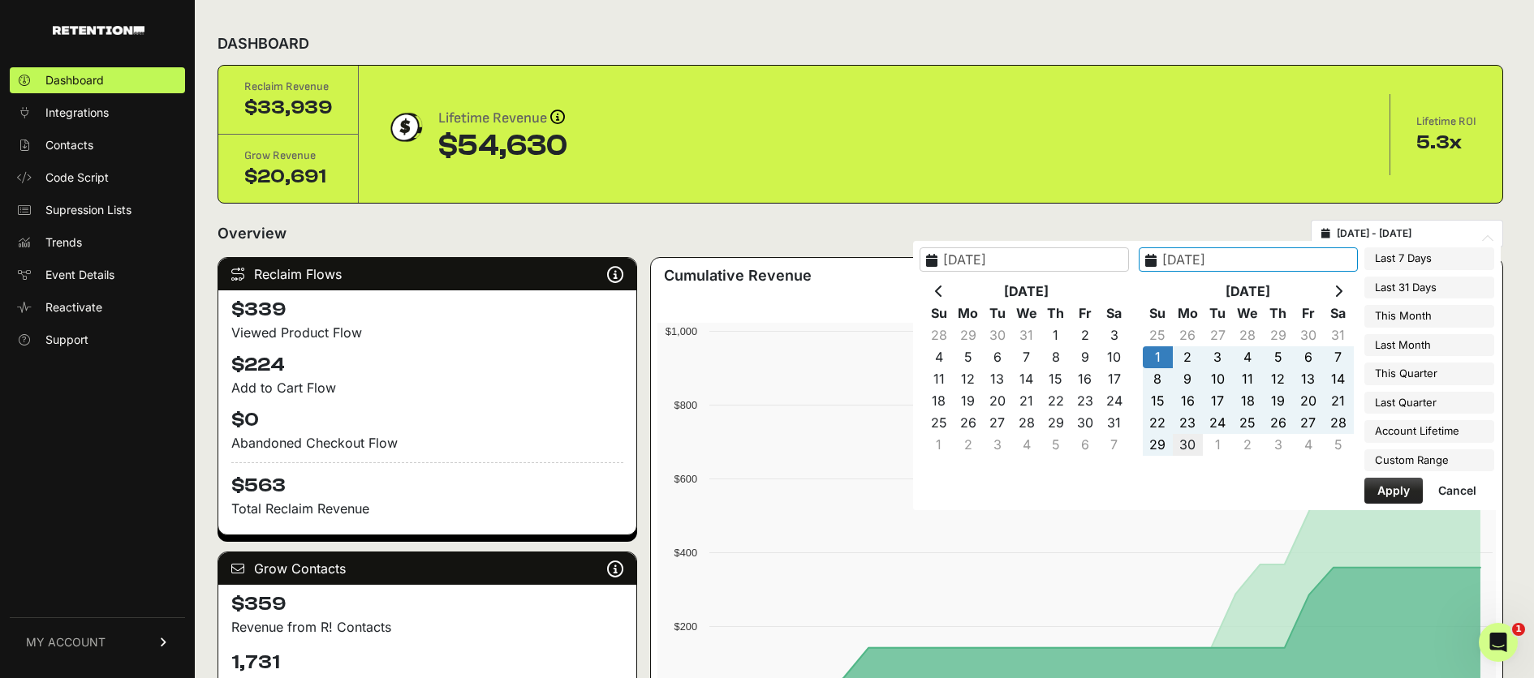
type input "[DATE]"
click at [1398, 493] on button "Apply" at bounding box center [1393, 491] width 58 height 26
type input "2024-09-01 - 2024-09-30"
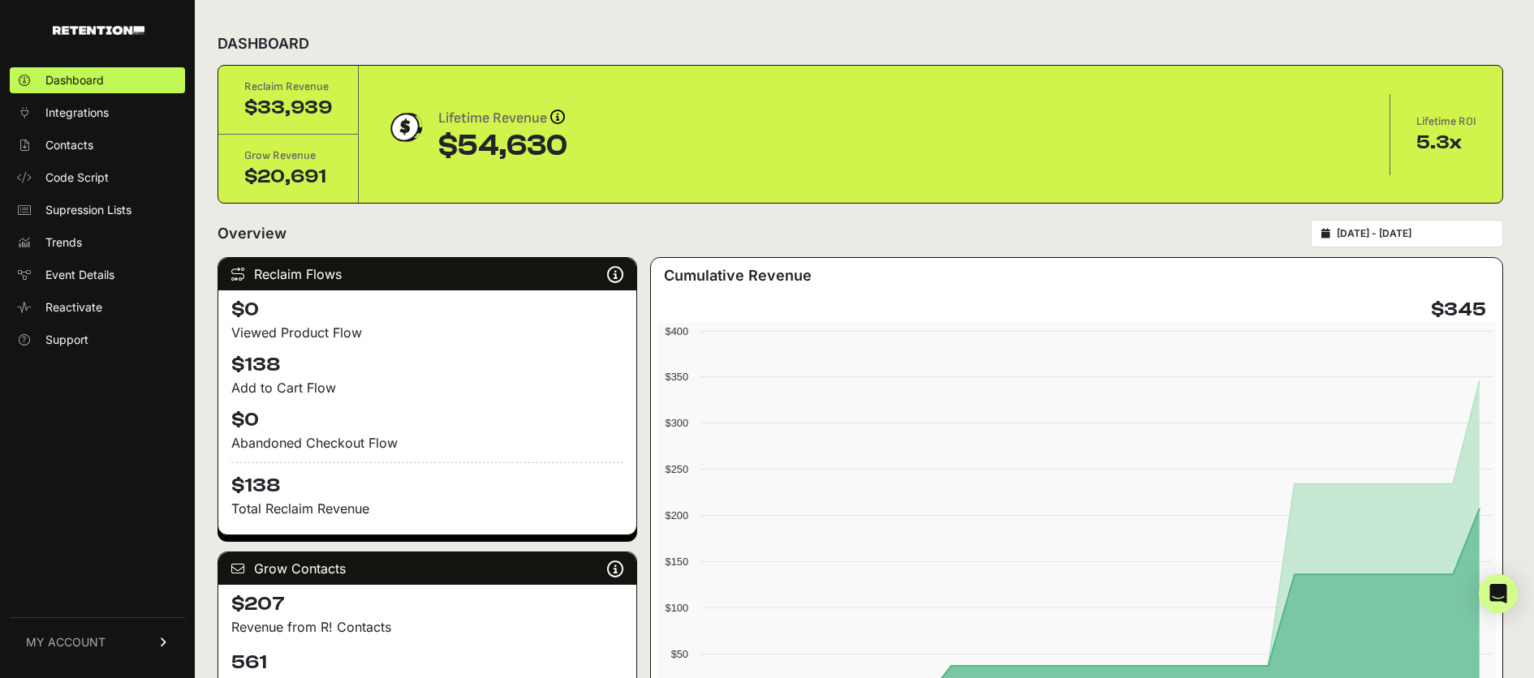
type input "[DATE]"
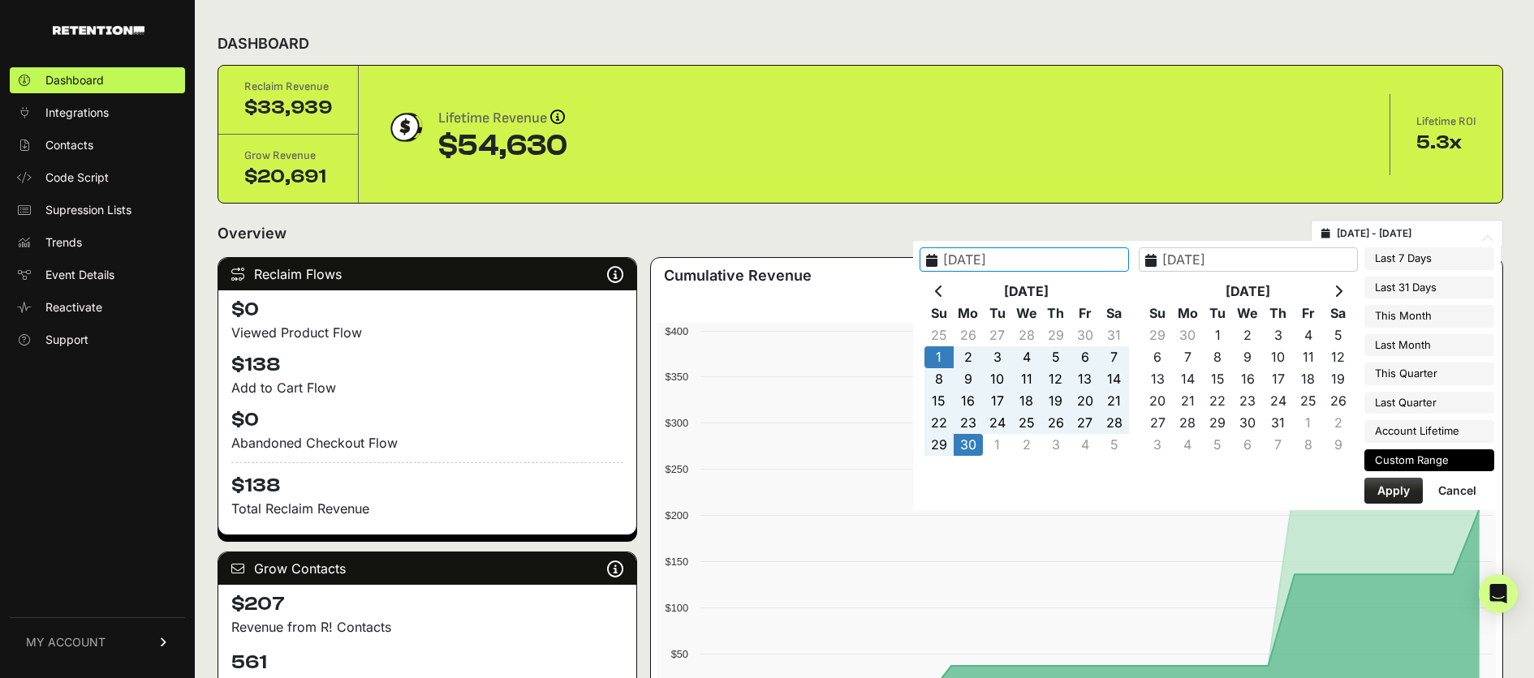
click at [1419, 229] on input "[DATE] - [DATE]" at bounding box center [1414, 233] width 156 height 13
type input "[DATE]"
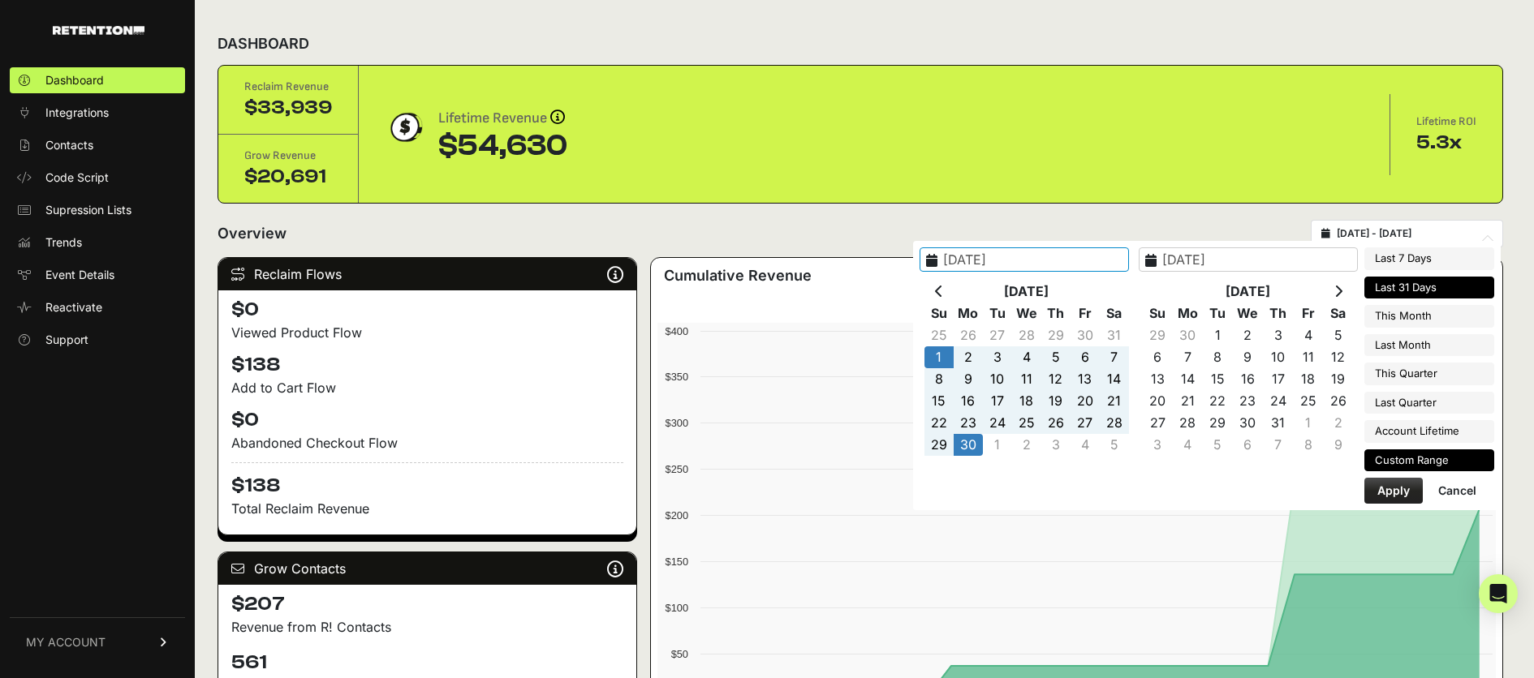
type input "[DATE]"
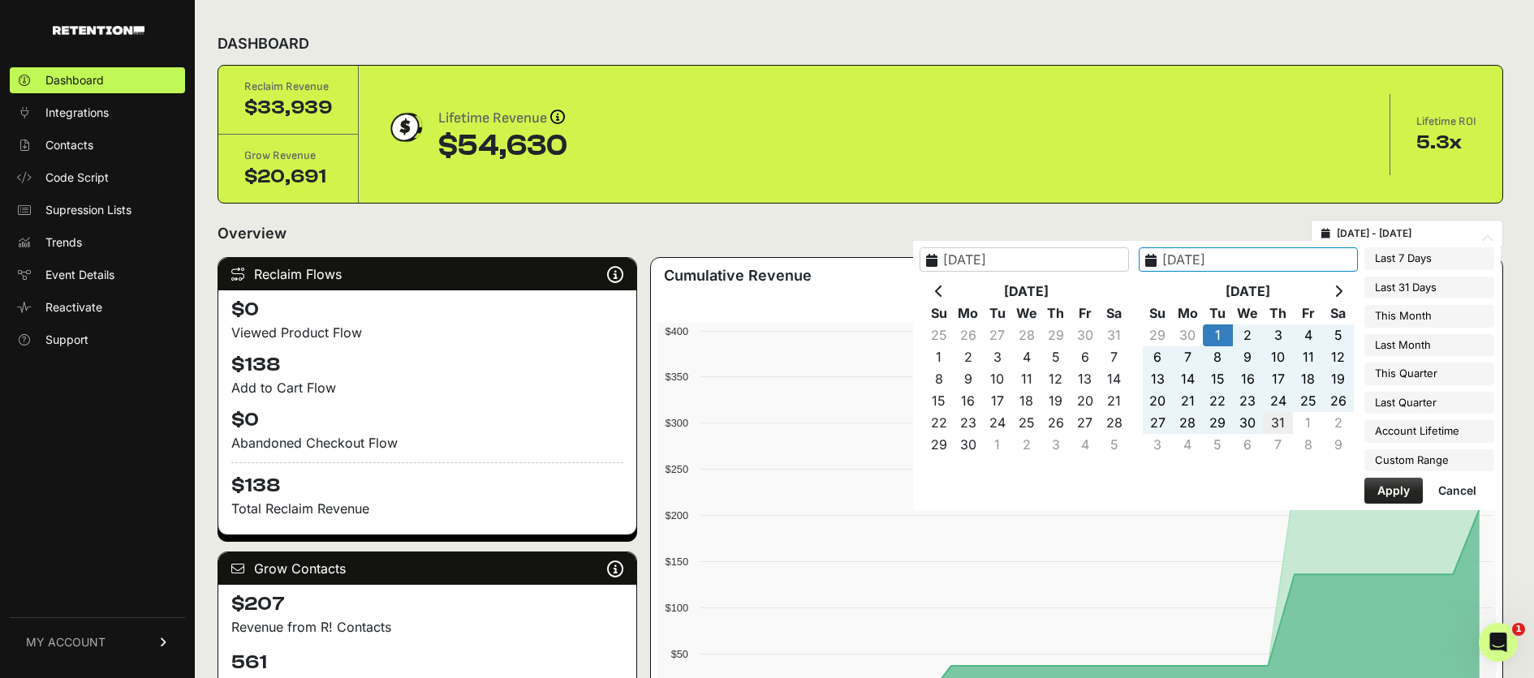
type input "[DATE]"
click at [1387, 497] on button "Apply" at bounding box center [1393, 491] width 58 height 26
type input "[DATE] - [DATE]"
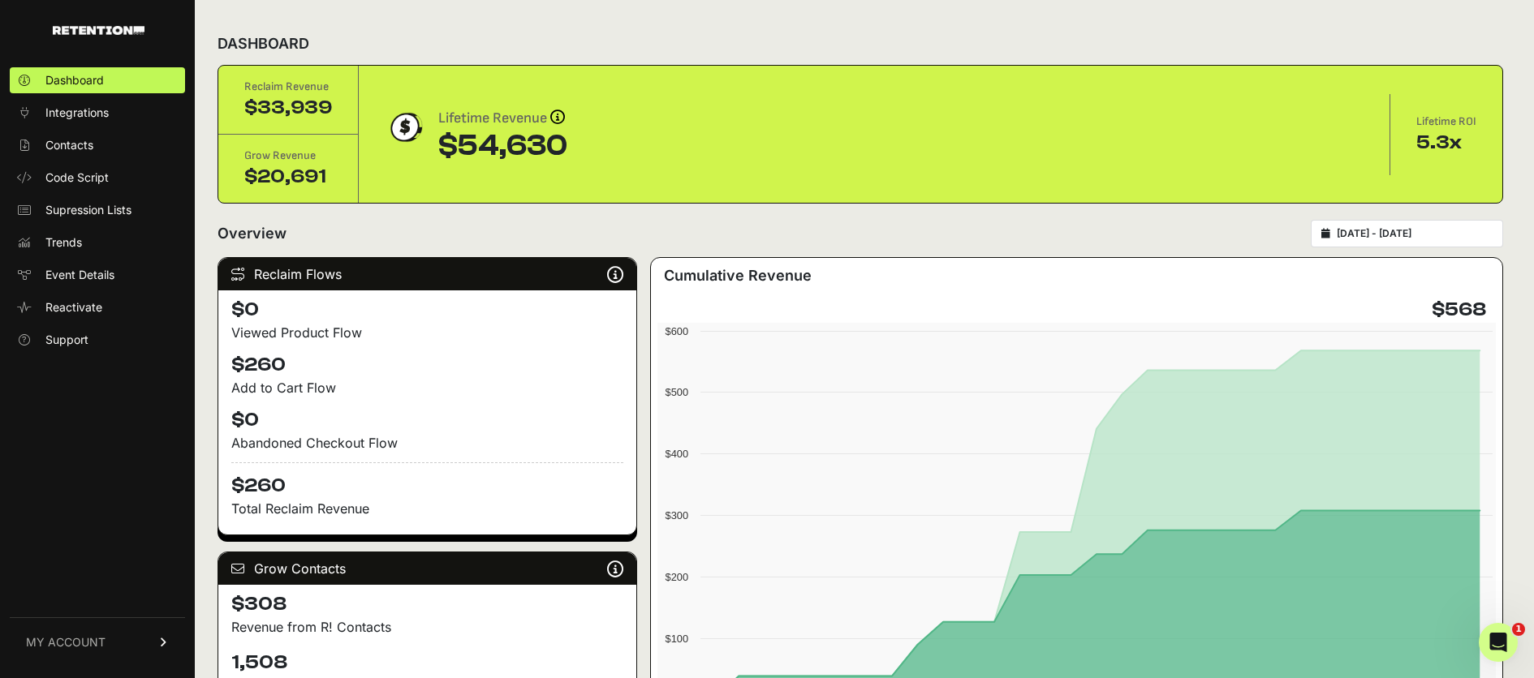
type input "[DATE]"
click at [1374, 227] on input "[DATE] - [DATE]" at bounding box center [1414, 233] width 156 height 13
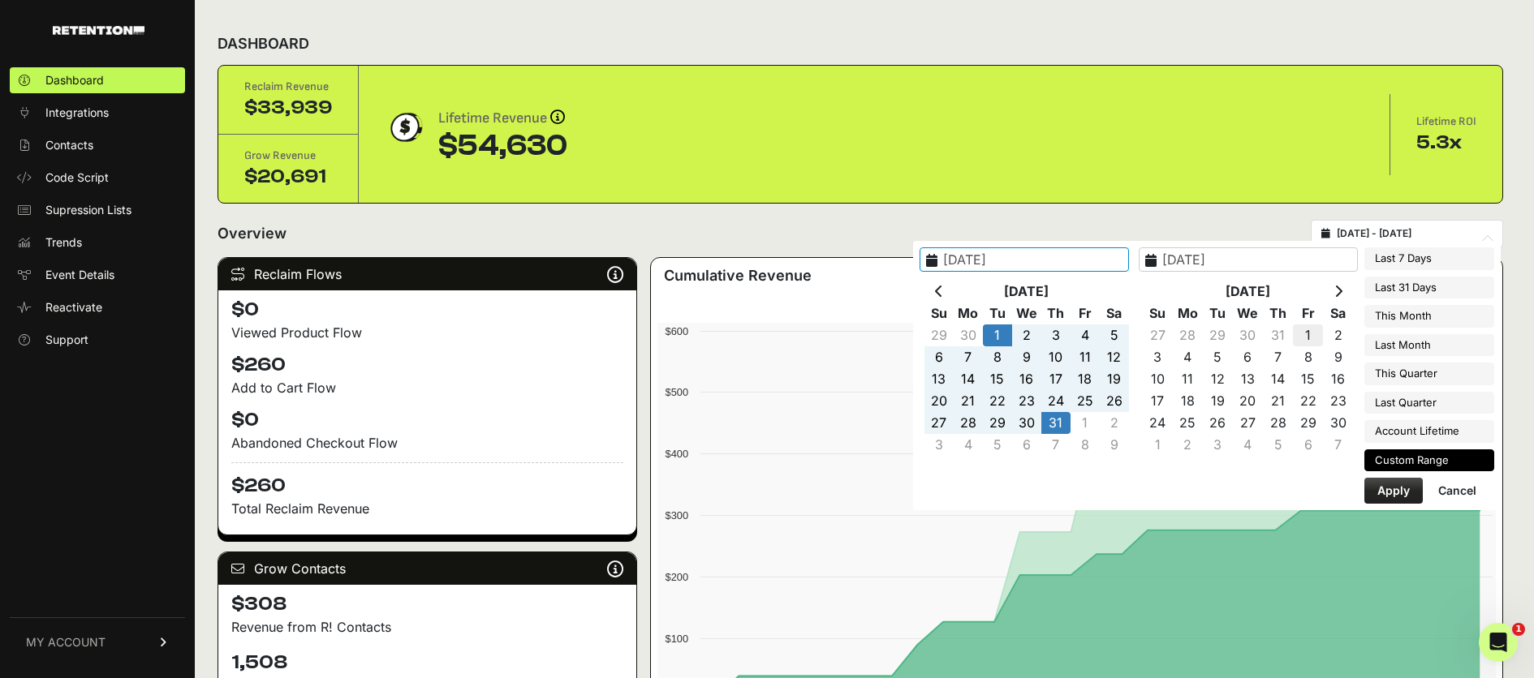
type input "[DATE]"
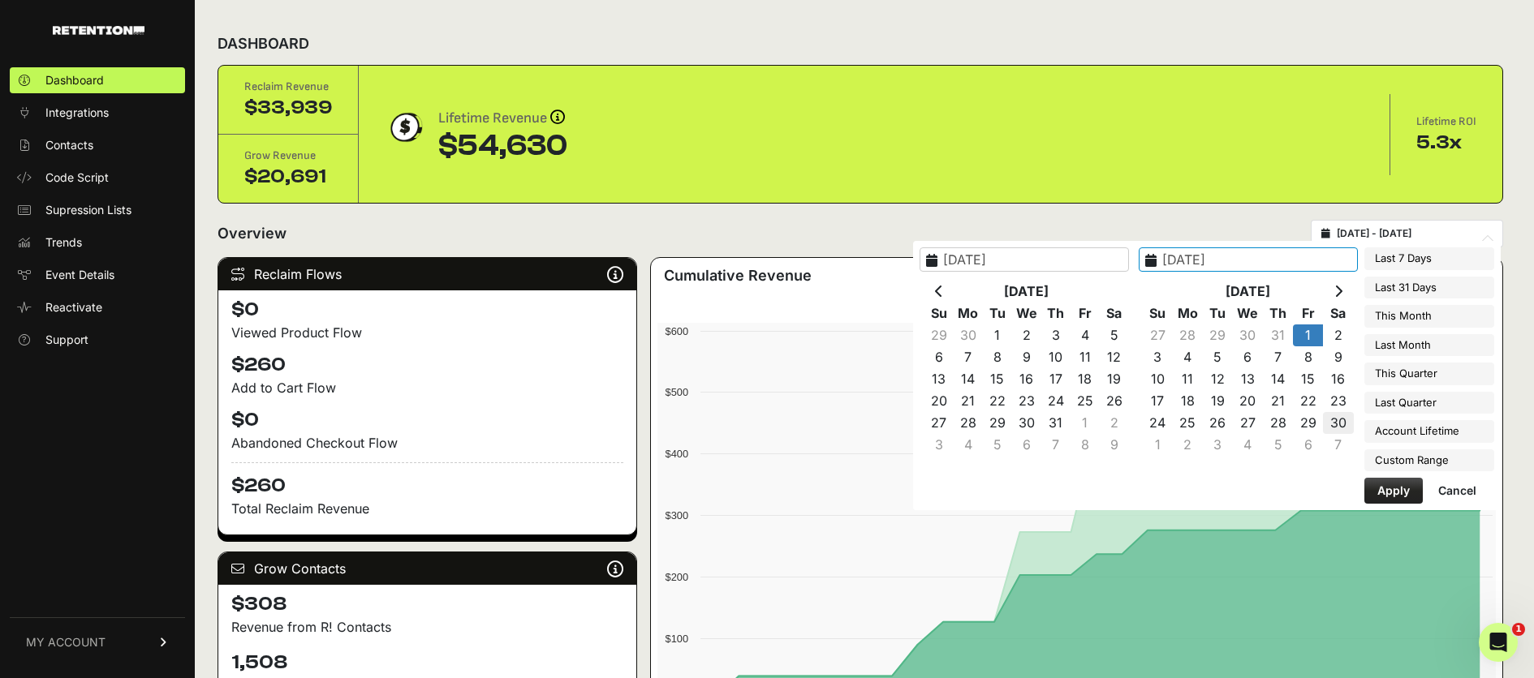
type input "[DATE]"
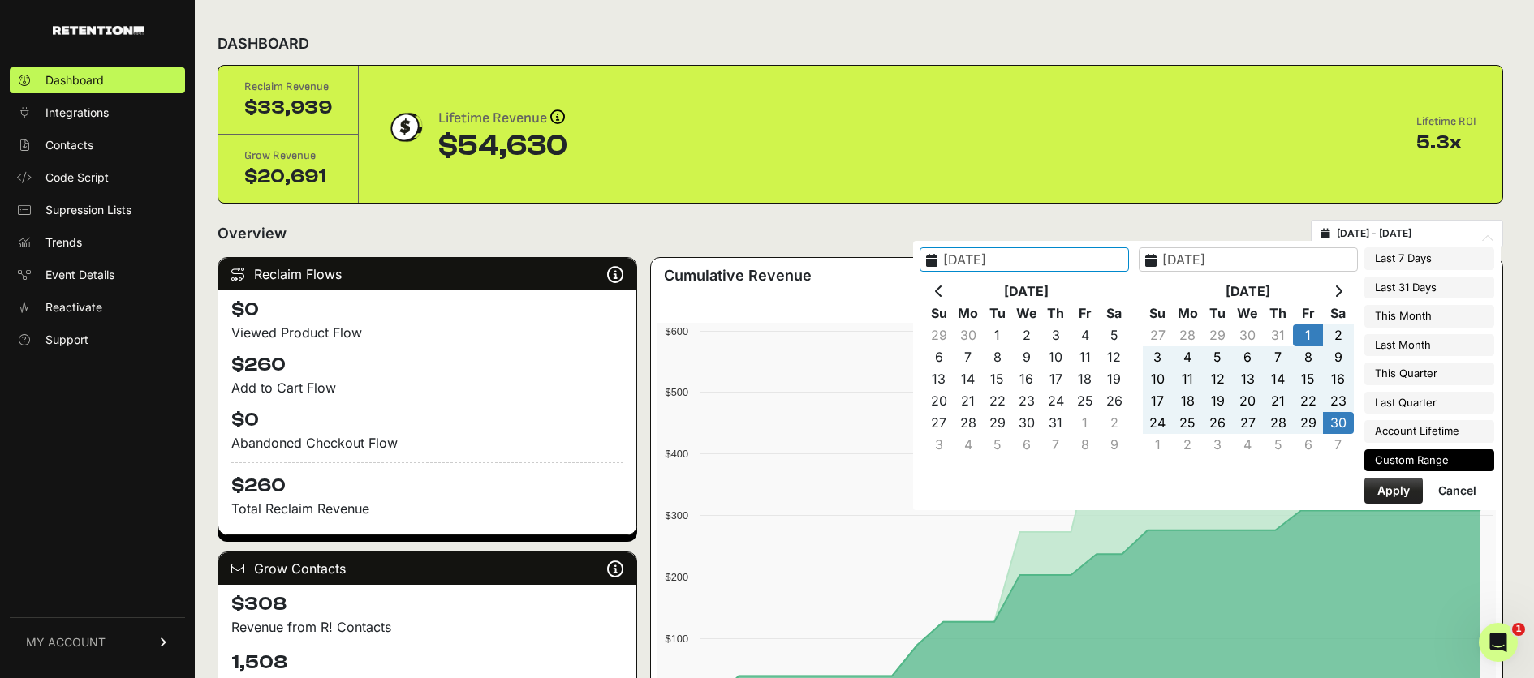
type input "[DATE]"
click at [1383, 493] on button "Apply" at bounding box center [1393, 491] width 58 height 26
type input "[DATE] - [DATE]"
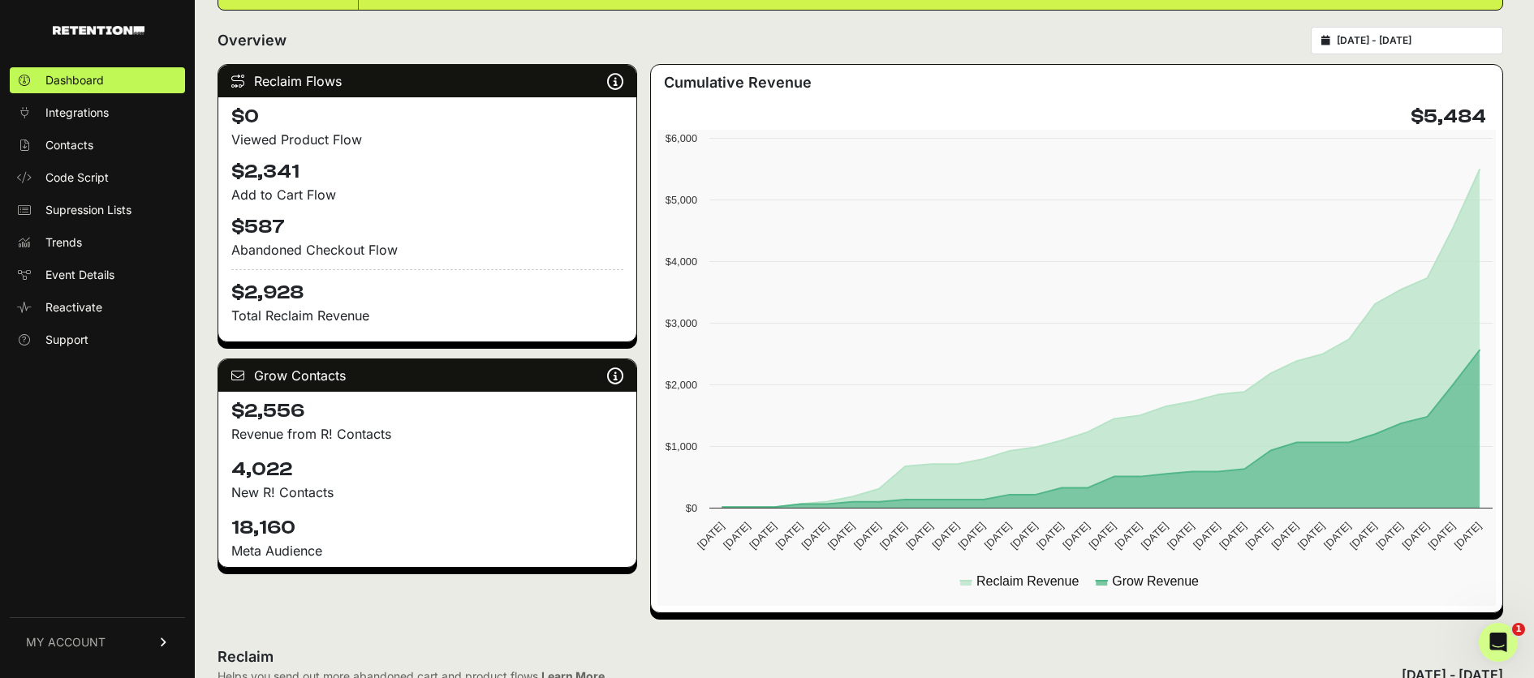
scroll to position [197, 0]
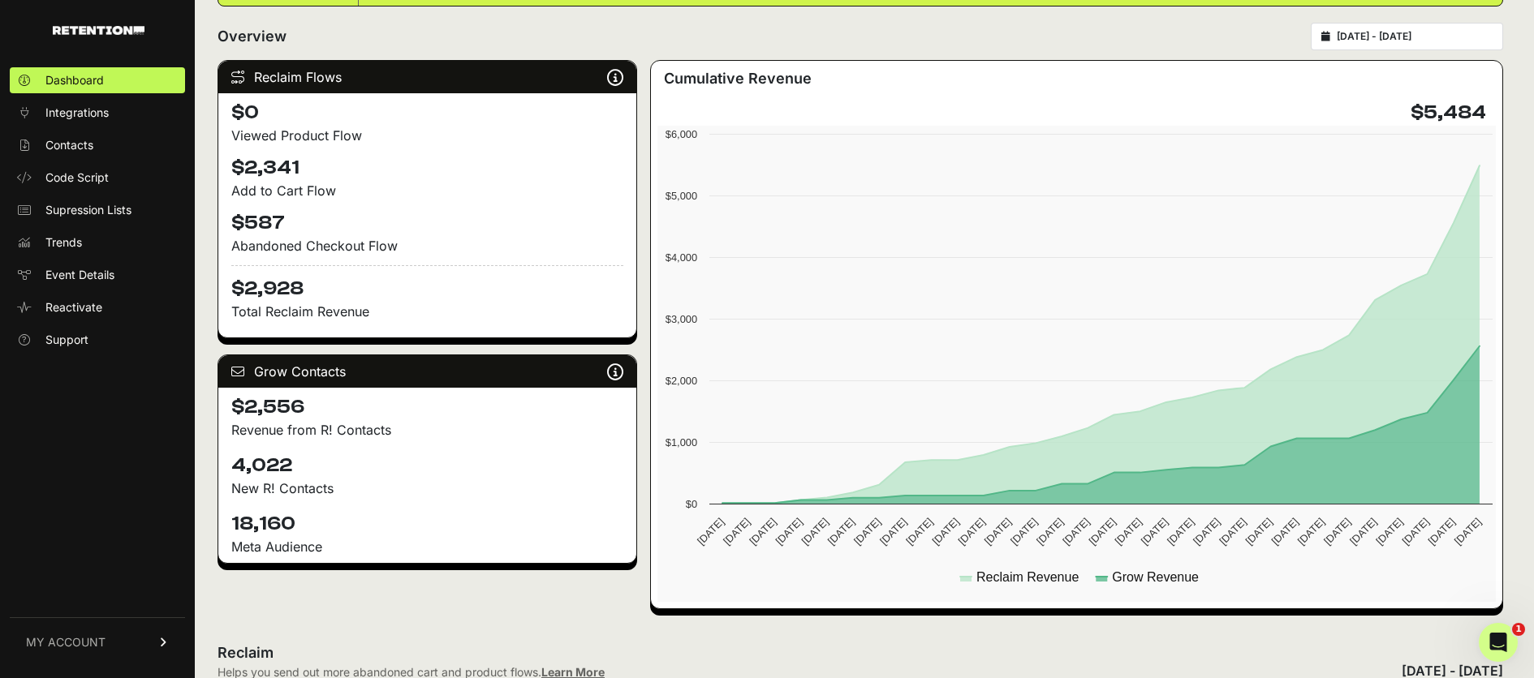
drag, startPoint x: 231, startPoint y: 461, endPoint x: 298, endPoint y: 467, distance: 66.9
click at [280, 467] on h4 "4,022" at bounding box center [427, 466] width 392 height 26
click at [345, 463] on h4 "4,022" at bounding box center [427, 466] width 392 height 26
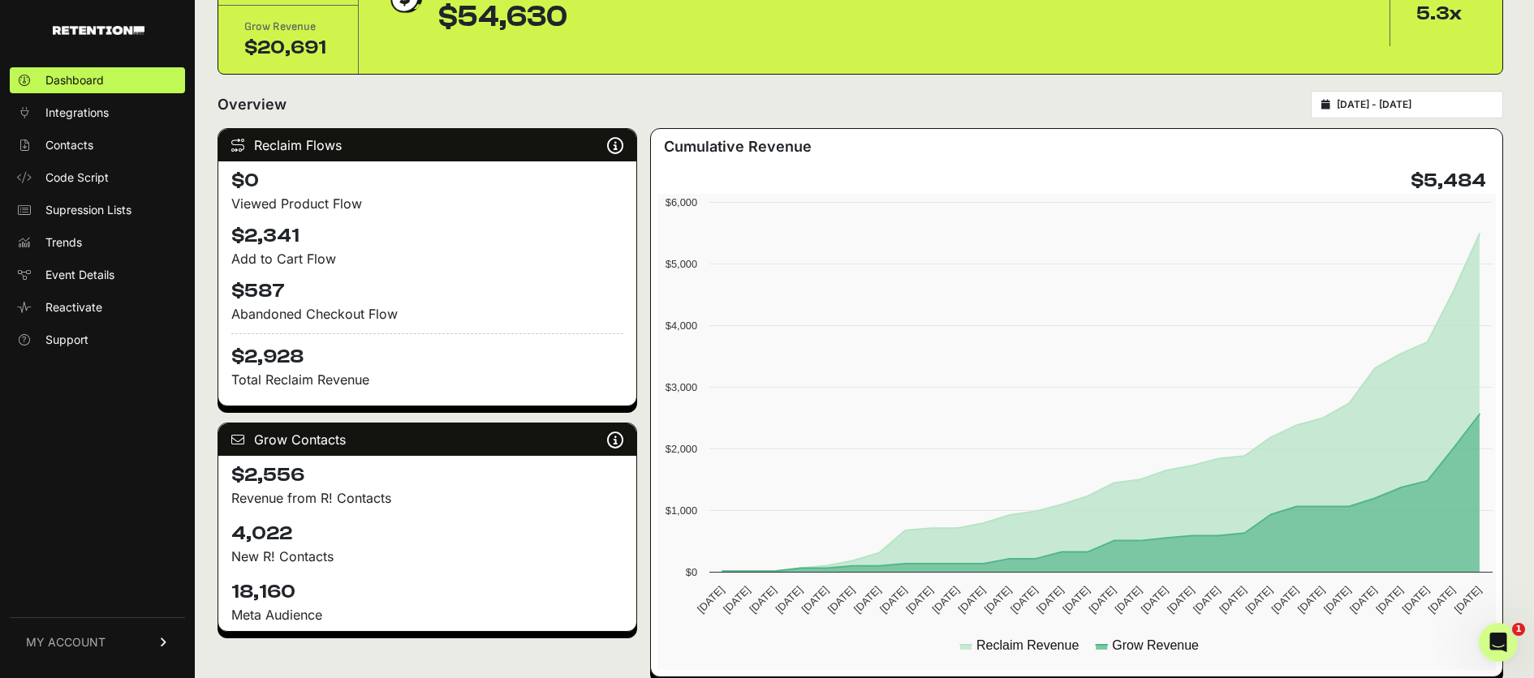
scroll to position [110, 0]
